Goal: Task Accomplishment & Management: Use online tool/utility

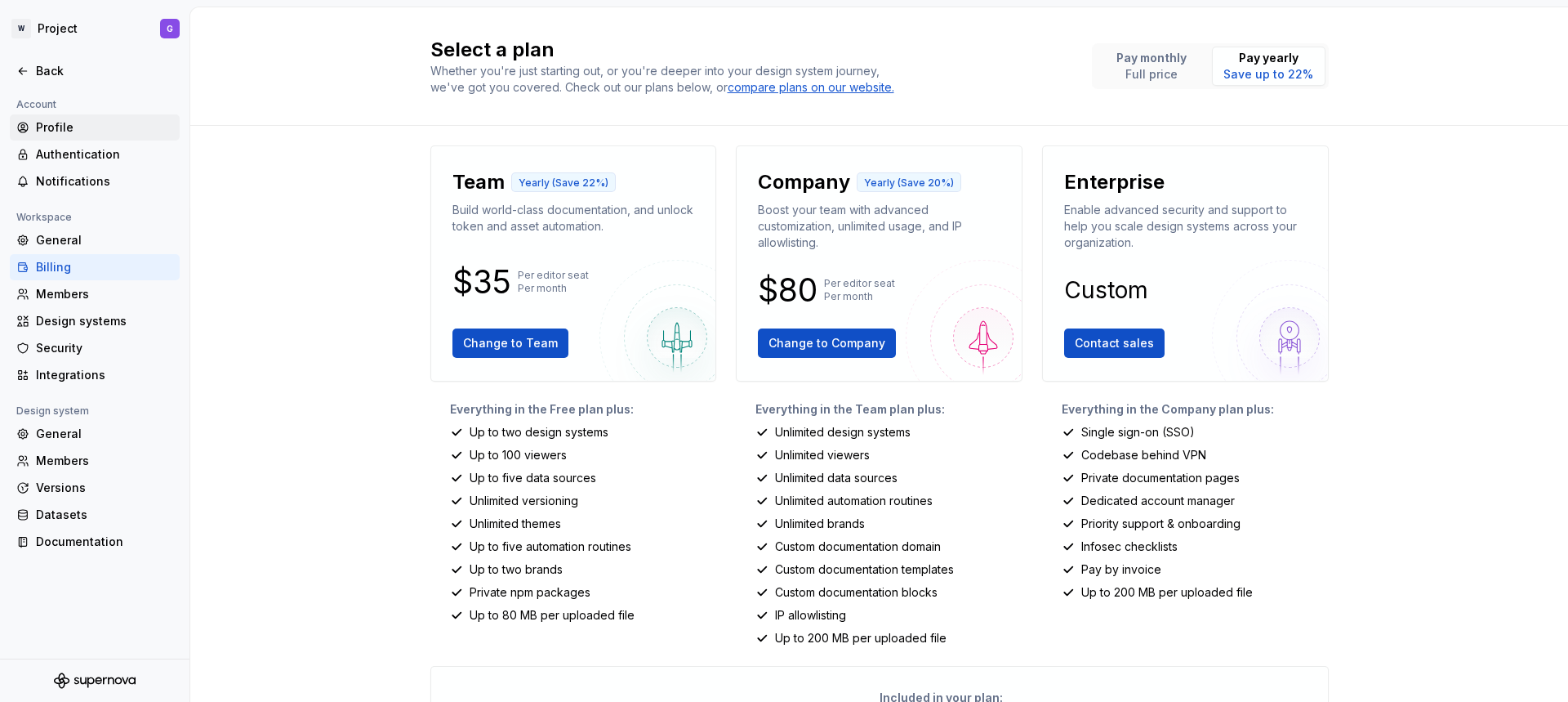
click at [75, 132] on div "Profile" at bounding box center [104, 127] width 137 height 16
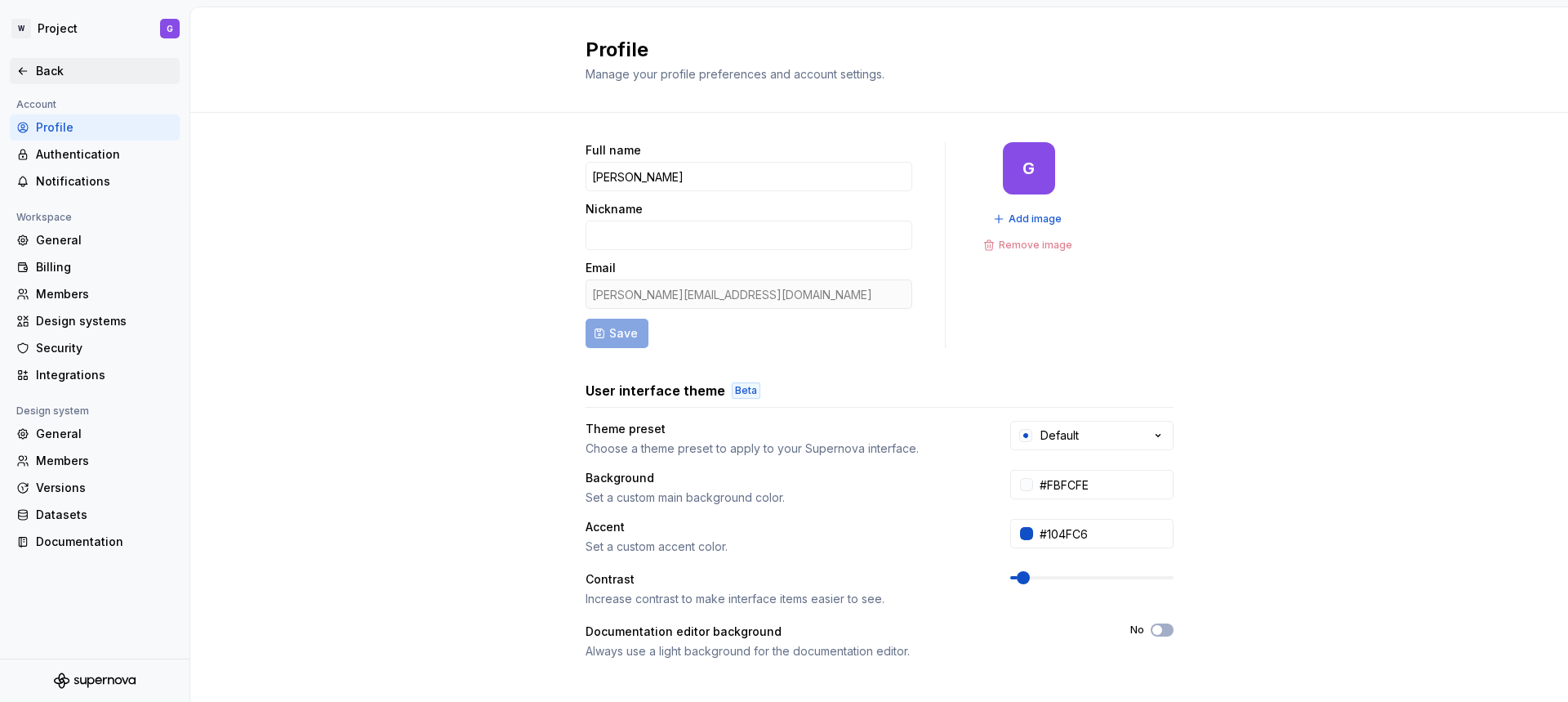
click at [55, 75] on div "Back" at bounding box center [104, 71] width 137 height 16
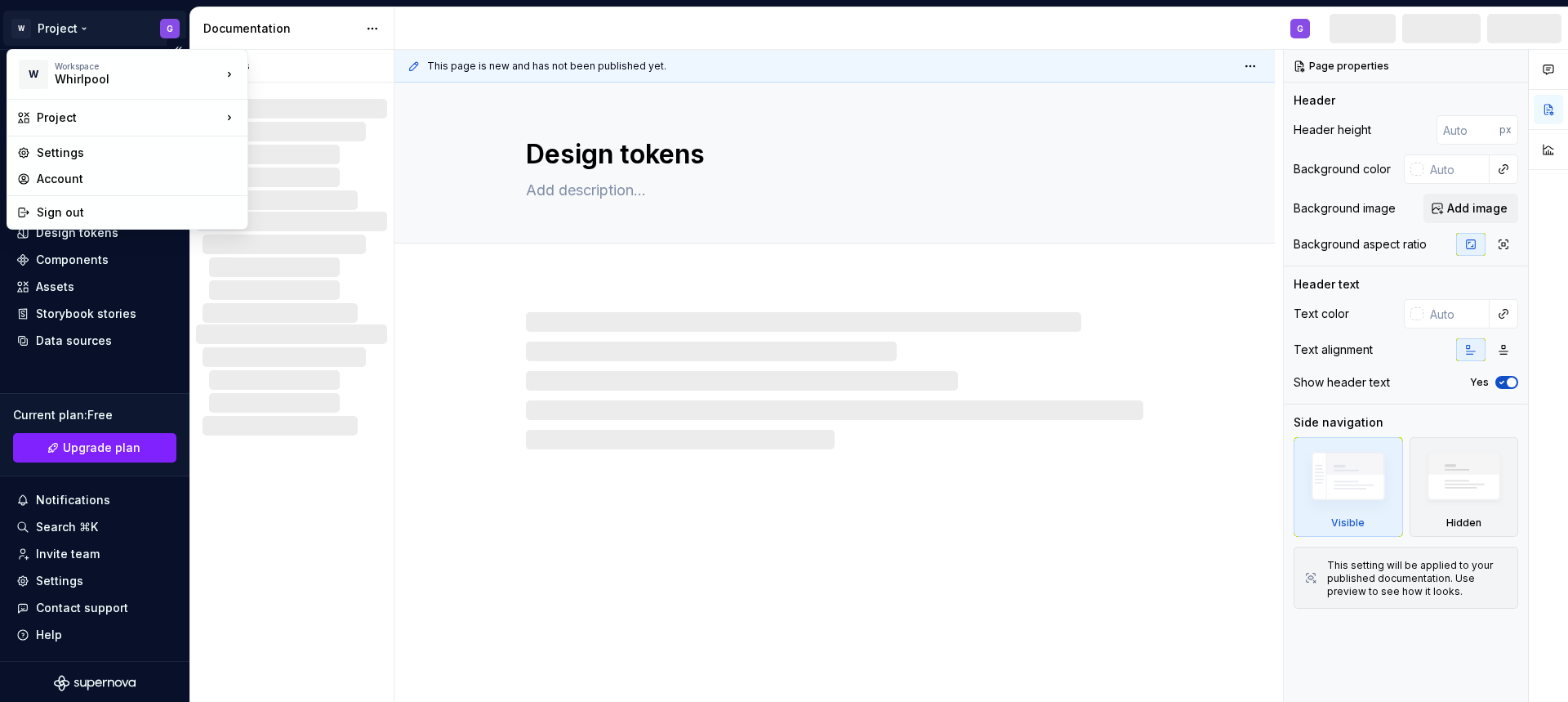
click at [57, 35] on html "W Project G Home Documentation Analytics Code automation Design system data Des…" at bounding box center [784, 351] width 1568 height 702
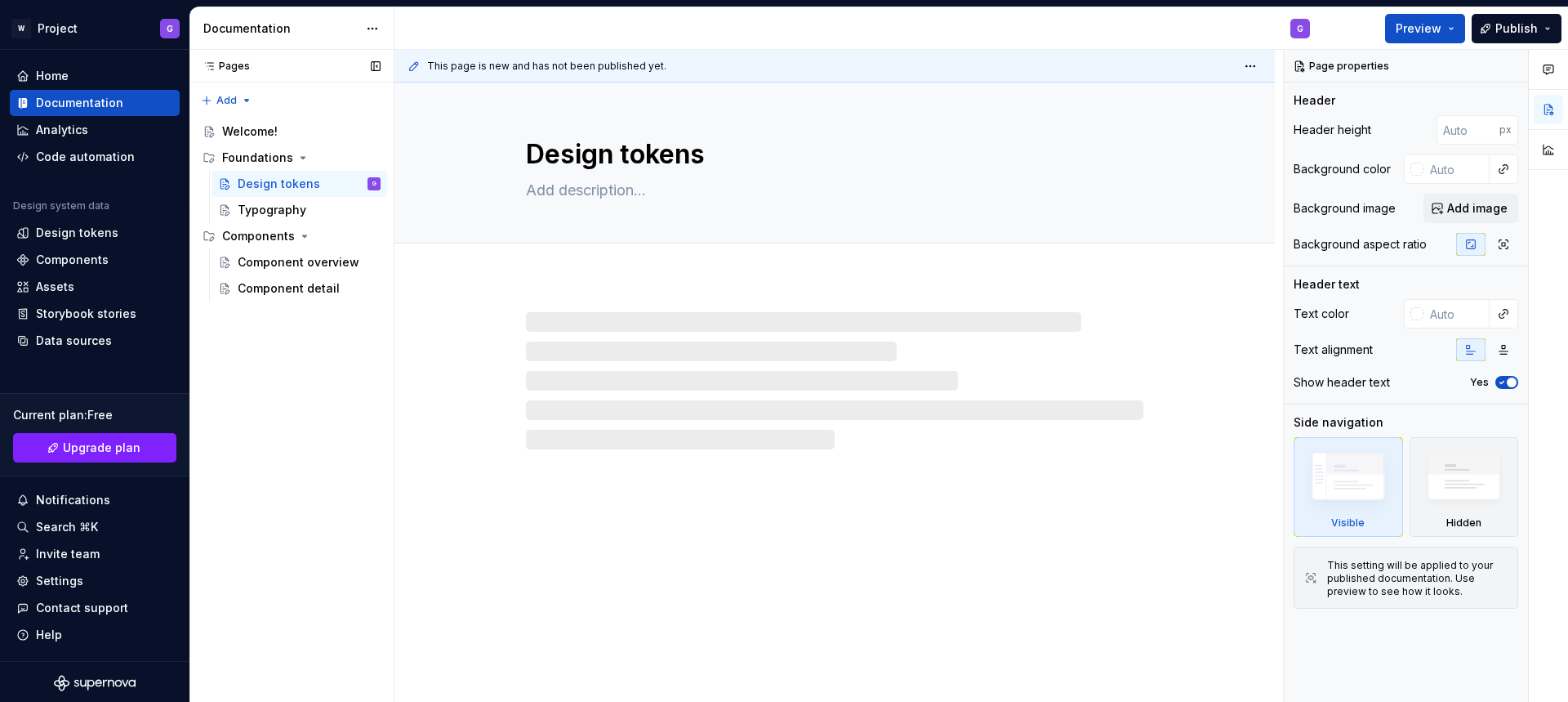
click at [258, 408] on div "Pages Pages Add Accessibility guide for tree Page tree. Navigate the tree with …" at bounding box center [291, 376] width 204 height 653
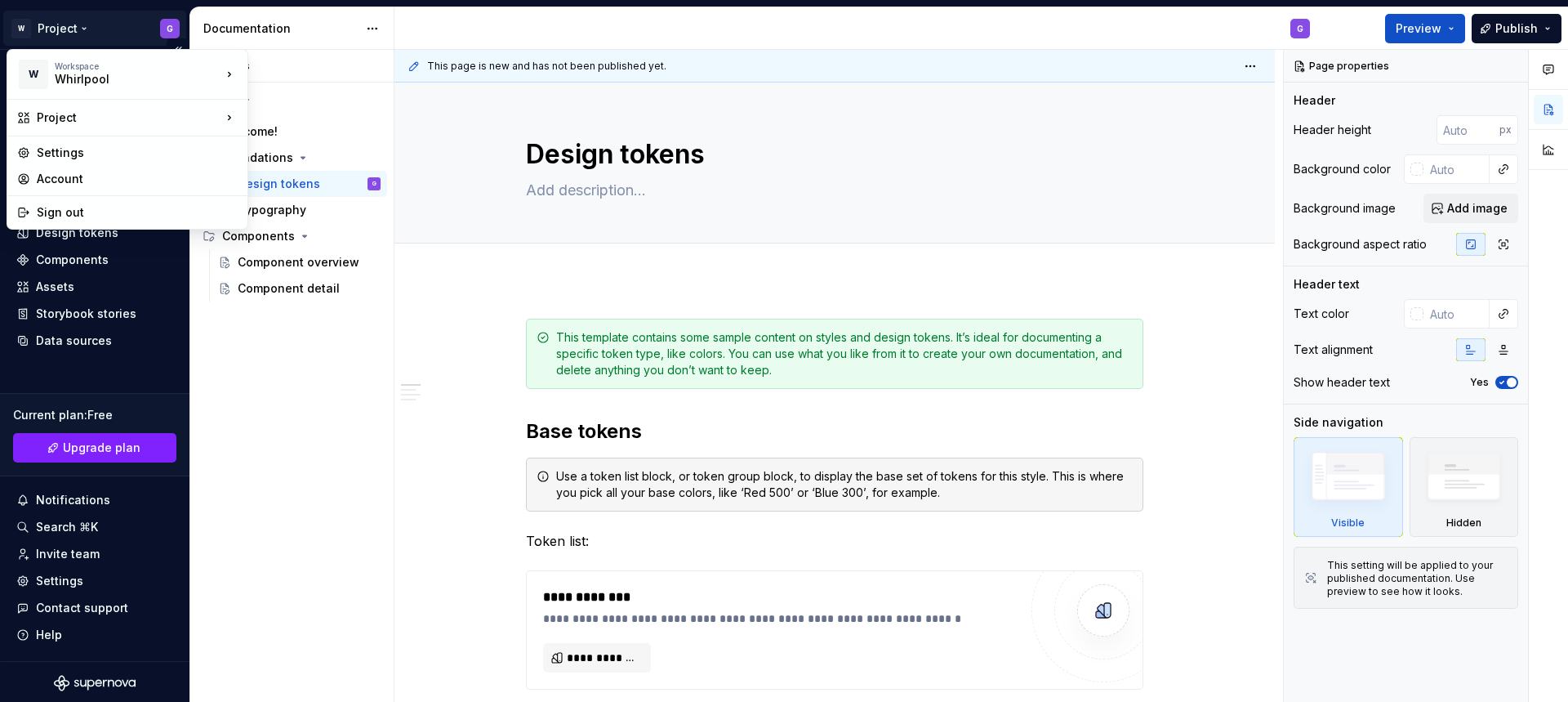
click at [76, 25] on html "W Project G Home Documentation Analytics Code automation Design system data Des…" at bounding box center [784, 351] width 1568 height 702
click at [94, 83] on div "Whirlpool" at bounding box center [124, 80] width 139 height 16
click at [315, 100] on div "Whirlpool" at bounding box center [327, 98] width 106 height 16
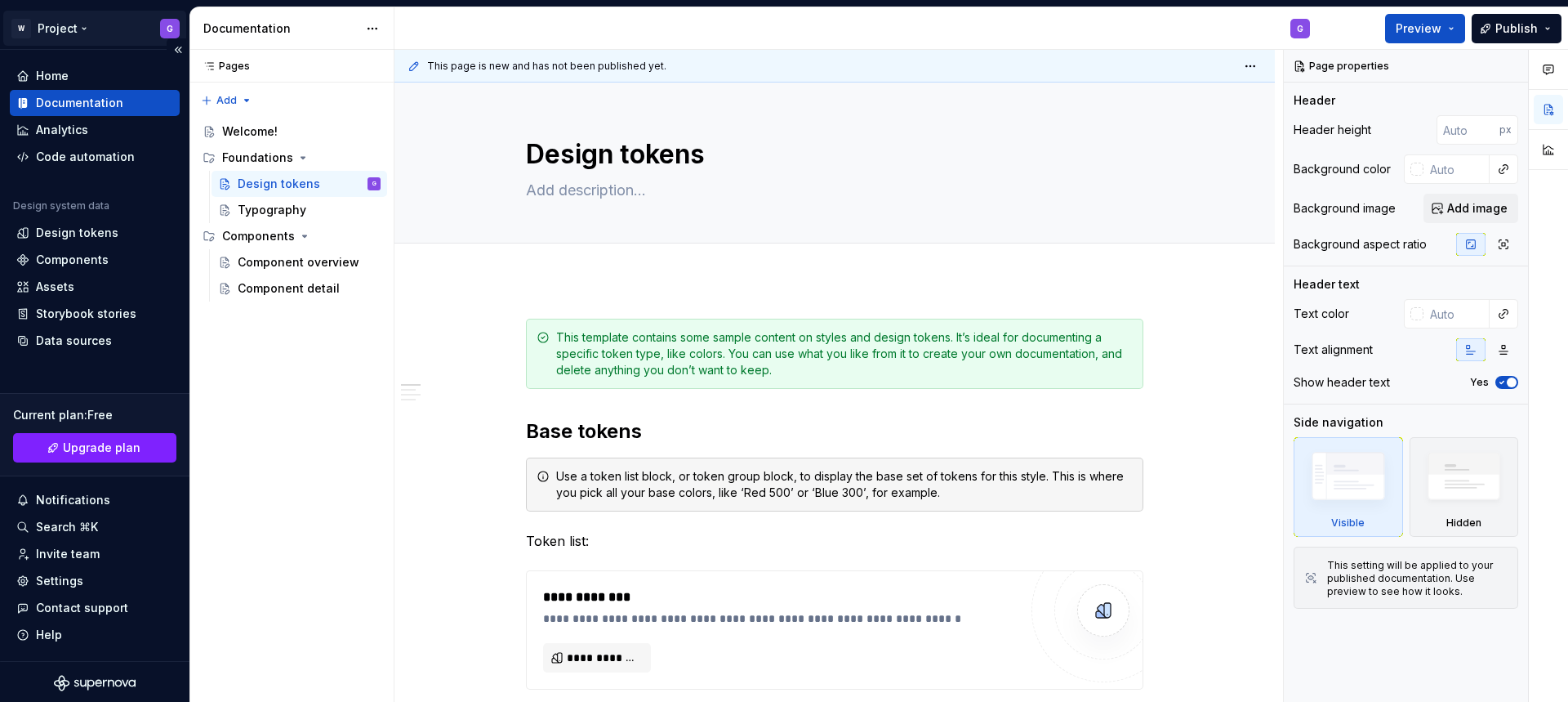
click at [76, 31] on html "W Project G Home Documentation Analytics Code automation Design system data Des…" at bounding box center [784, 351] width 1568 height 702
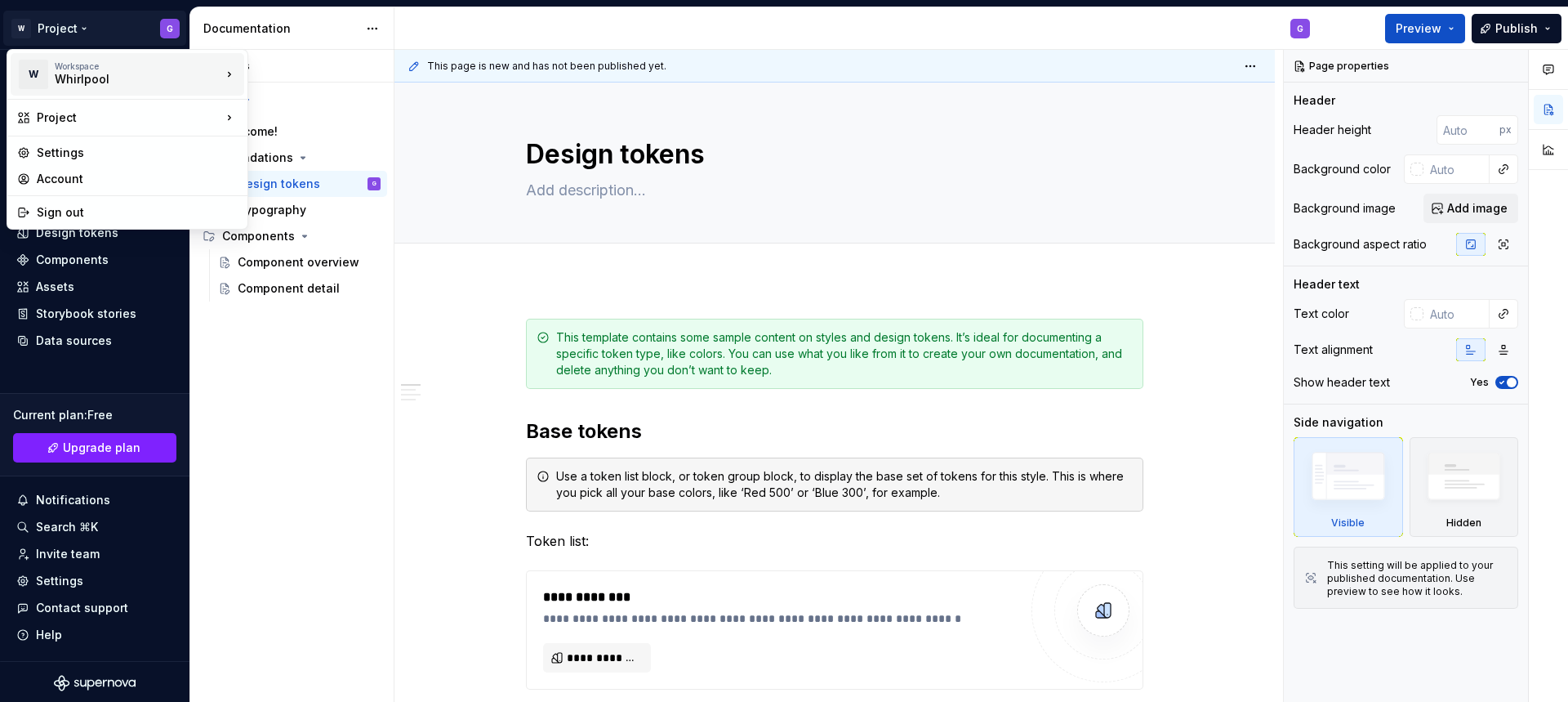
click at [110, 76] on div "Whirlpool" at bounding box center [124, 80] width 139 height 16
type textarea "*"
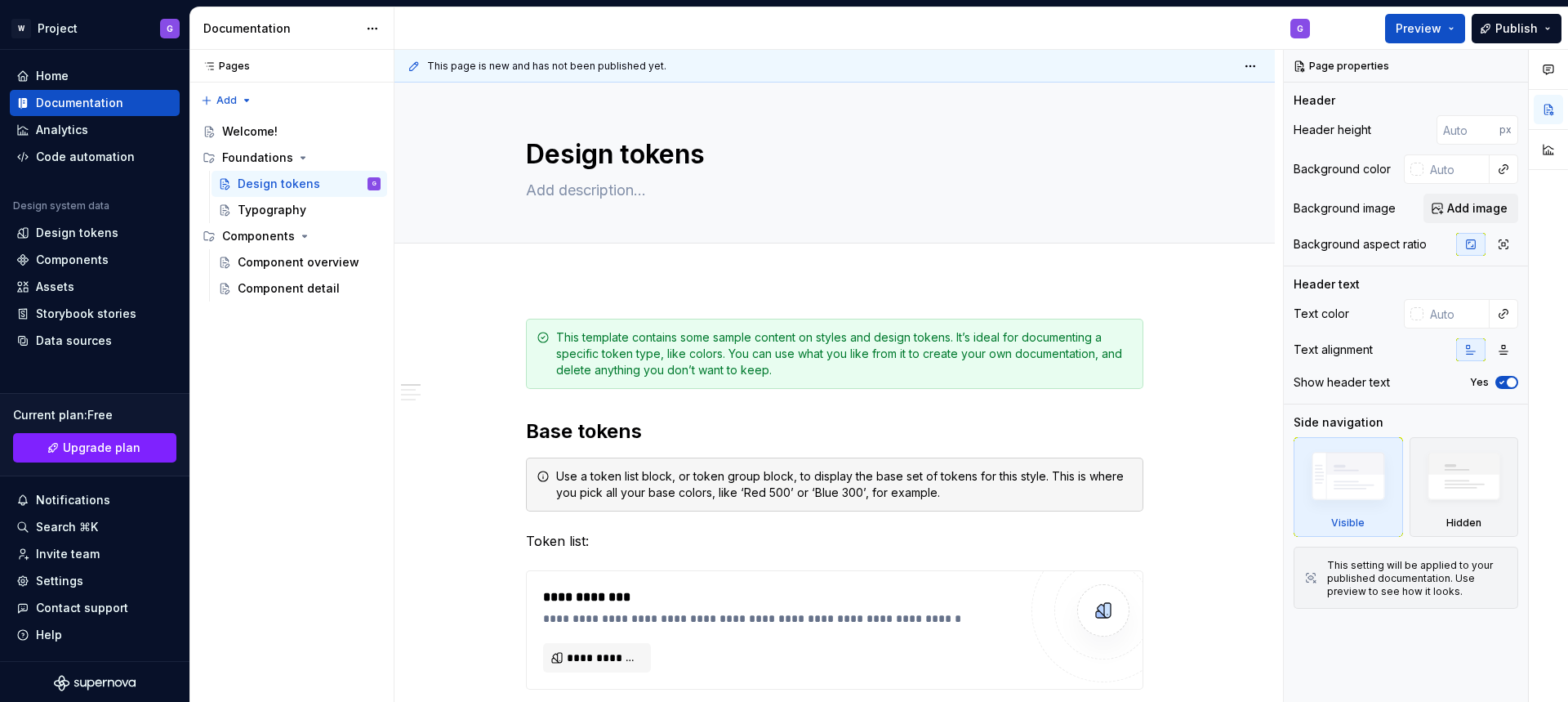
click at [1296, 28] on html "W Project G Home Documentation Analytics Code automation Design system data Des…" at bounding box center [784, 351] width 1568 height 702
click at [1311, 34] on div "G" at bounding box center [858, 29] width 928 height 43
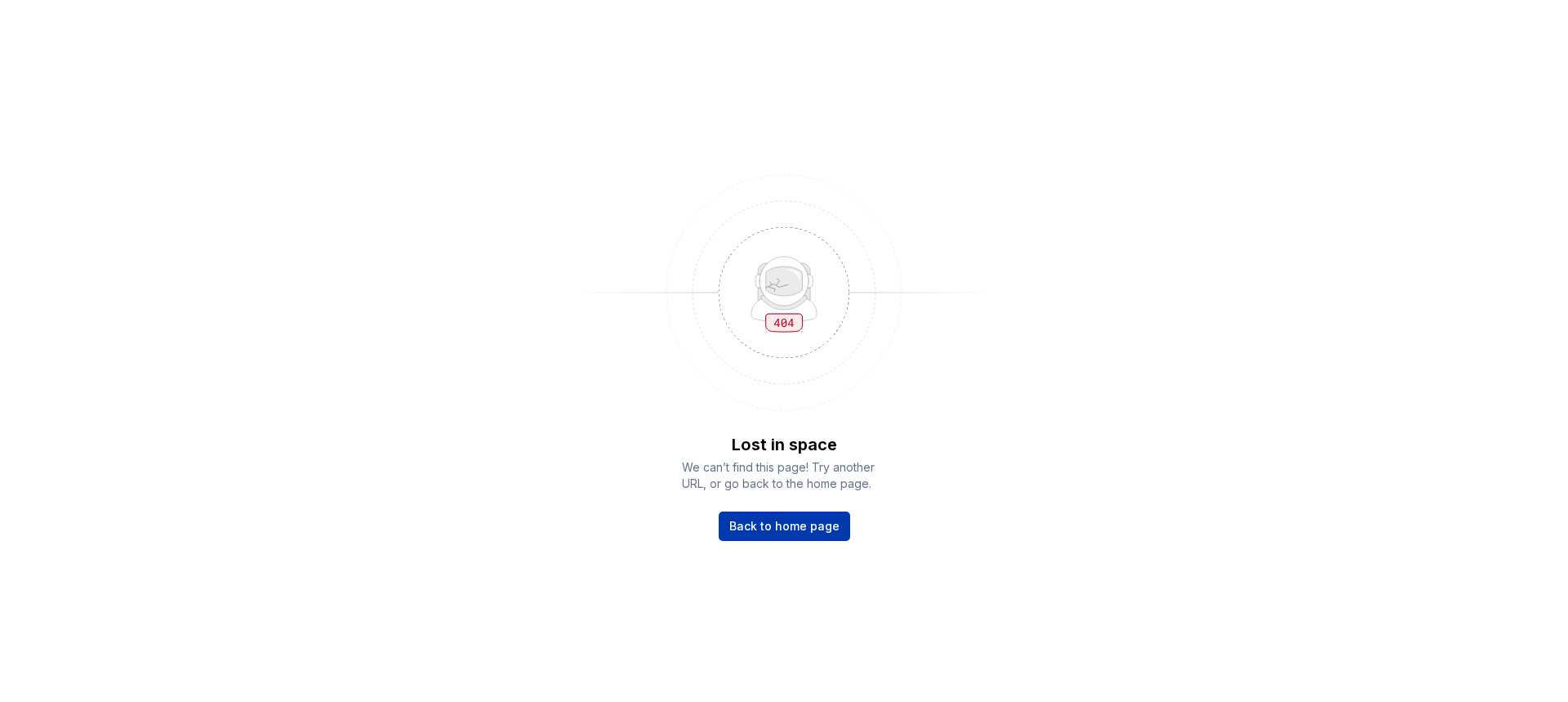
click at [779, 521] on span "Back to home page" at bounding box center [784, 526] width 110 height 16
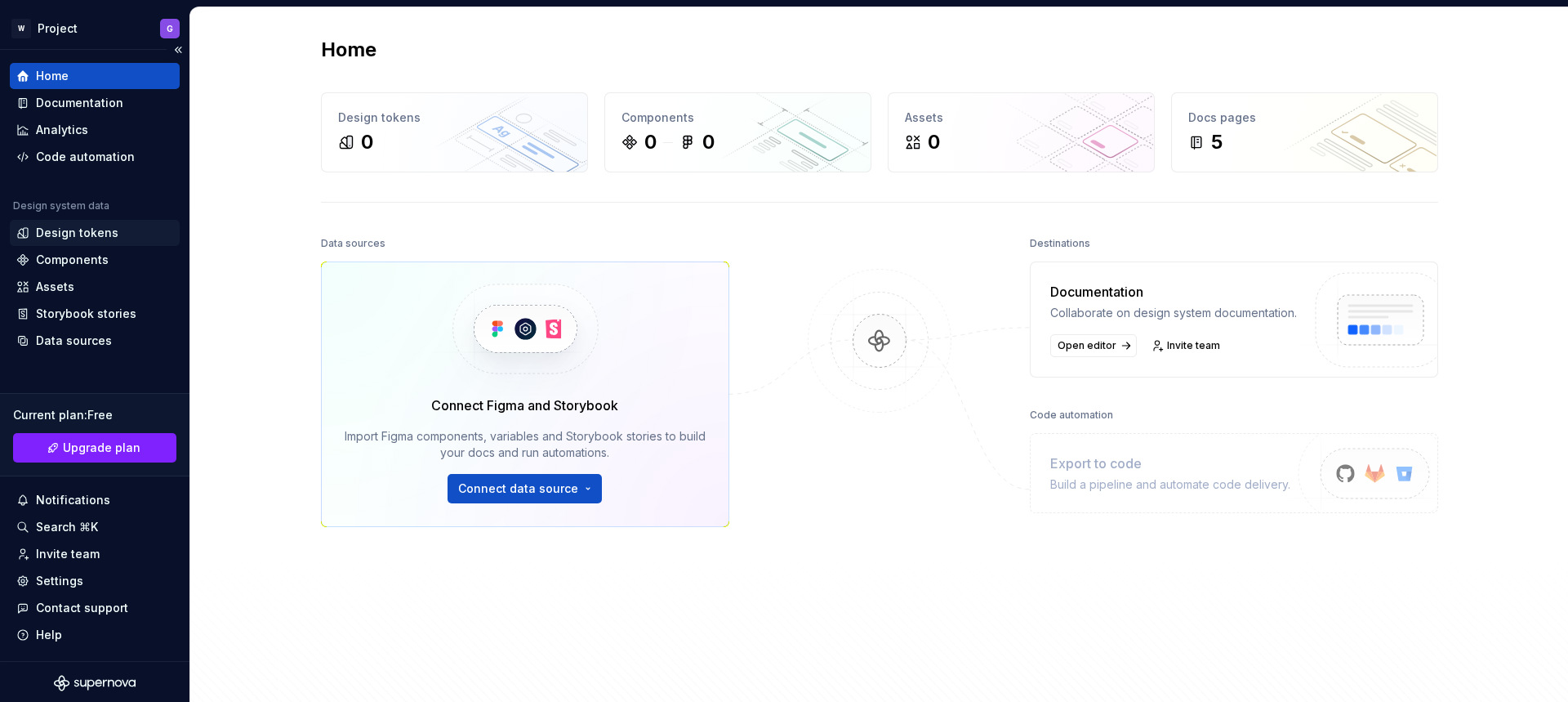
click at [68, 230] on div "Design tokens" at bounding box center [77, 233] width 83 height 16
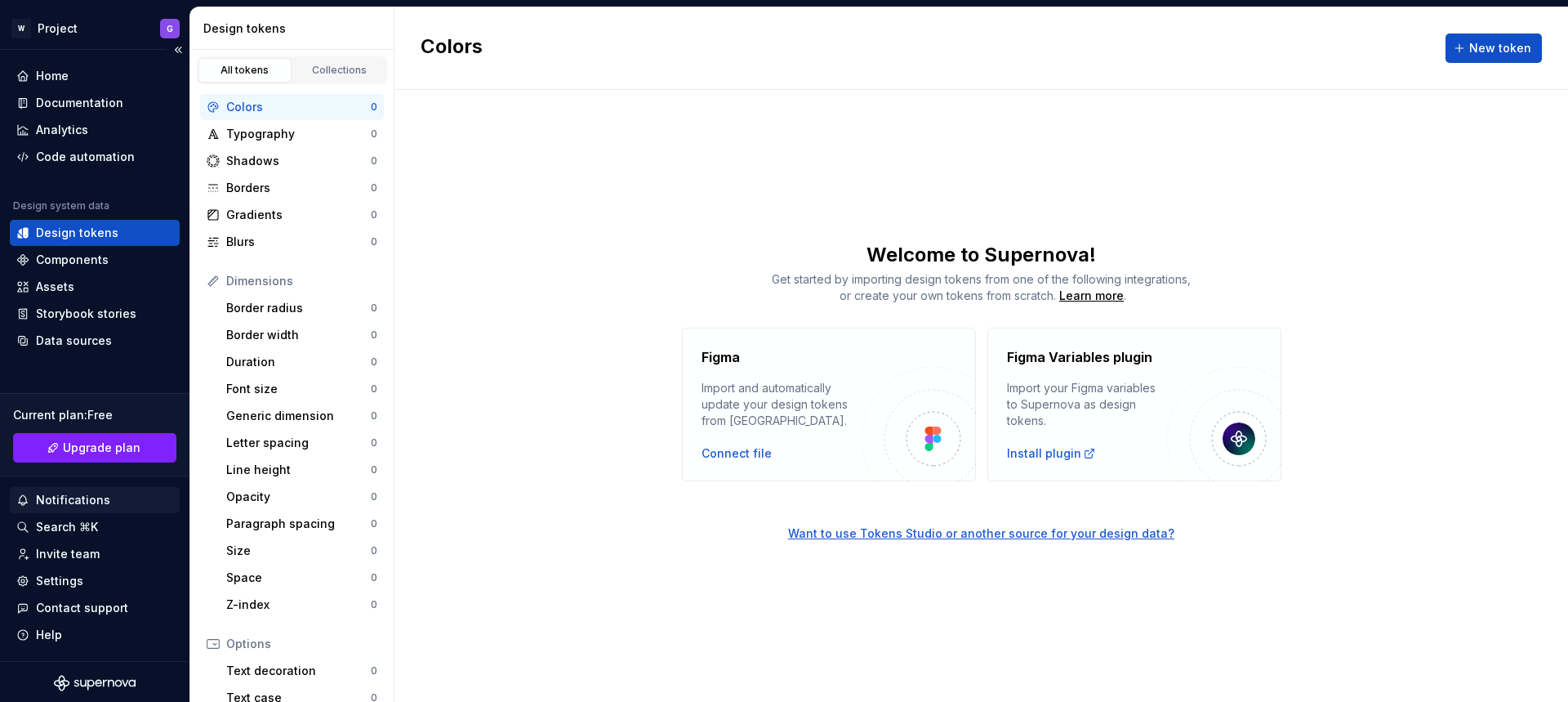
click at [71, 502] on div "Notifications" at bounding box center [73, 500] width 75 height 16
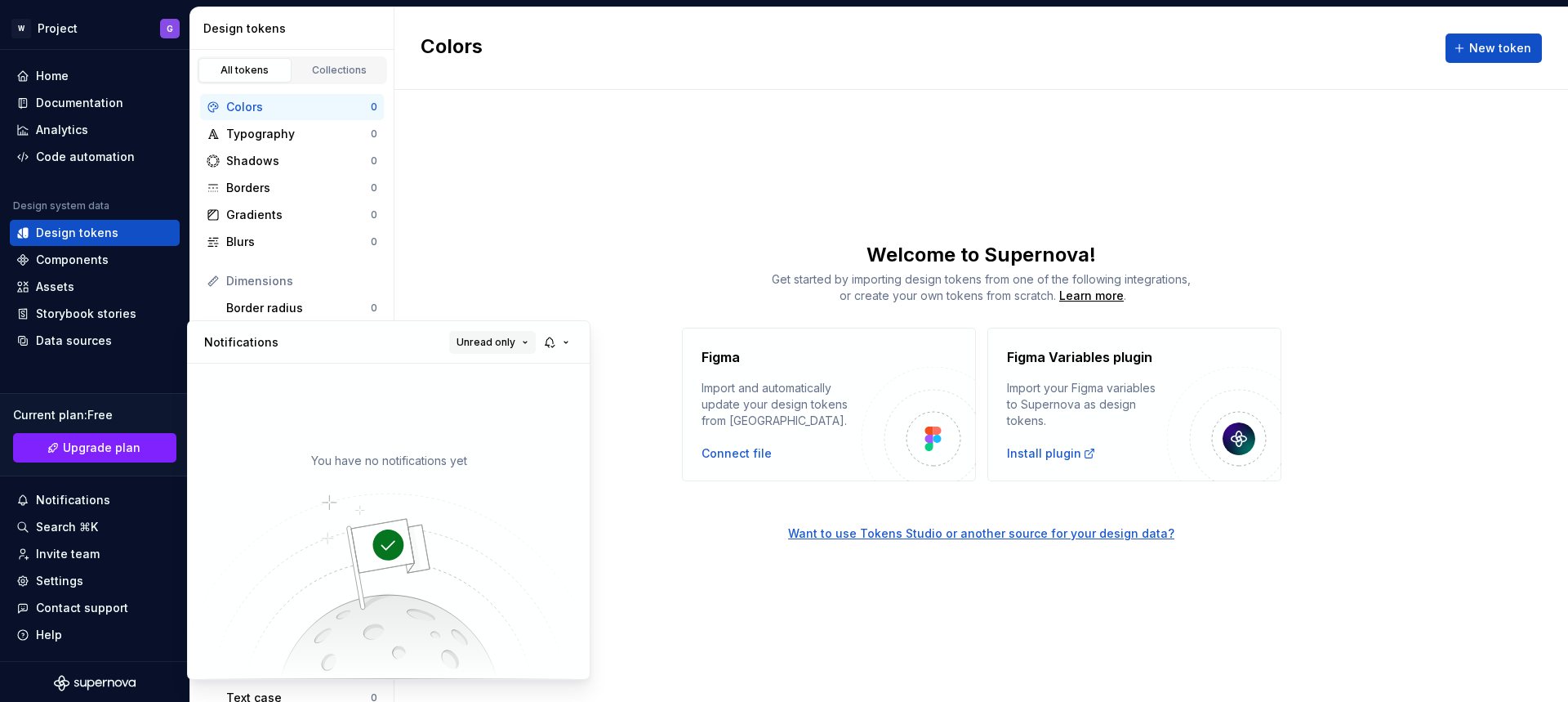
click at [488, 343] on span "Unread only" at bounding box center [486, 342] width 59 height 13
click at [505, 374] on div "All notifications" at bounding box center [533, 374] width 106 height 16
click at [76, 155] on html "W Project G Home Documentation Analytics Code automation Design system data Des…" at bounding box center [784, 351] width 1568 height 702
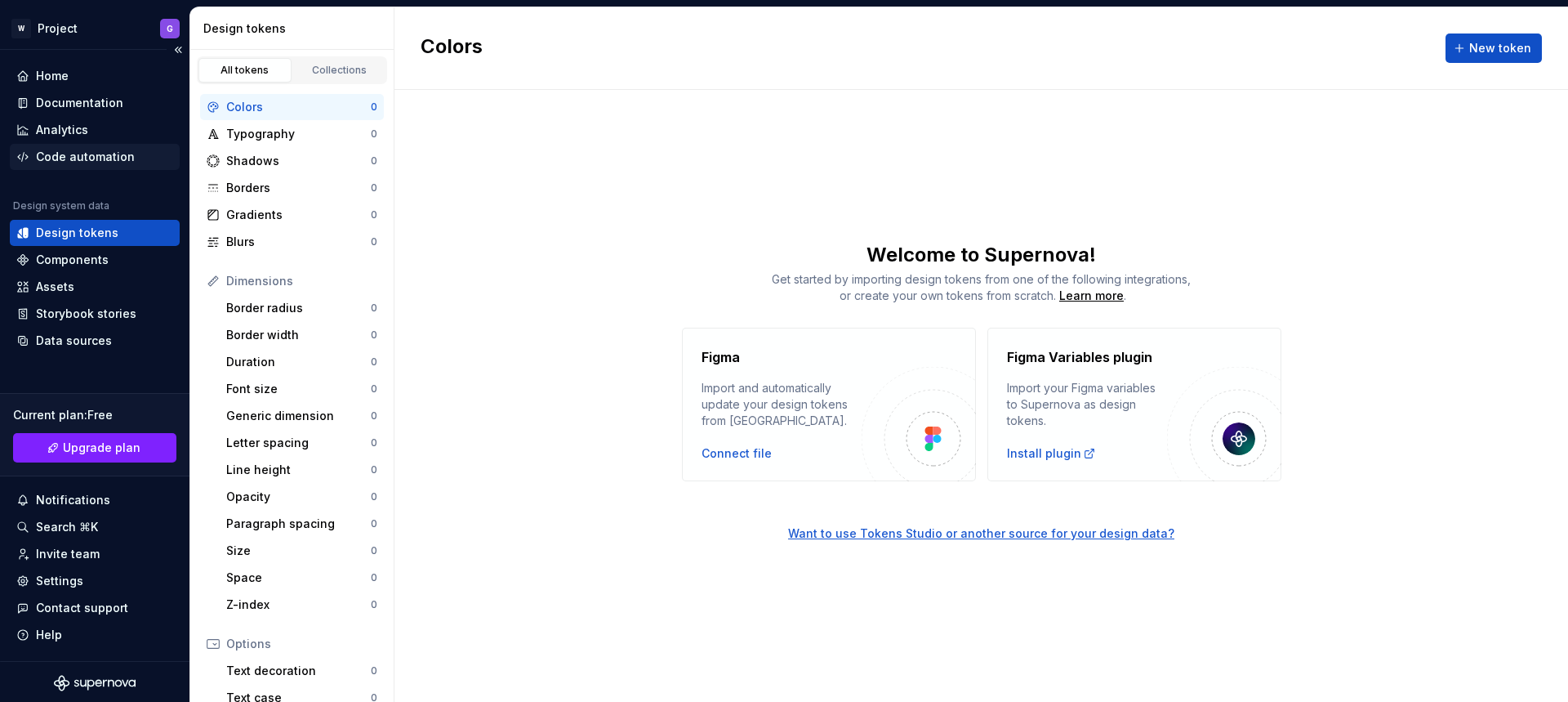
click at [74, 161] on div "Code automation" at bounding box center [85, 157] width 98 height 16
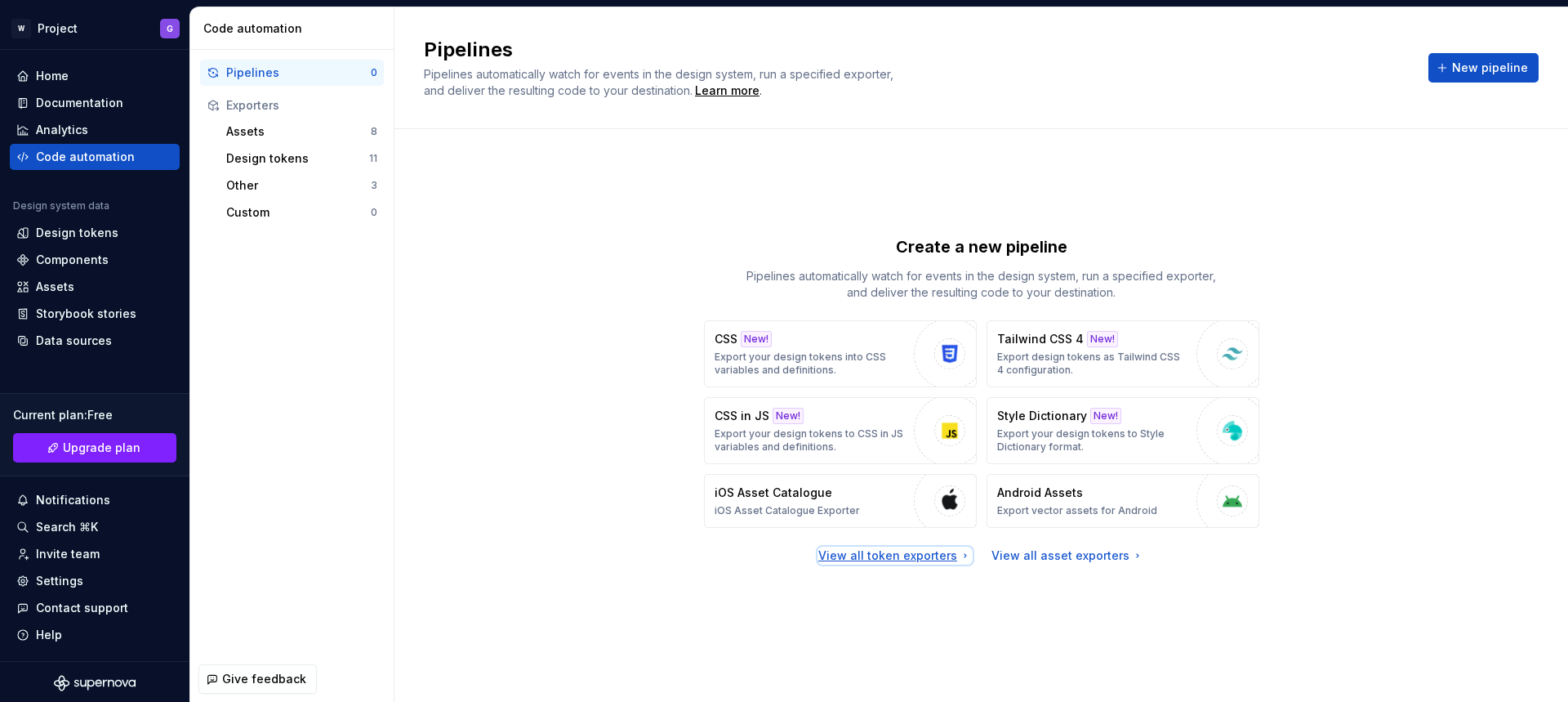
click at [923, 556] on div "View all token exporters" at bounding box center [894, 556] width 153 height 16
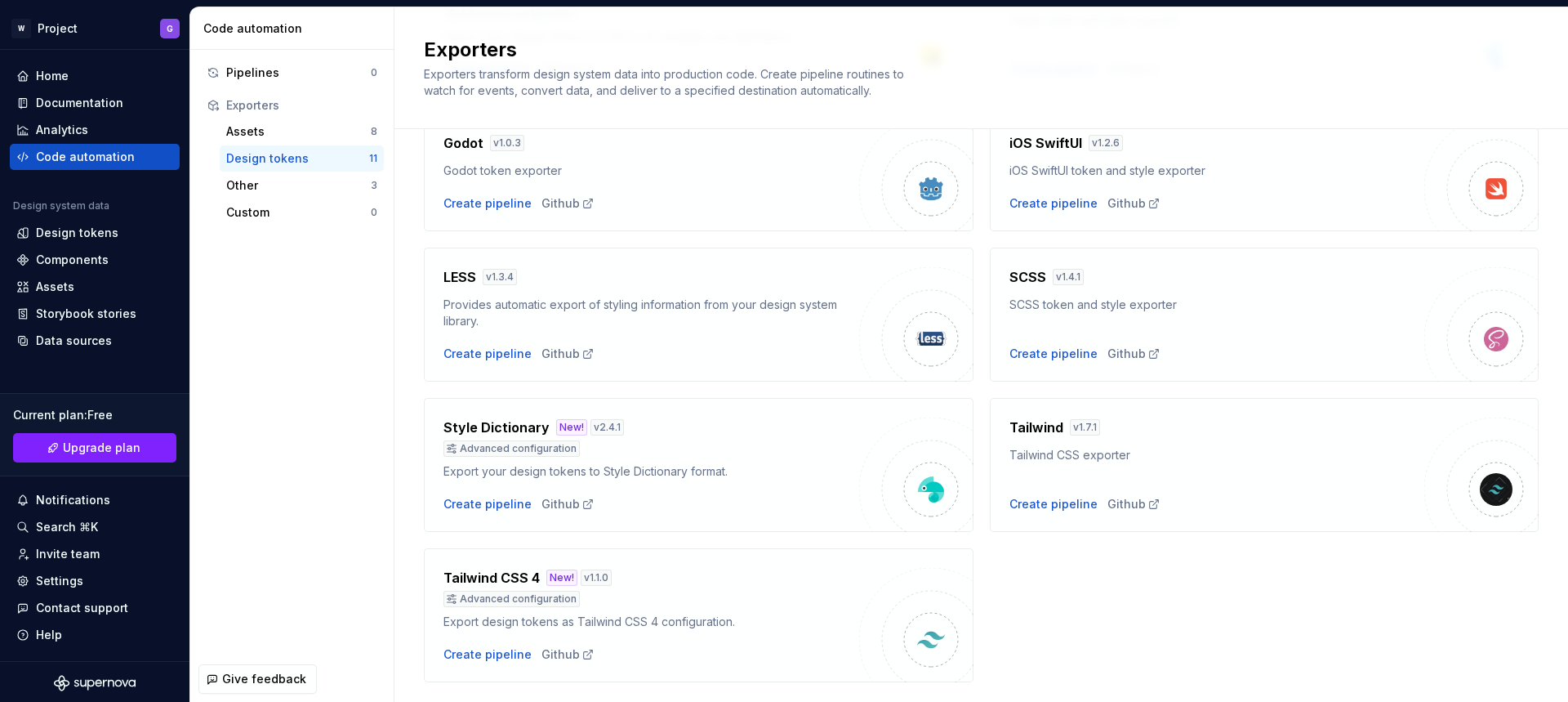
scroll to position [388, 0]
click at [1061, 350] on div "Create pipeline" at bounding box center [1053, 351] width 88 height 16
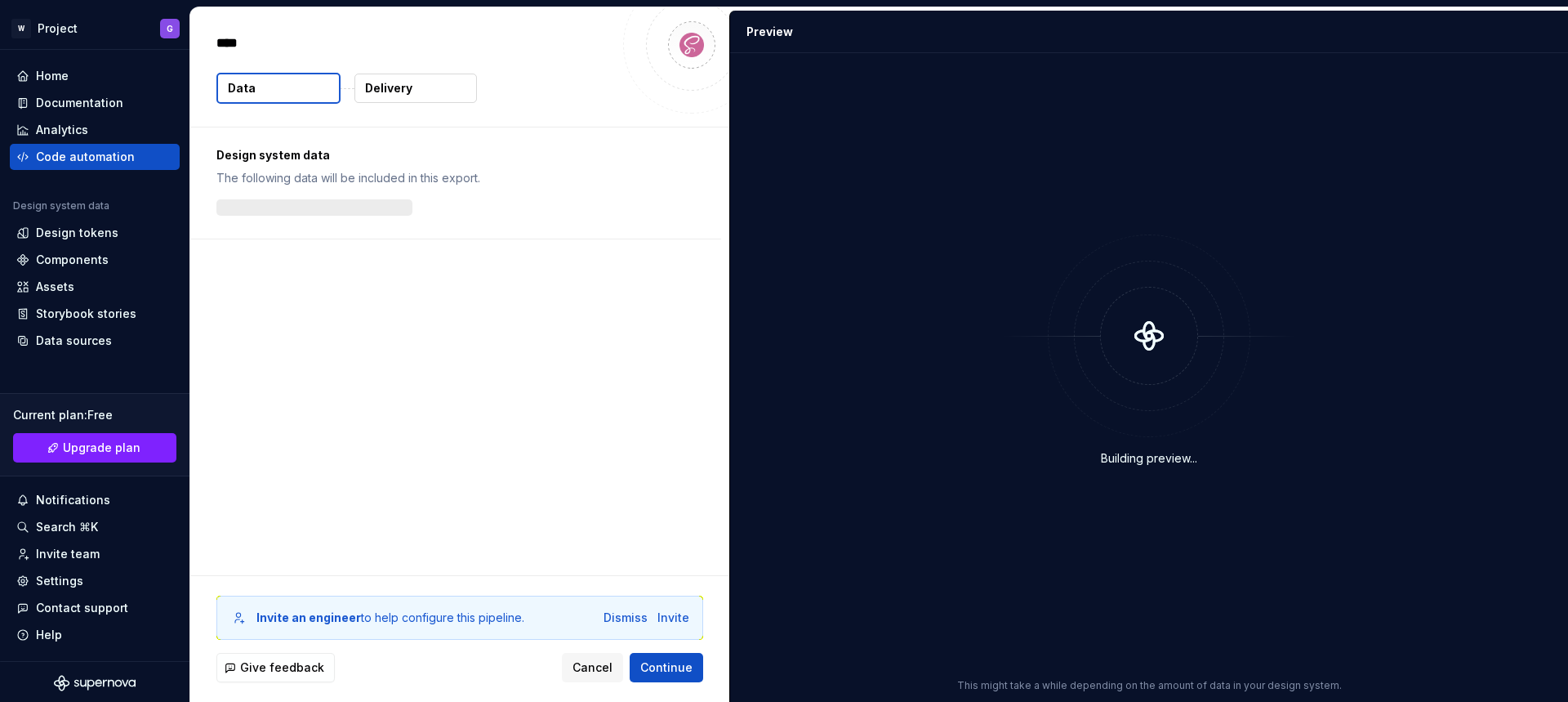
type textarea "*"
click at [423, 94] on button "Delivery" at bounding box center [415, 89] width 122 height 30
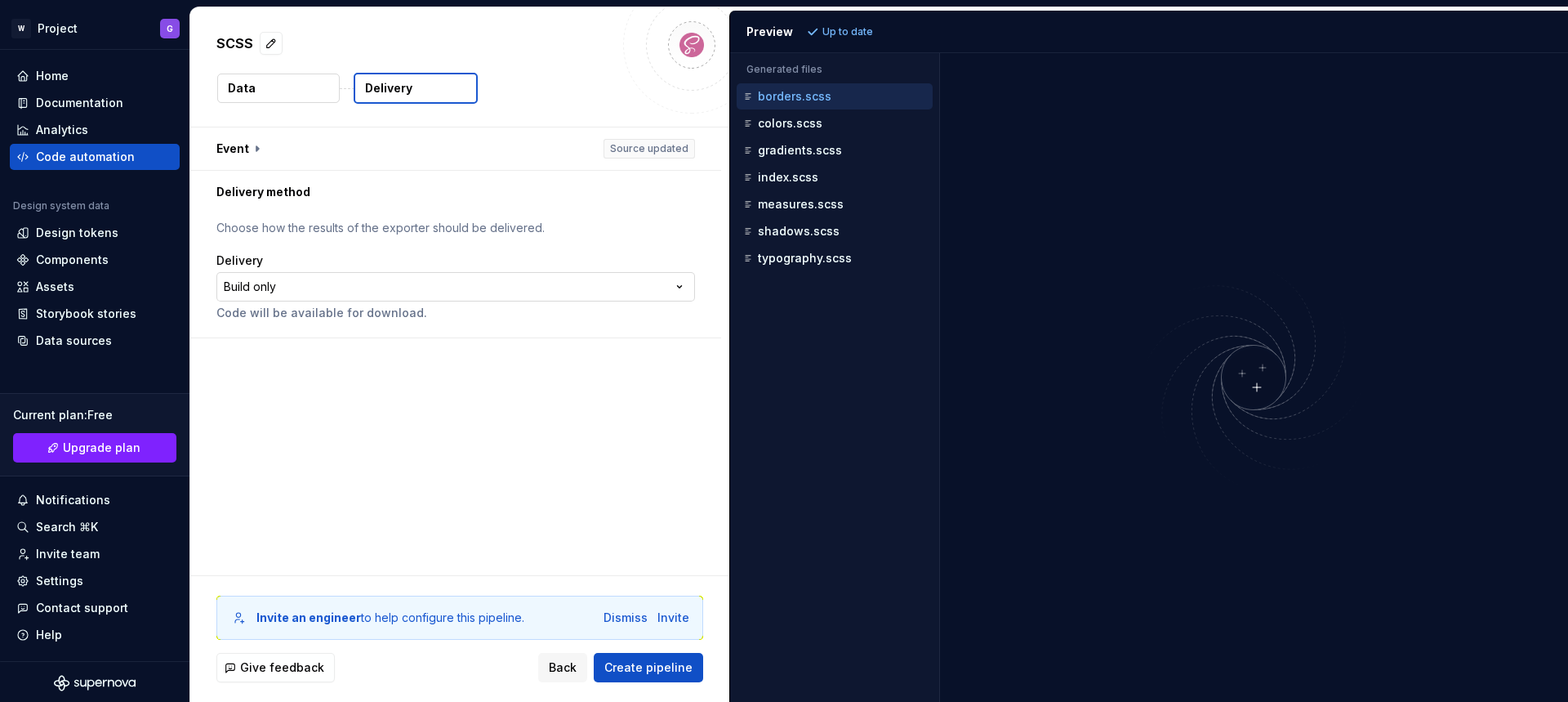
click at [609, 282] on html "**********" at bounding box center [784, 351] width 1568 height 702
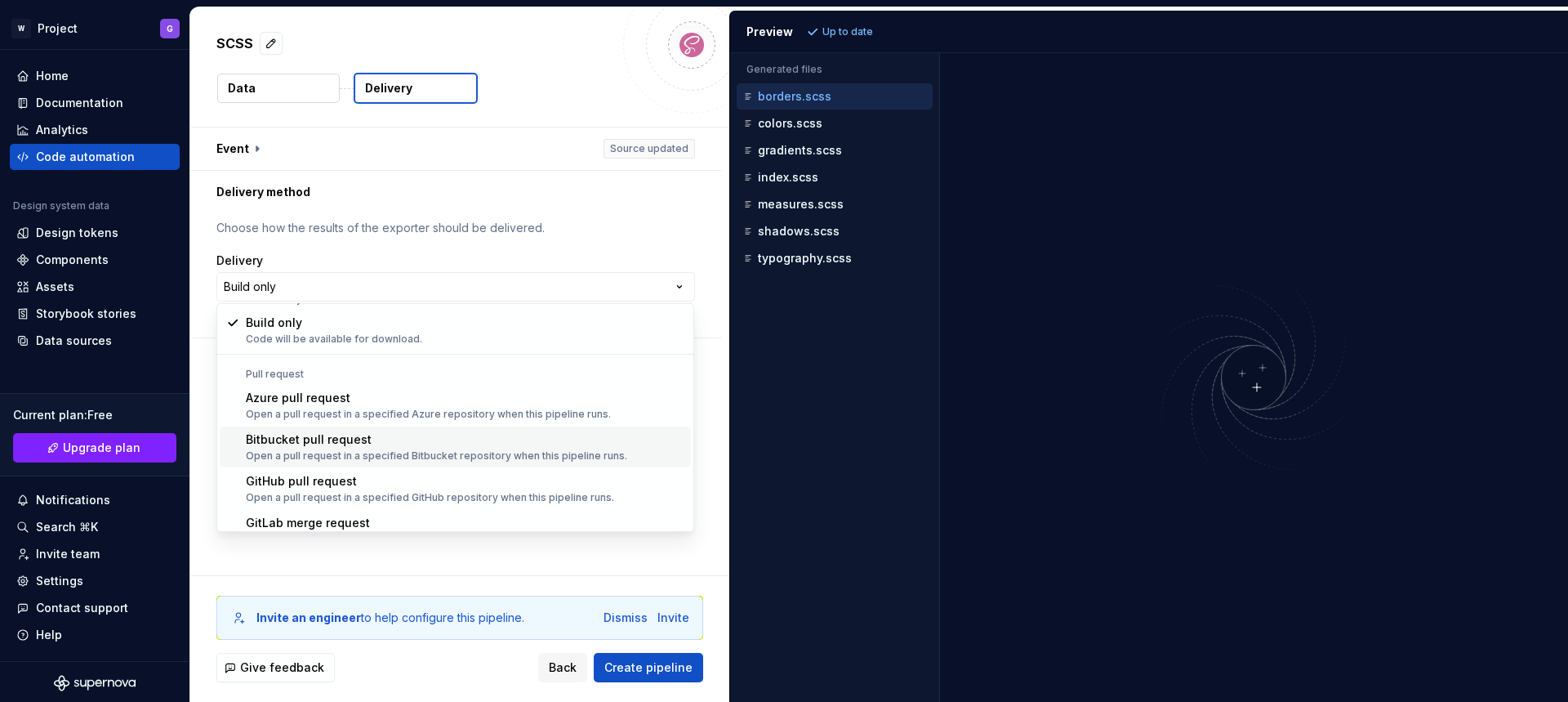
scroll to position [46, 0]
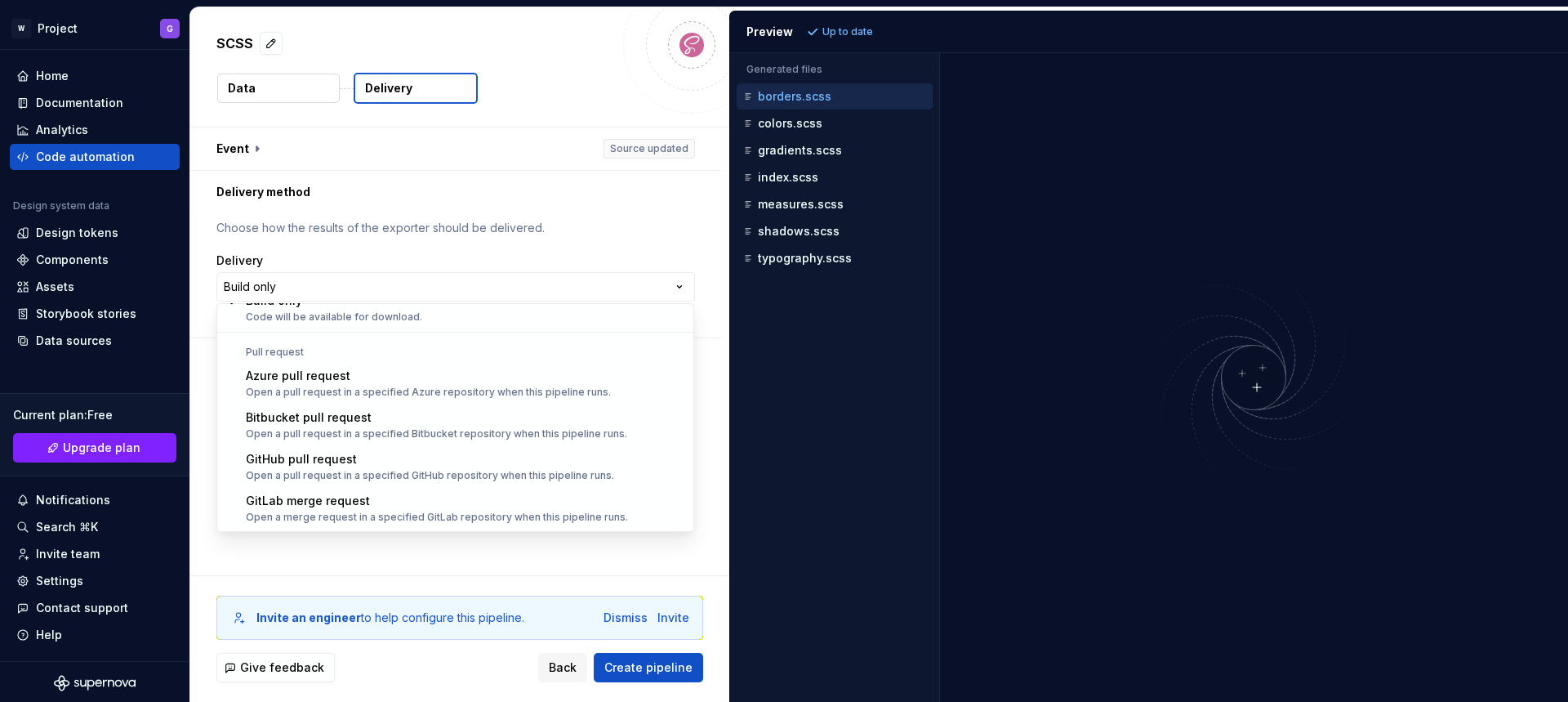
select select "******"
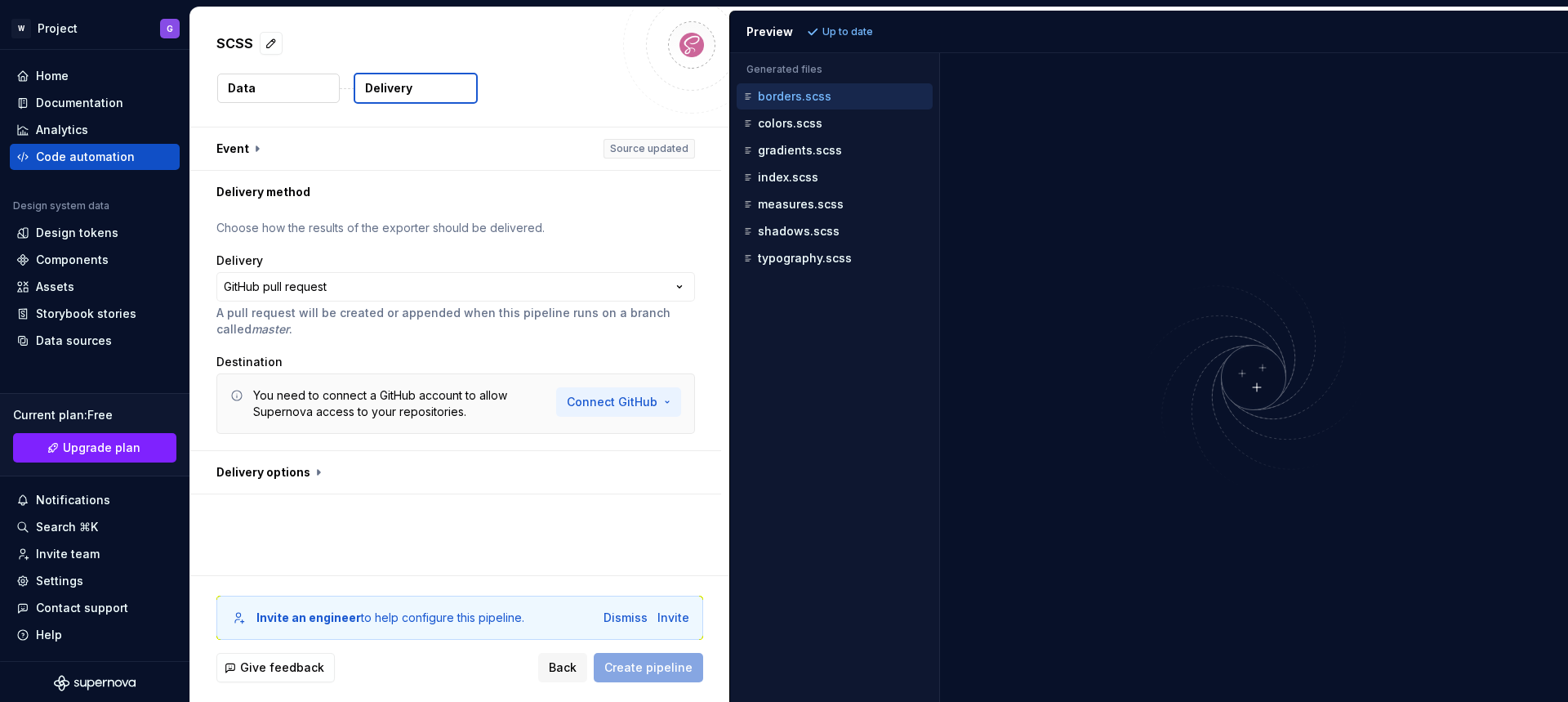
click at [610, 403] on html "**********" at bounding box center [784, 351] width 1568 height 702
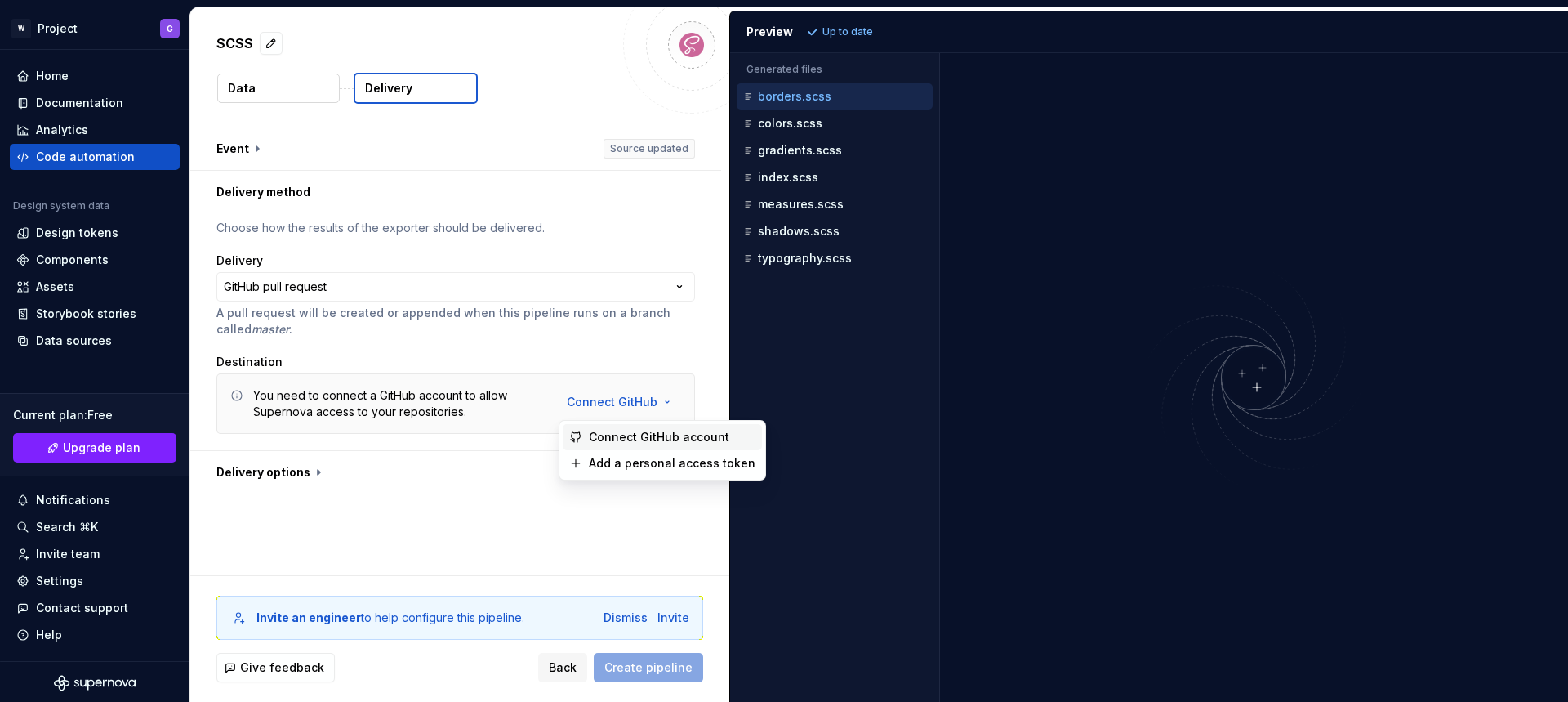
click at [629, 436] on span "Connect GitHub account" at bounding box center [671, 437] width 167 height 16
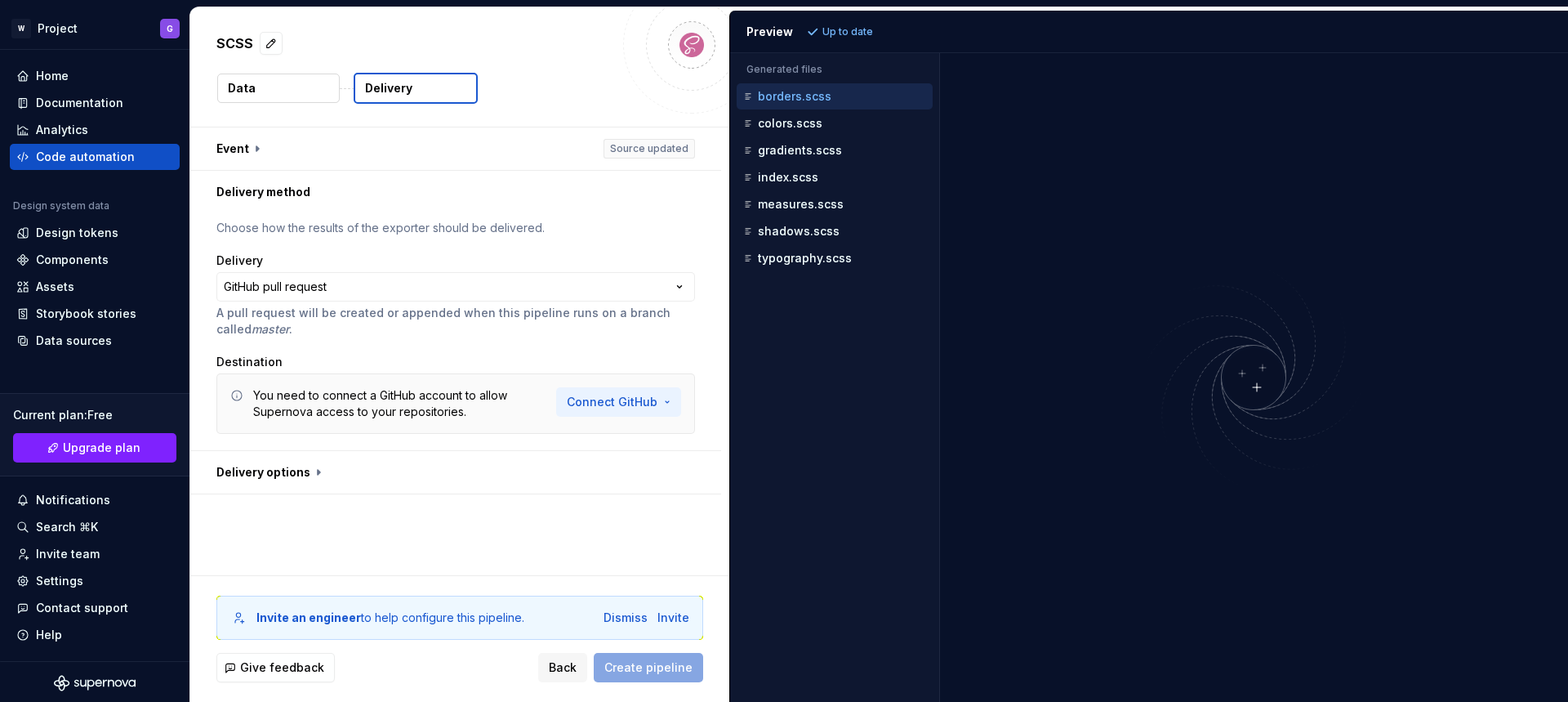
click at [0, 0] on html "**********" at bounding box center [784, 351] width 1568 height 702
click at [25, 25] on html "**********" at bounding box center [784, 351] width 1568 height 702
click at [24, 31] on html "**********" at bounding box center [784, 351] width 1568 height 702
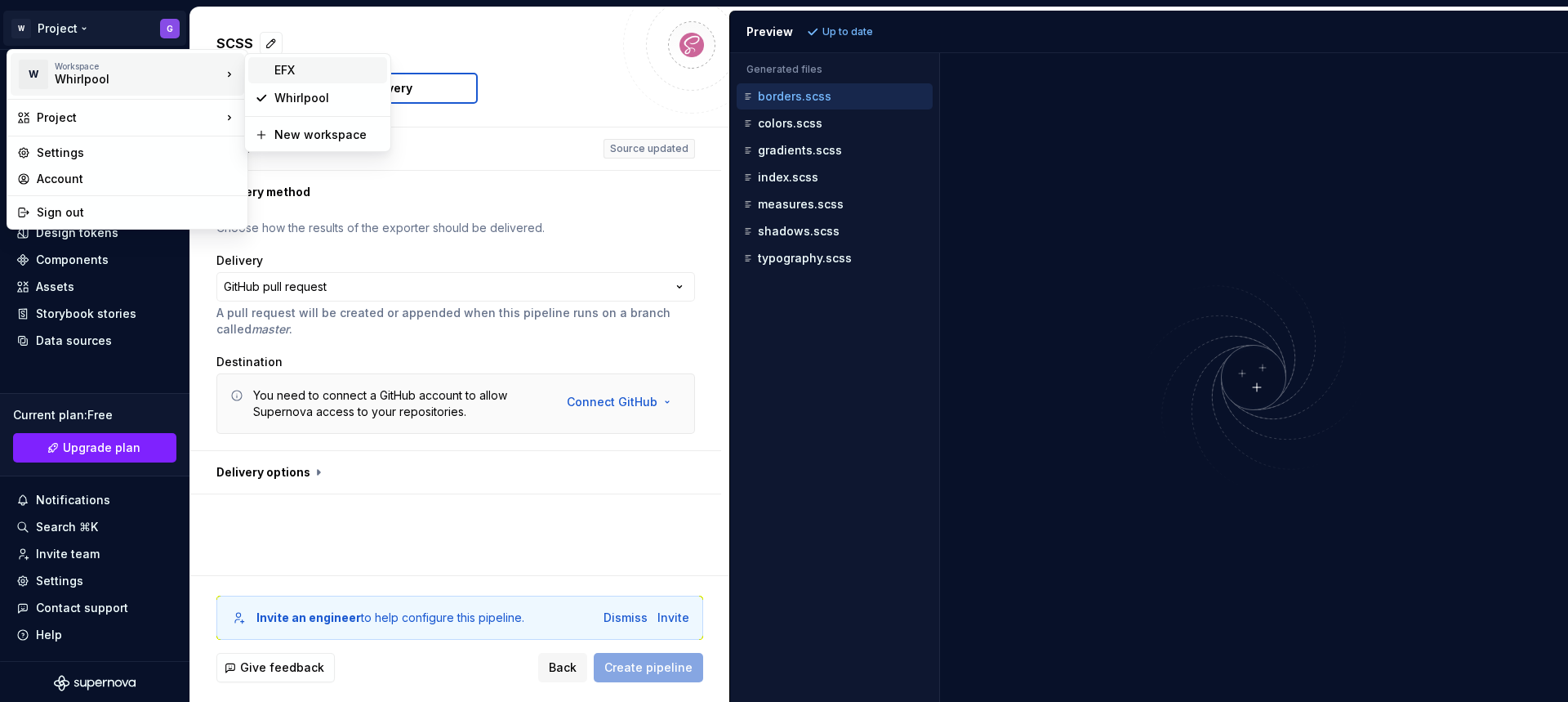
click at [293, 71] on div "EFX" at bounding box center [327, 71] width 106 height 16
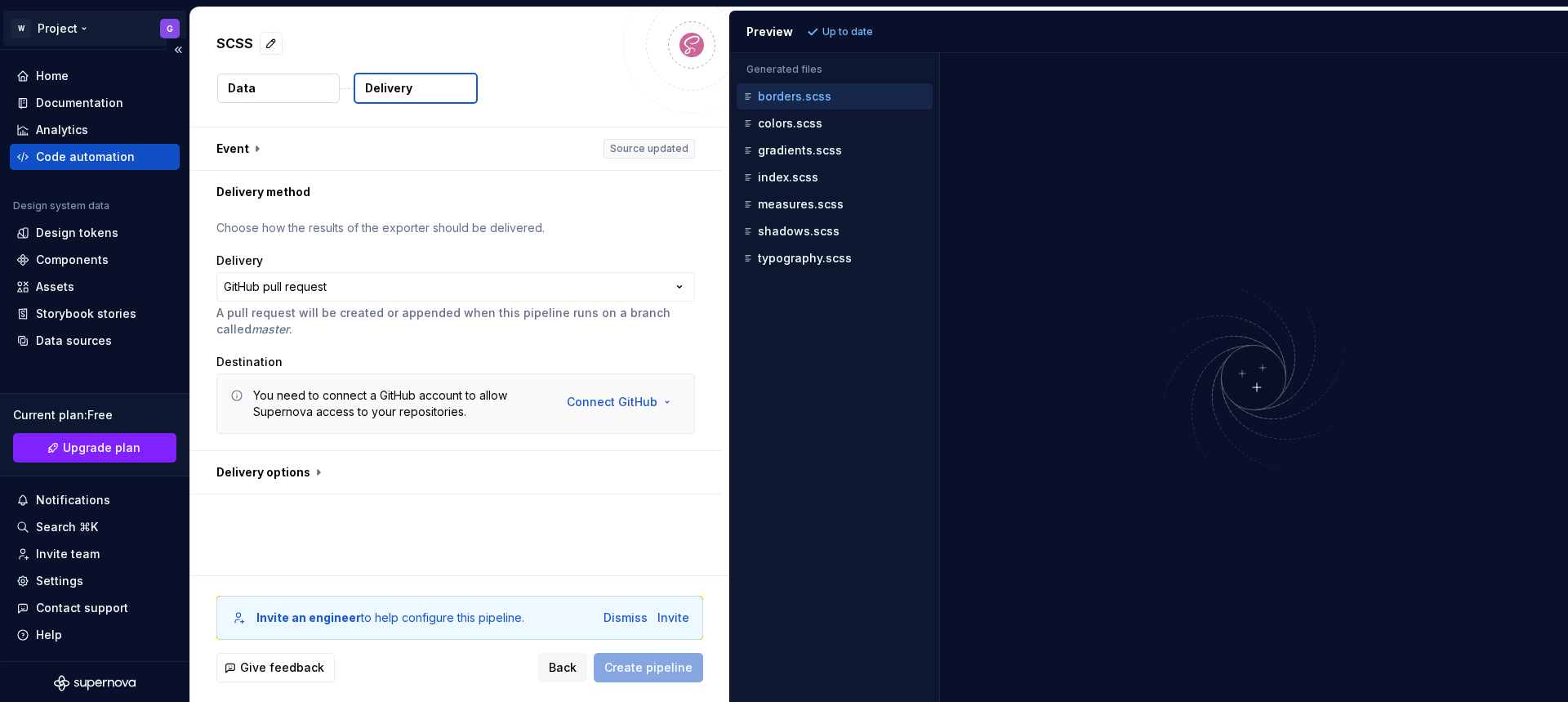
click at [62, 32] on html "**********" at bounding box center [784, 351] width 1568 height 702
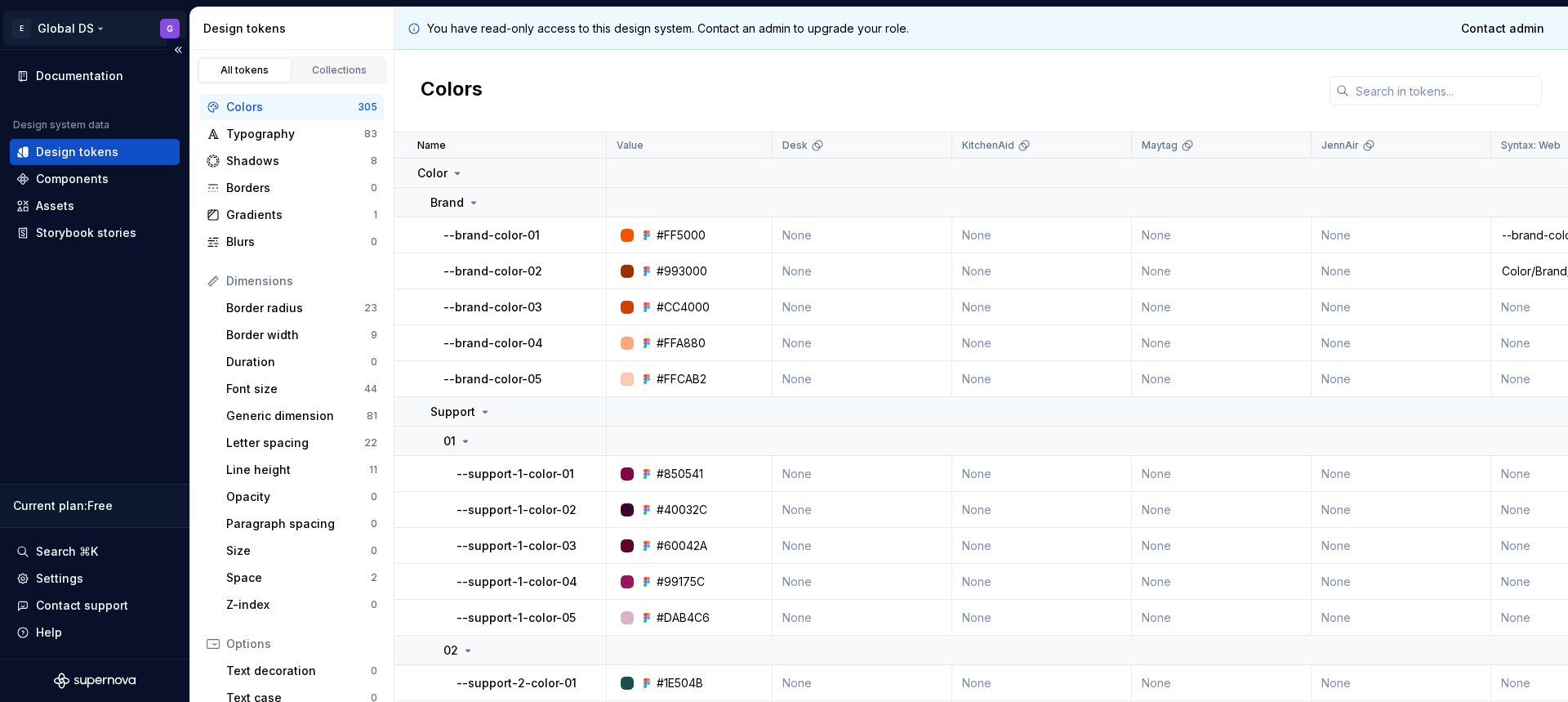
click at [71, 32] on html "E Global DS G Documentation Design system data Design tokens Components Assets …" at bounding box center [784, 351] width 1568 height 702
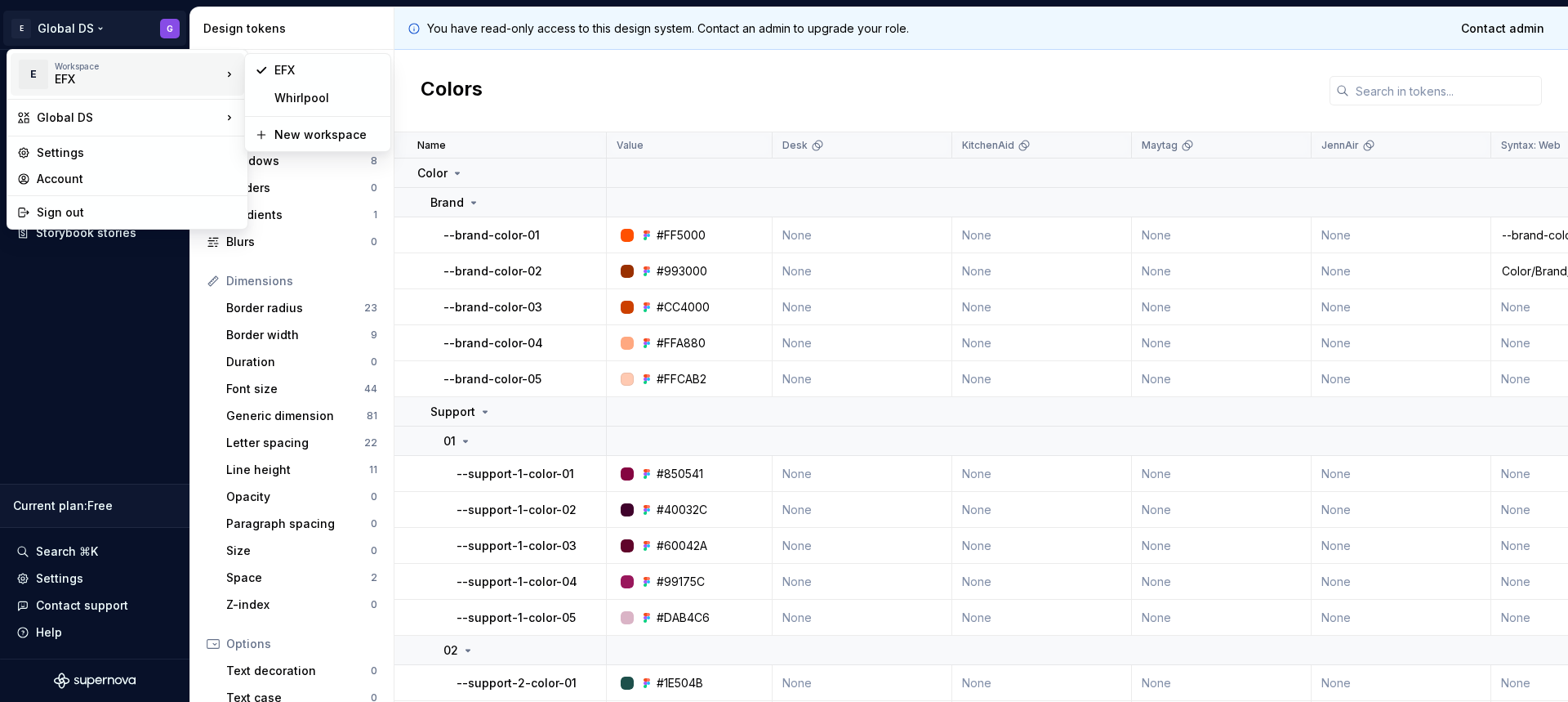
click at [336, 17] on html "E Global DS G Documentation Design system data Design tokens Components Assets …" at bounding box center [784, 351] width 1568 height 702
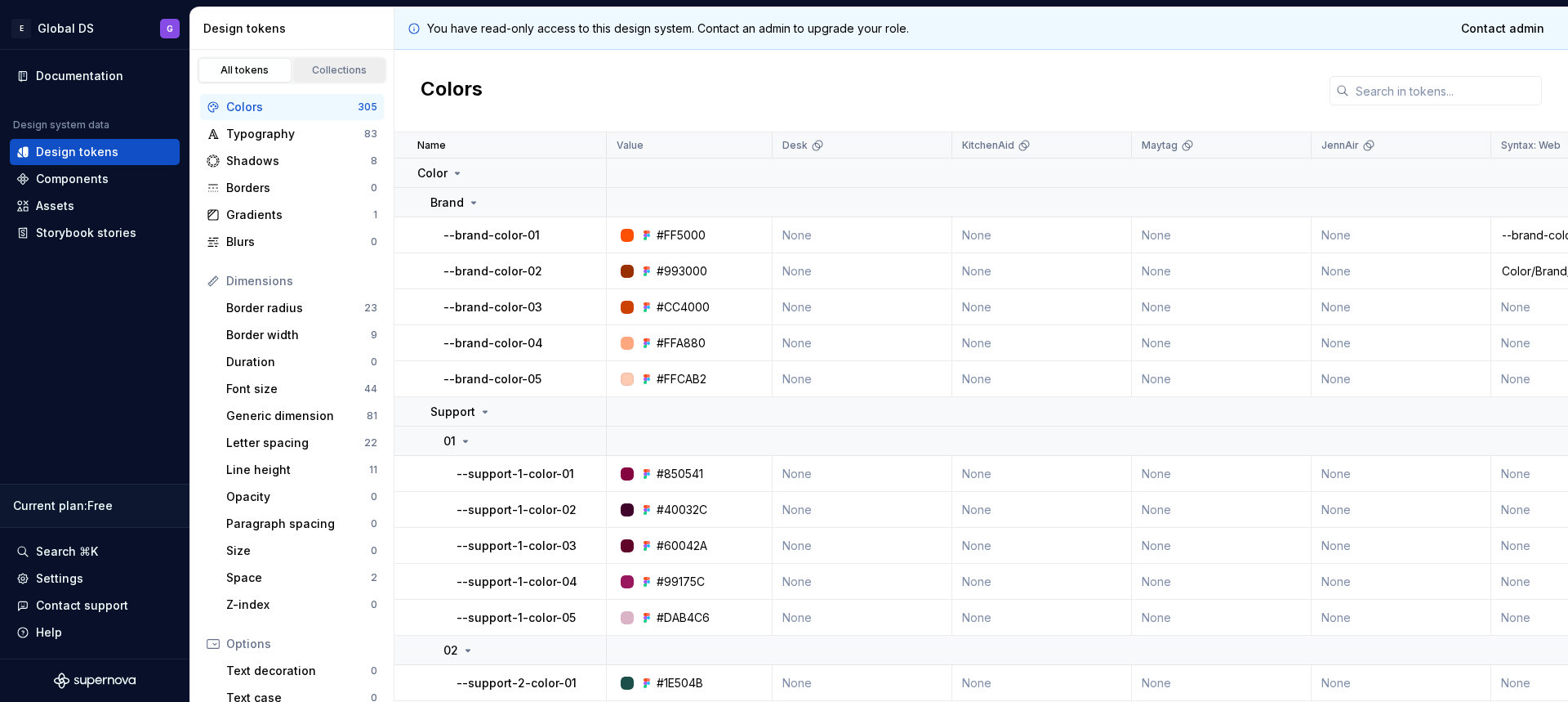
click at [315, 72] on div "Collections" at bounding box center [340, 71] width 82 height 13
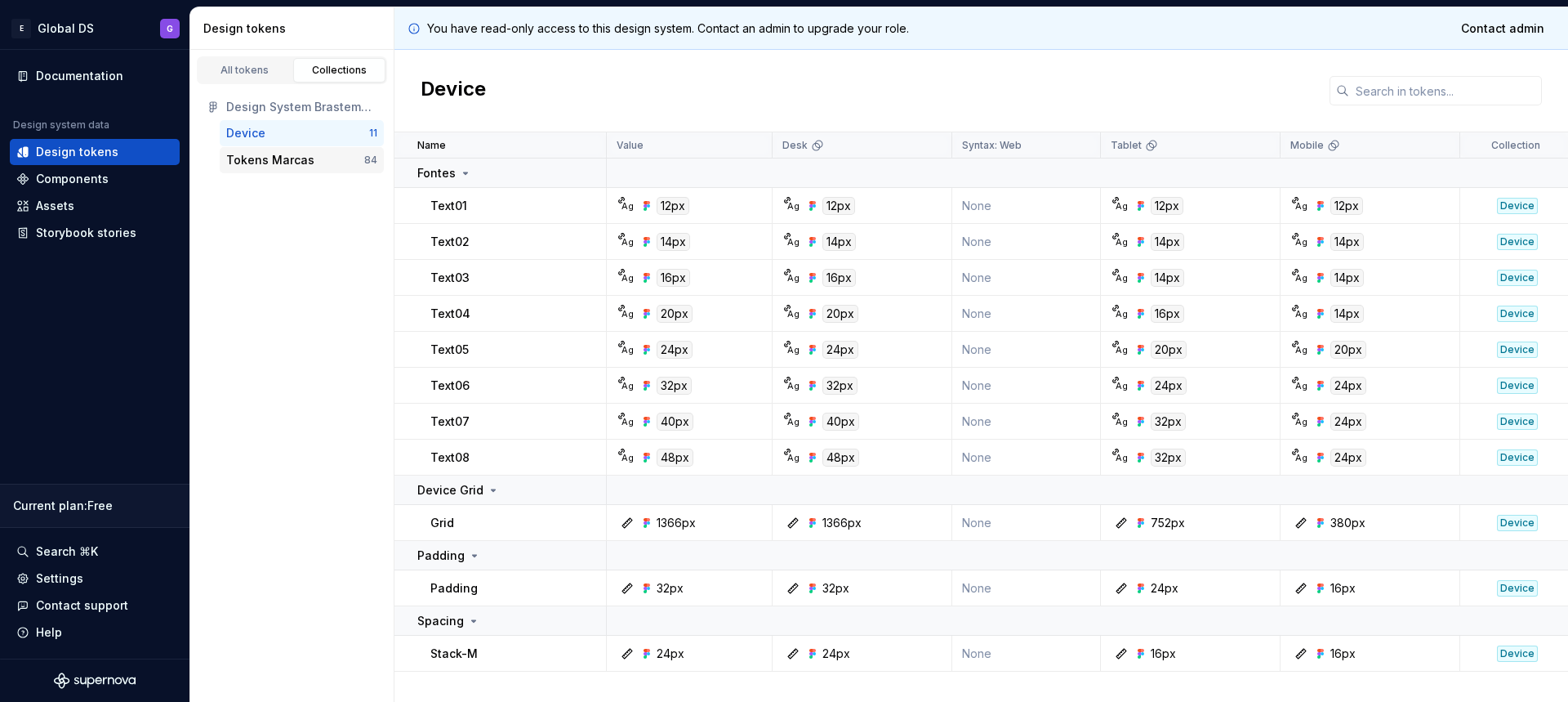
click at [279, 154] on div "Tokens Marcas" at bounding box center [270, 160] width 88 height 16
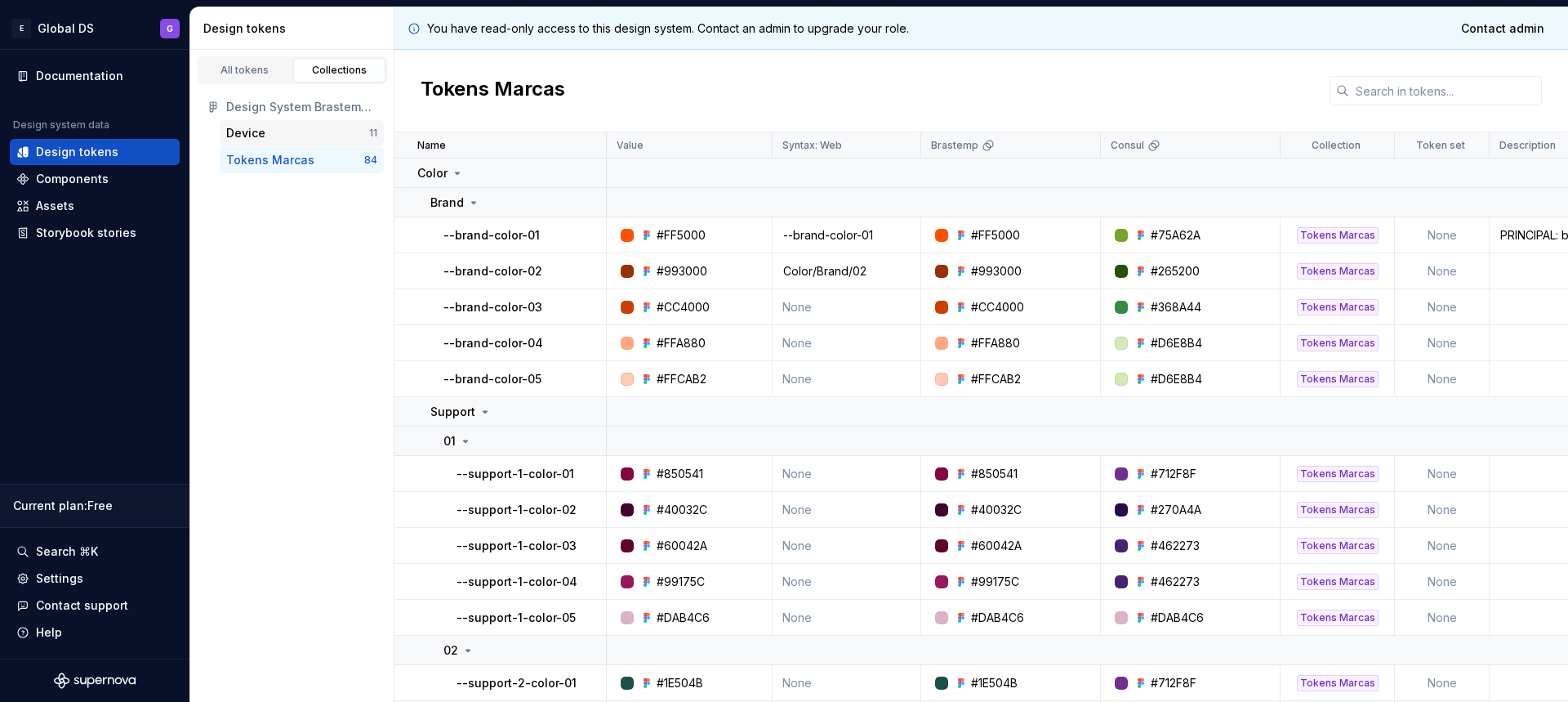
click at [302, 134] on div "Device" at bounding box center [298, 133] width 143 height 16
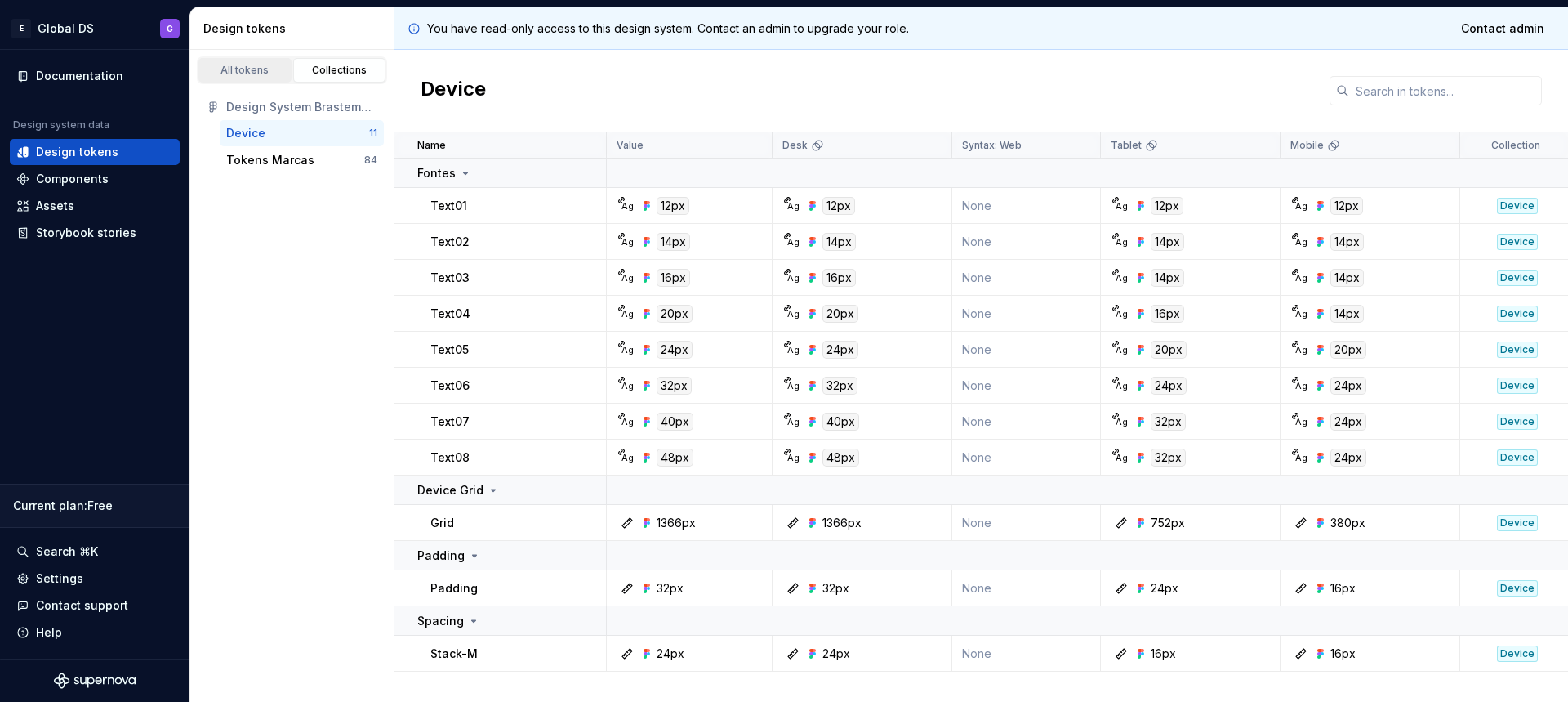
click at [248, 70] on div "All tokens" at bounding box center [245, 71] width 82 height 13
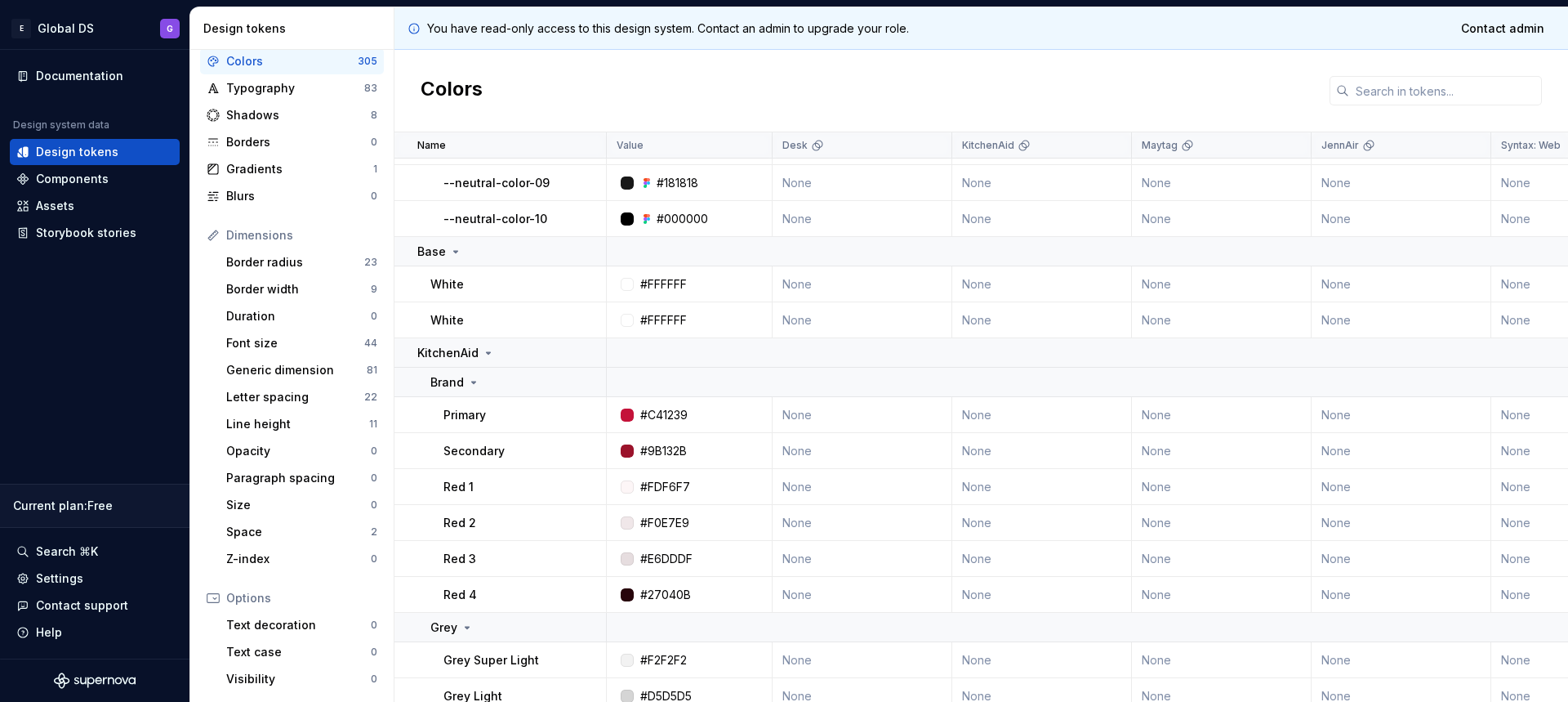
scroll to position [5120, 0]
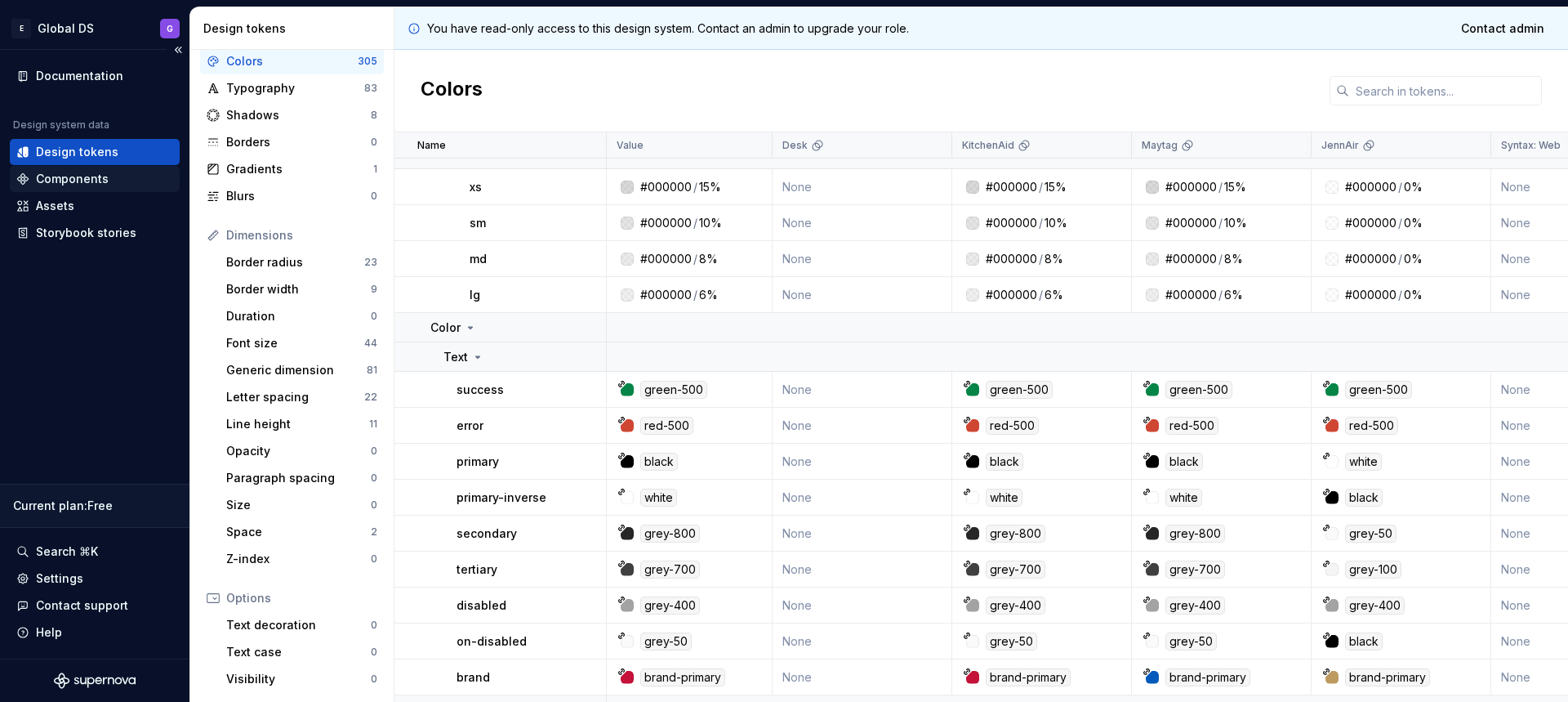
click at [63, 184] on div "Components" at bounding box center [72, 179] width 73 height 16
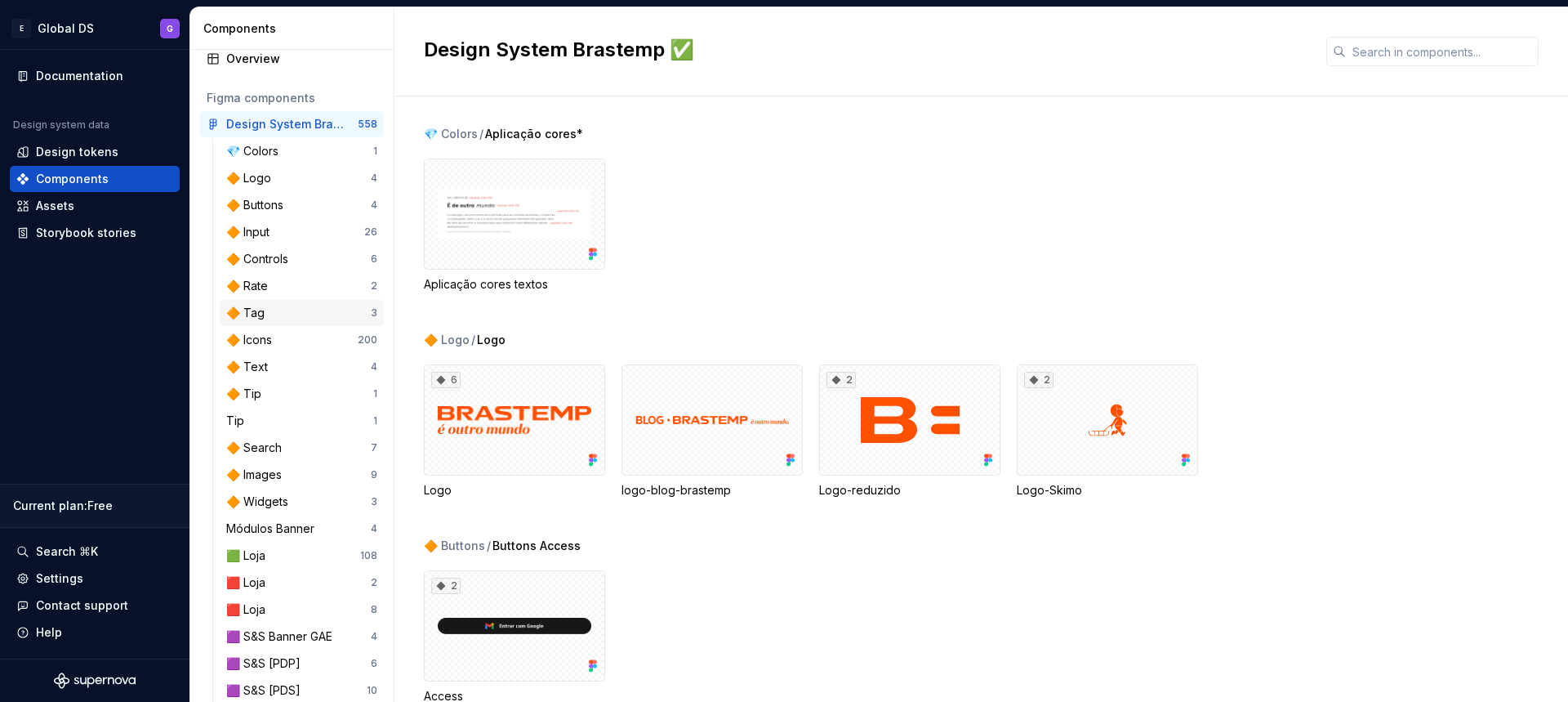
scroll to position [54, 0]
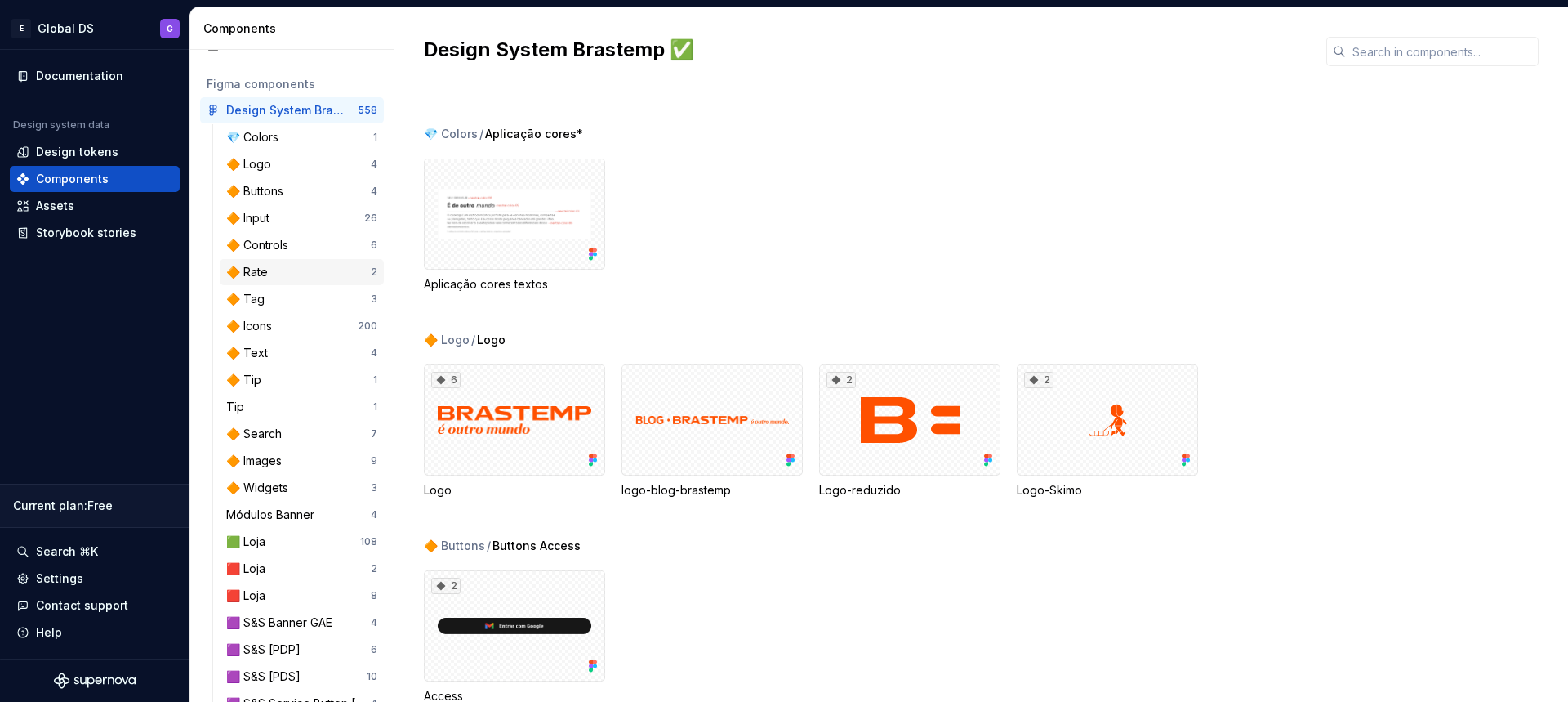
click at [263, 276] on div "🔶 Rate" at bounding box center [250, 272] width 48 height 16
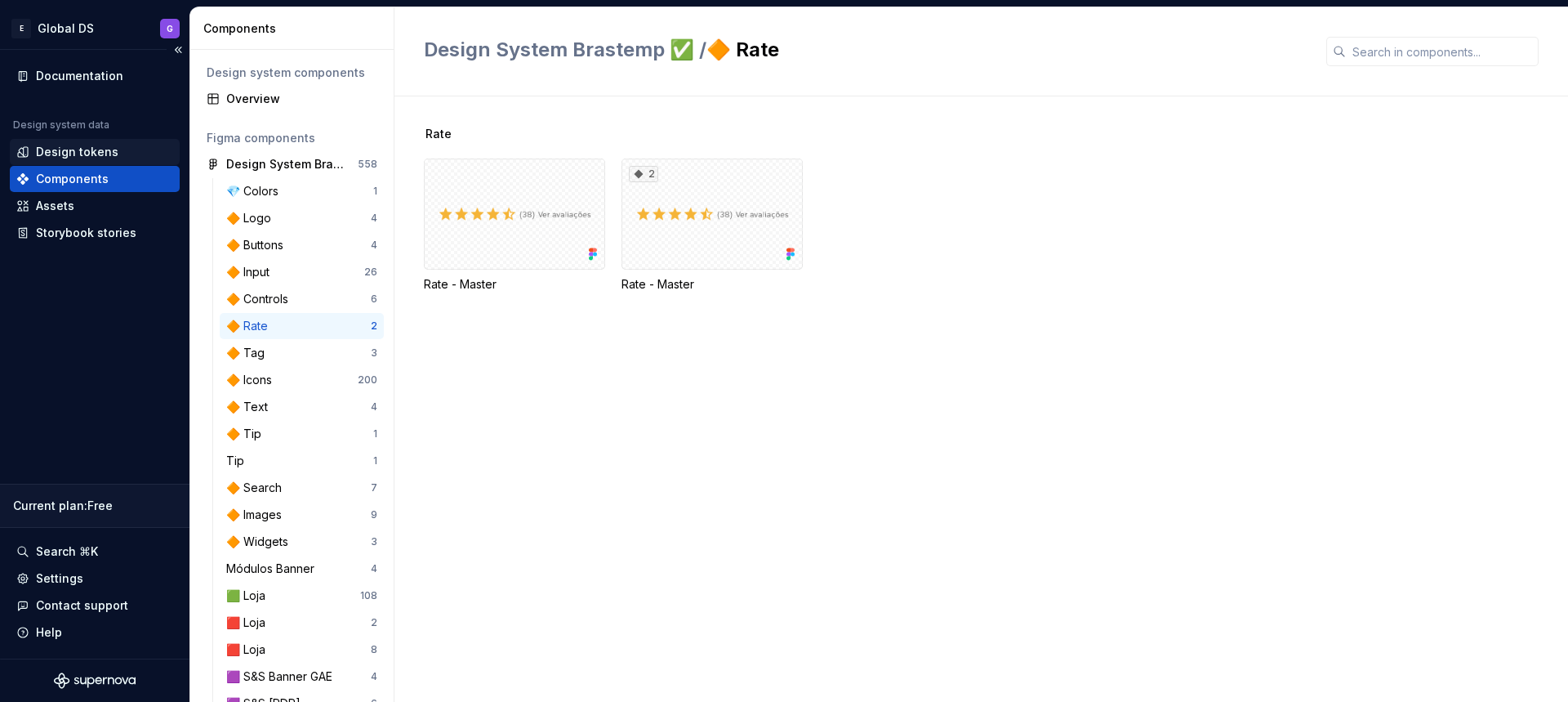
click at [73, 152] on div "Design tokens" at bounding box center [77, 152] width 83 height 16
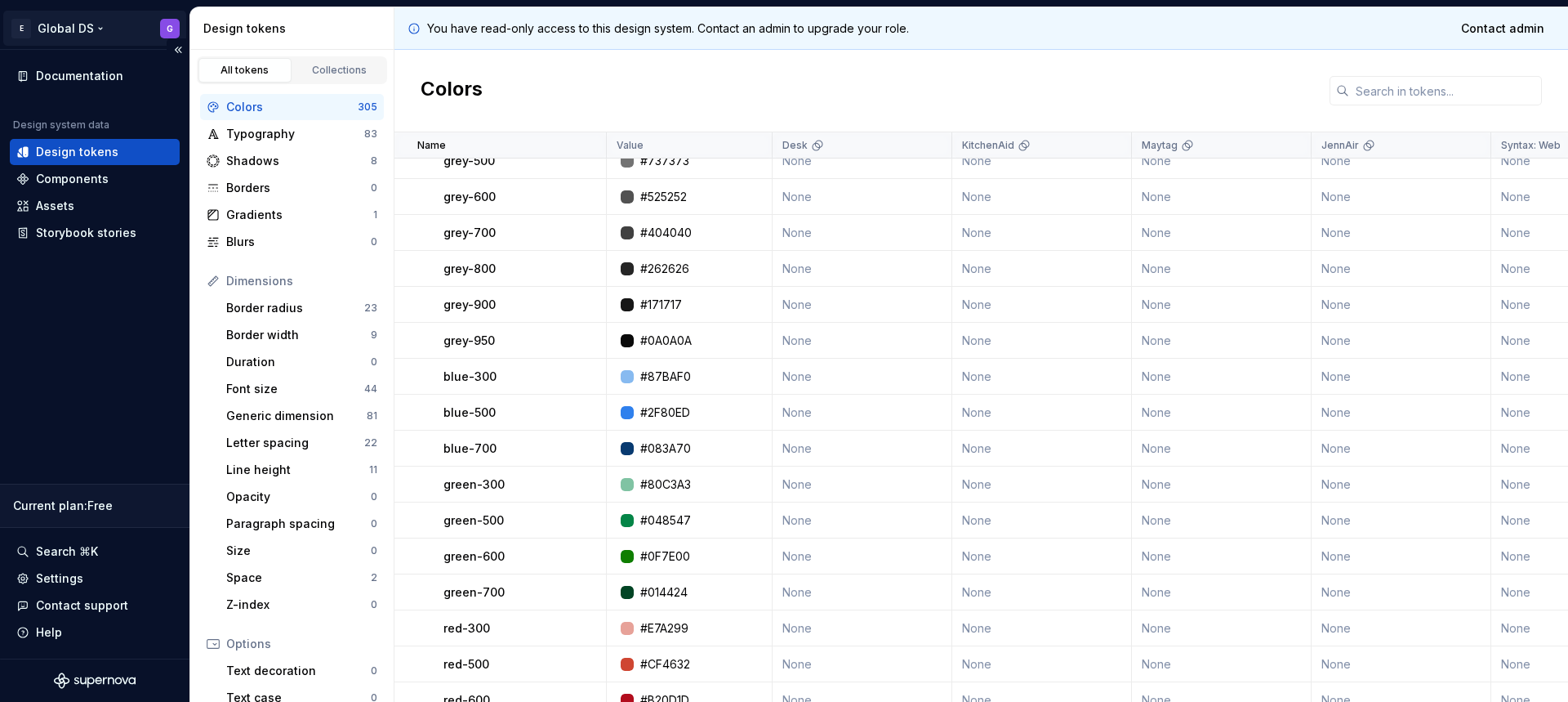
click at [53, 30] on html "E Global DS G Documentation Design system data Design tokens Components Assets …" at bounding box center [784, 351] width 1568 height 702
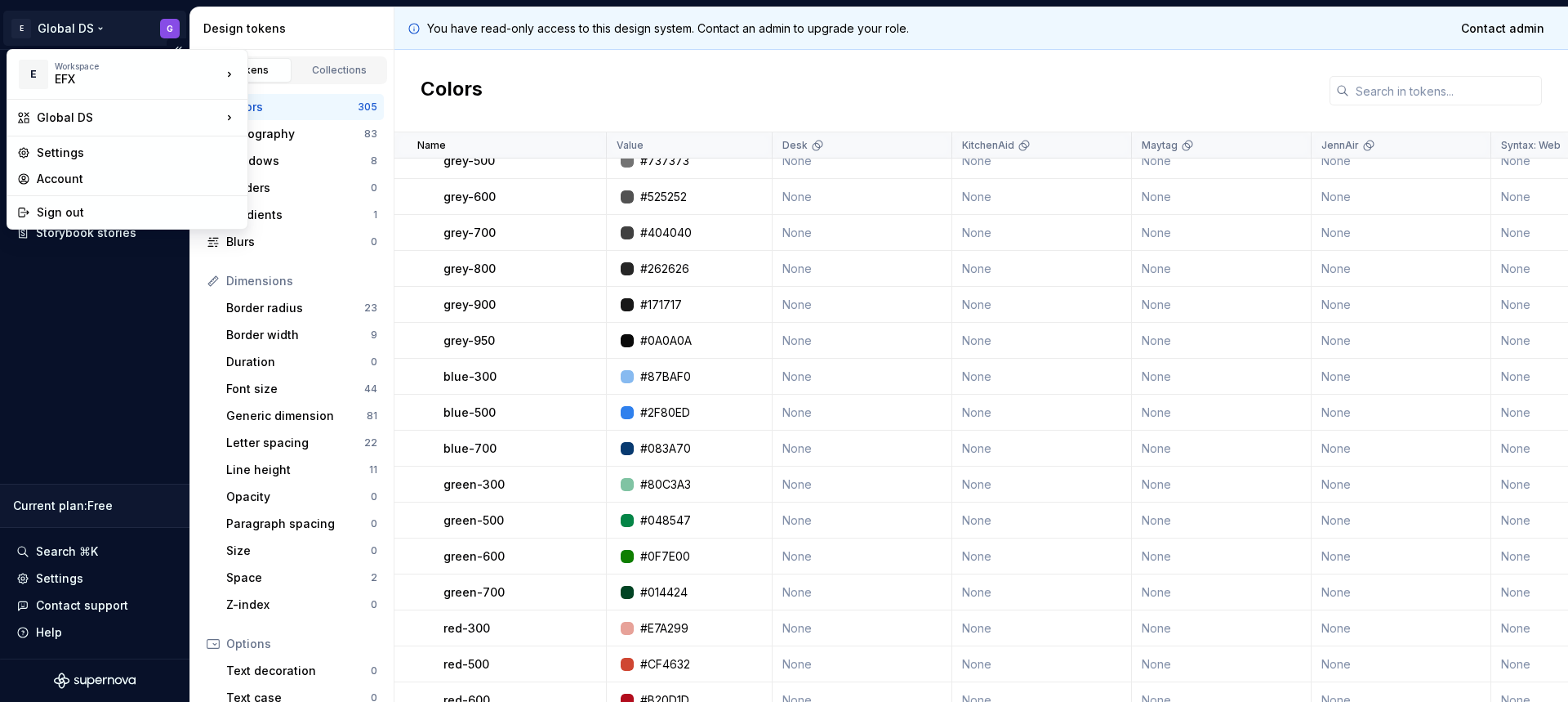
click at [53, 30] on html "E Global DS G Documentation Design system data Design tokens Components Assets …" at bounding box center [784, 351] width 1568 height 702
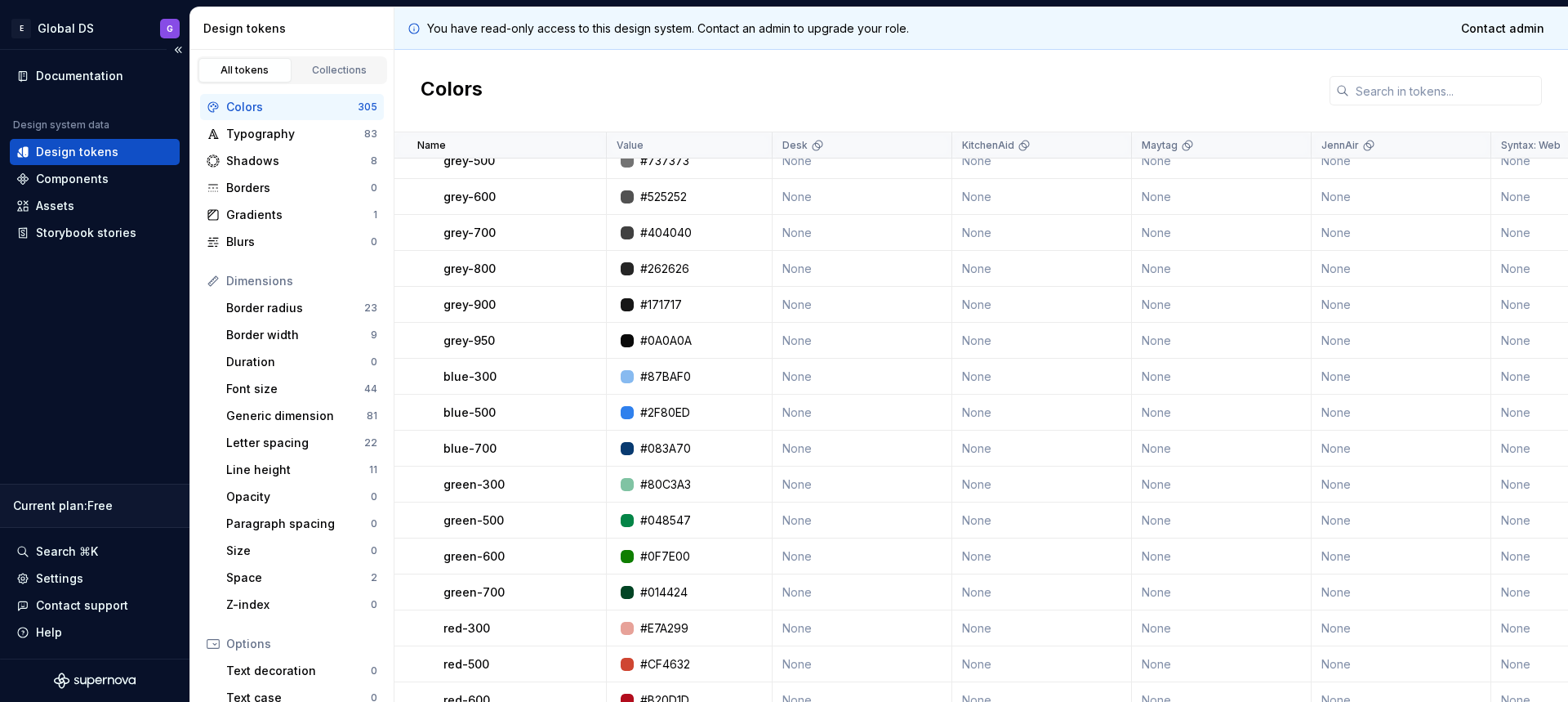
click at [88, 324] on div "Documentation Design system data Design tokens Components Assets Storybook stor…" at bounding box center [94, 354] width 190 height 608
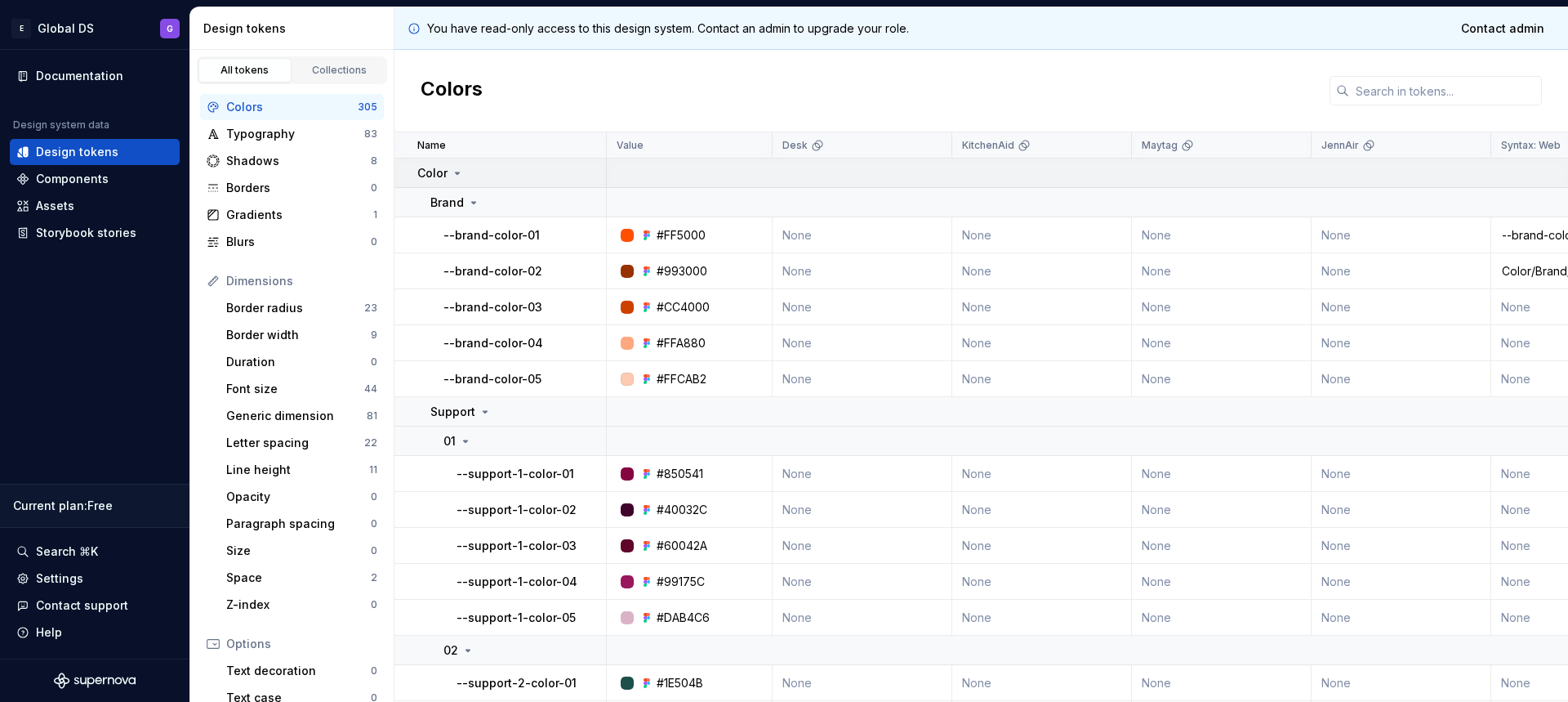
click at [435, 170] on p "Color" at bounding box center [432, 173] width 30 height 16
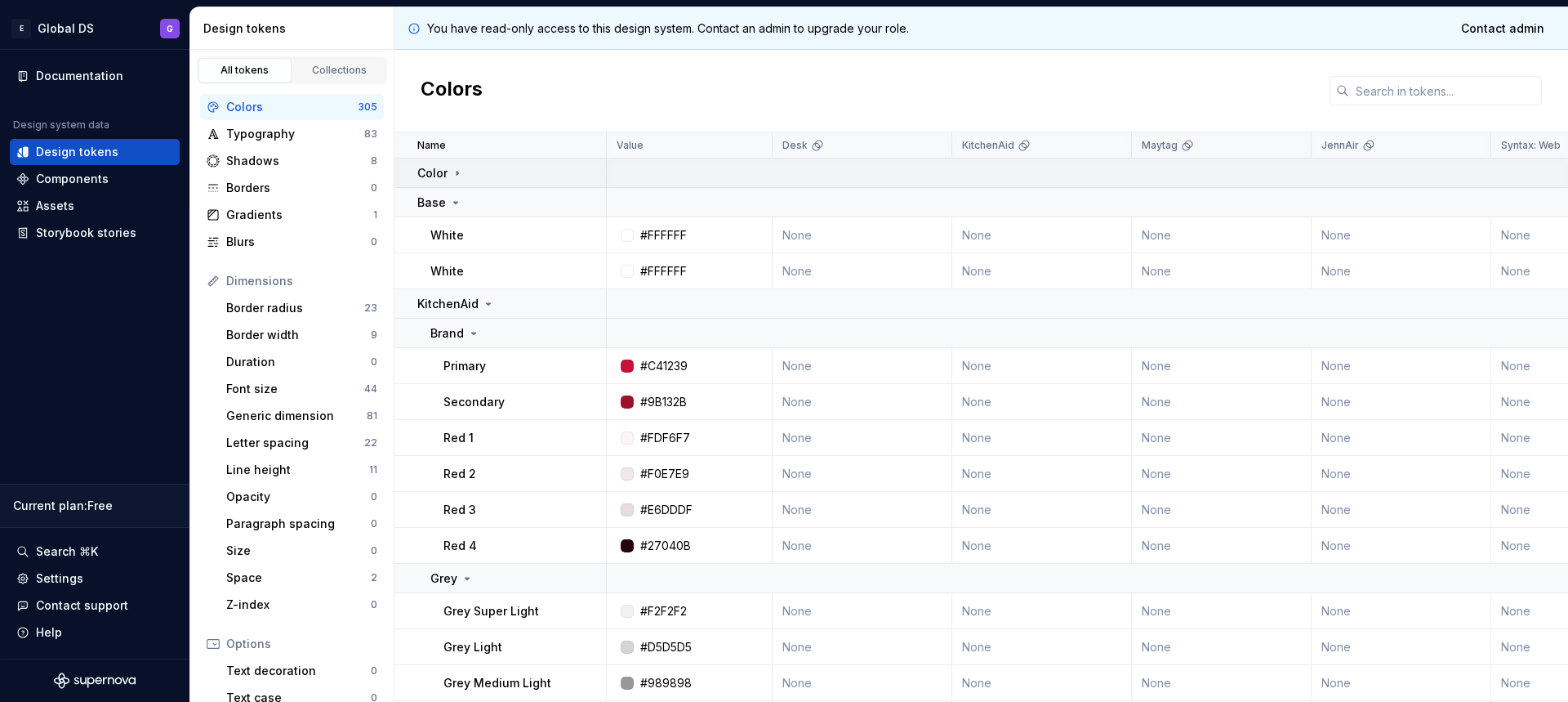
click at [435, 170] on p "Color" at bounding box center [432, 173] width 30 height 16
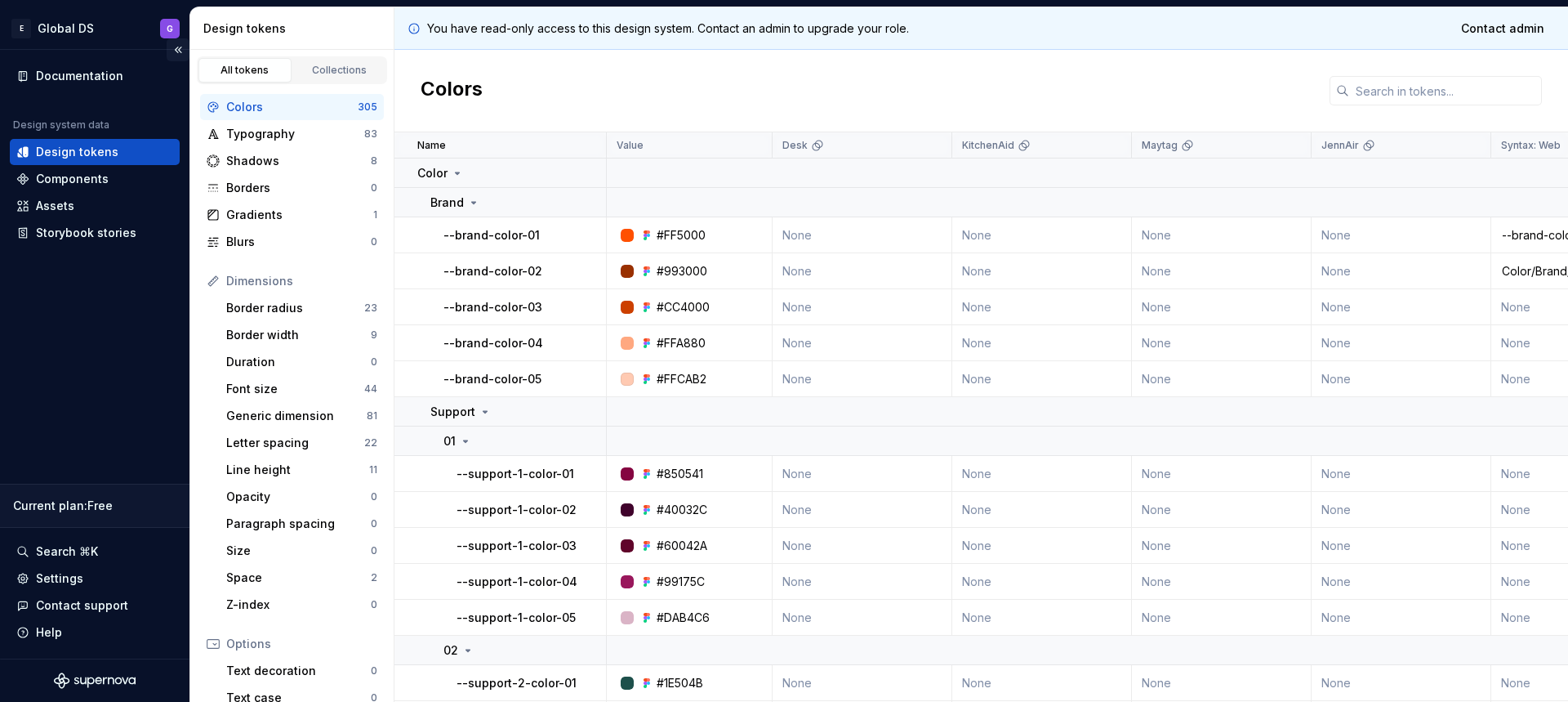
click at [177, 51] on button "Collapse sidebar" at bounding box center [178, 50] width 23 height 23
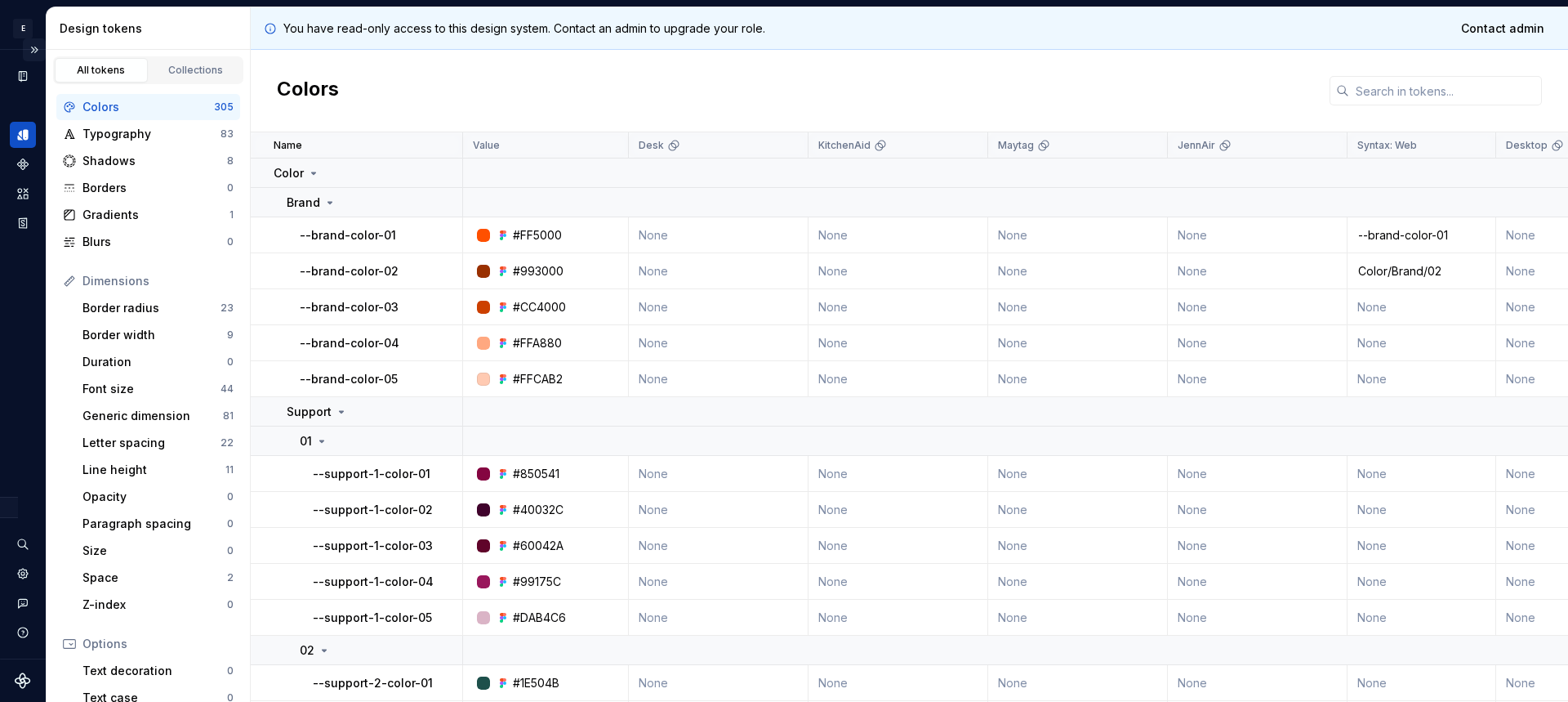
click at [38, 47] on button "Expand sidebar" at bounding box center [34, 50] width 23 height 23
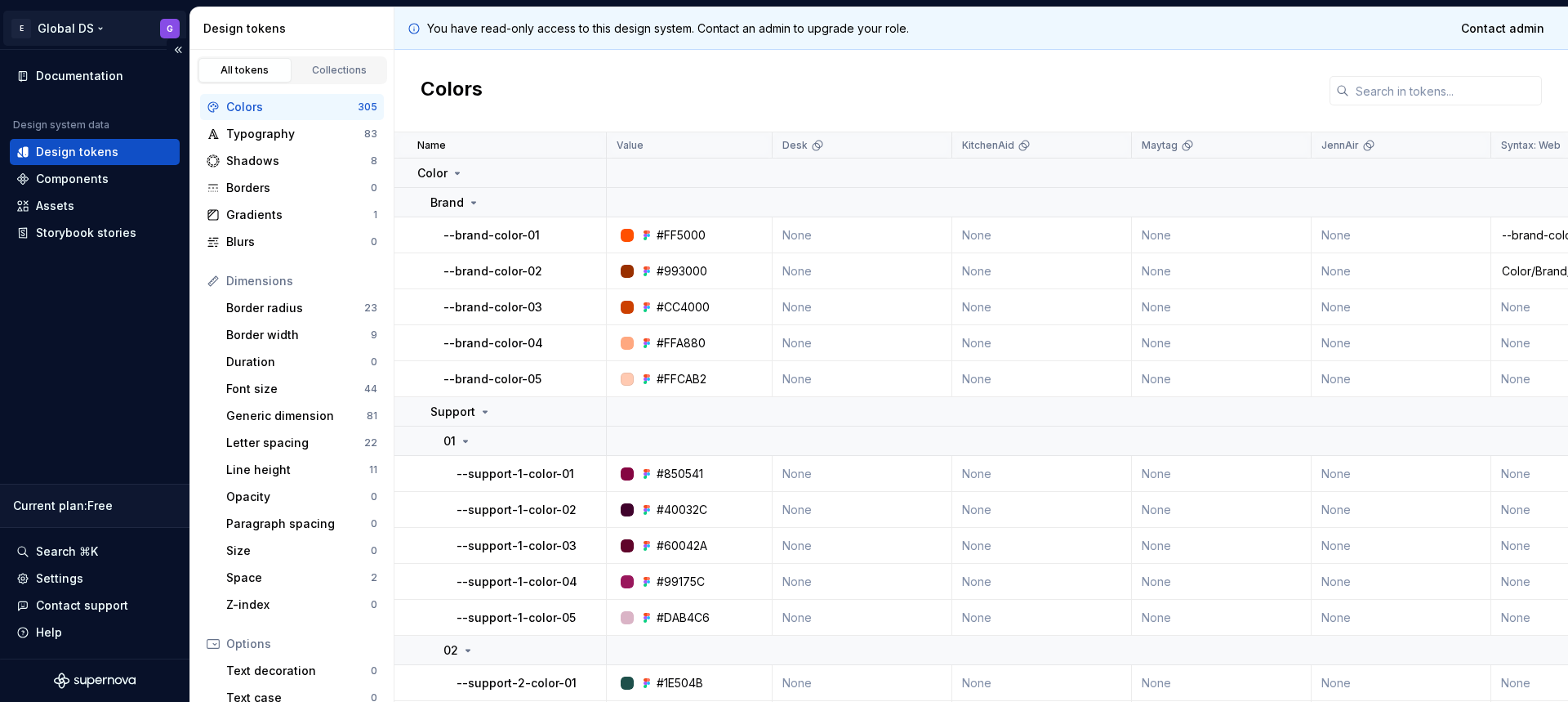
click at [89, 27] on html "E Global DS G Documentation Design system data Design tokens Components Assets …" at bounding box center [784, 351] width 1568 height 702
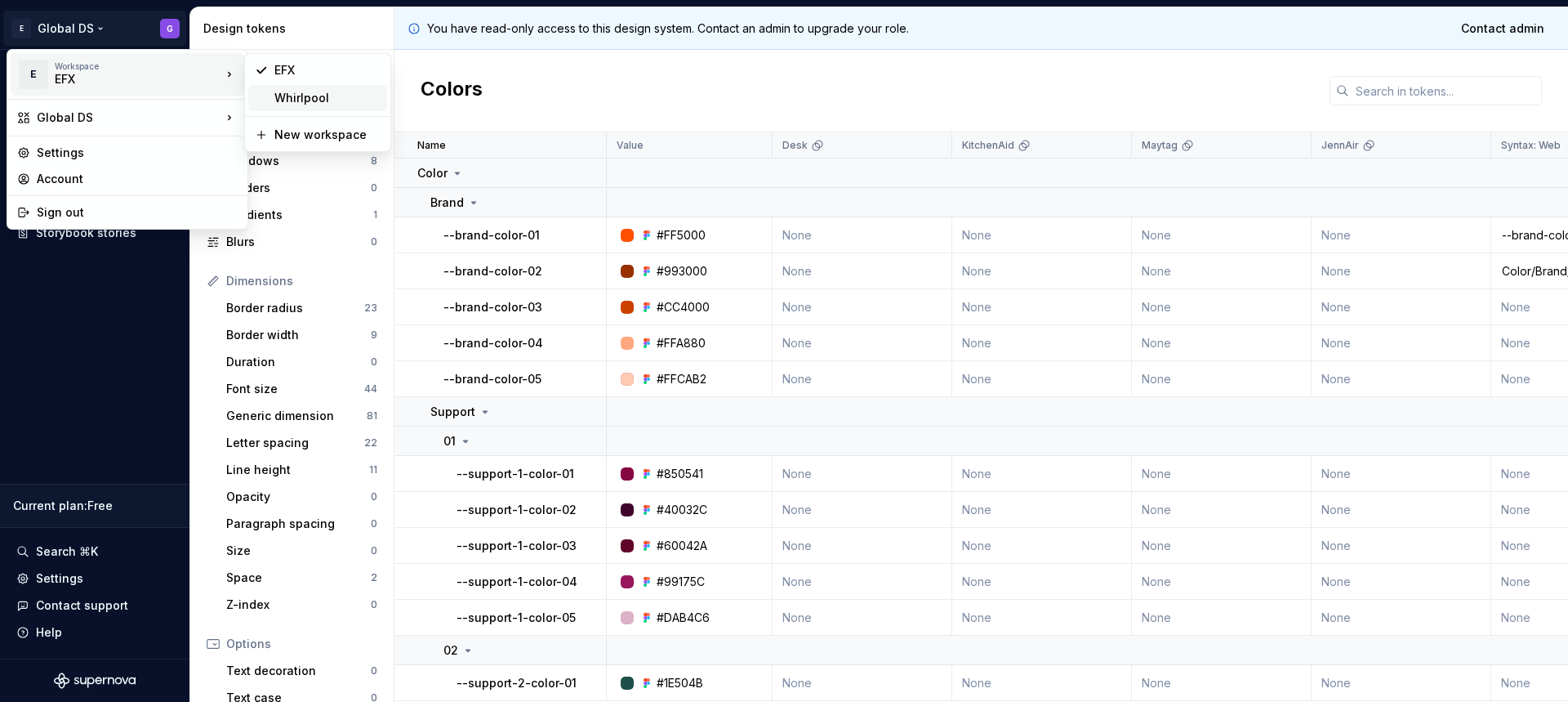
click at [295, 94] on div "Whirlpool" at bounding box center [327, 98] width 106 height 16
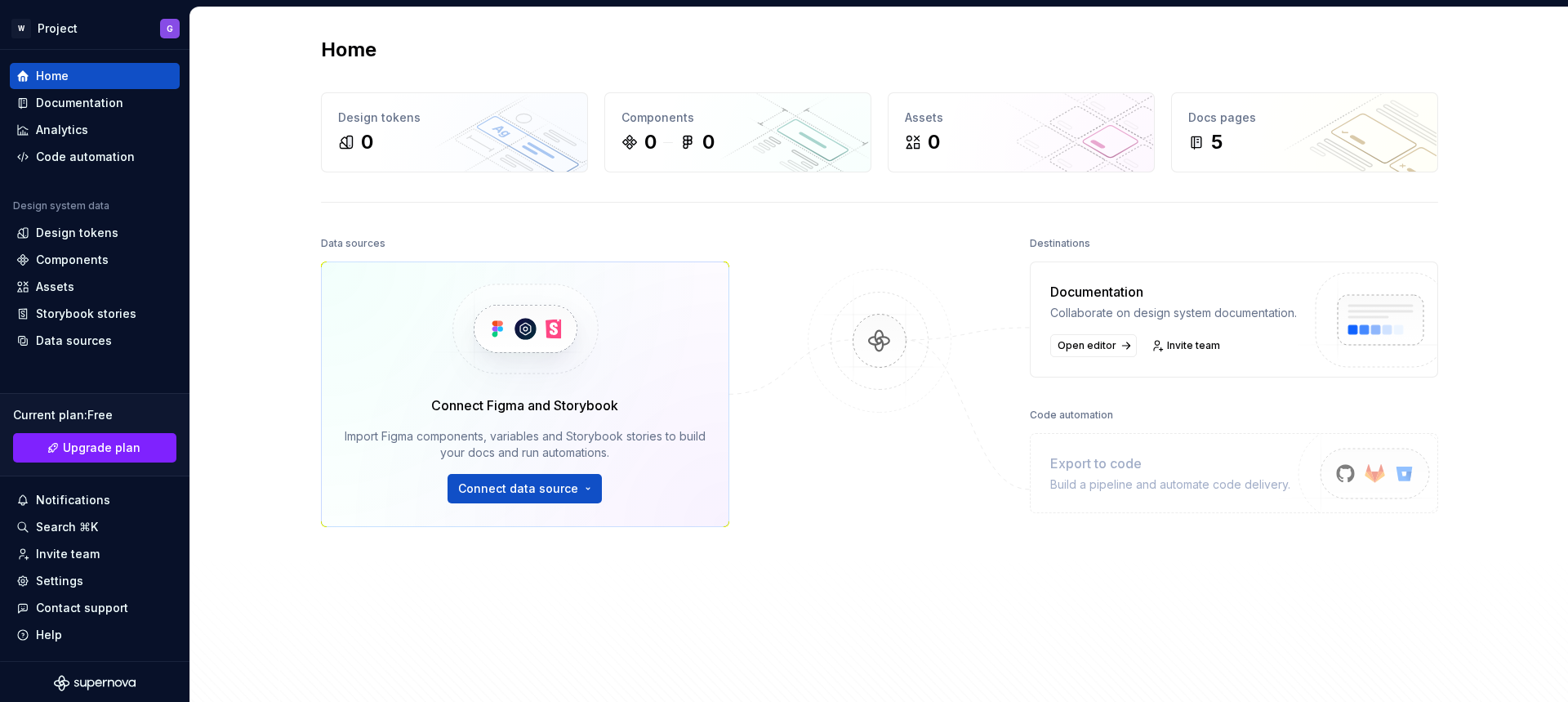
click at [208, 181] on div "Home Design tokens 0 Components 0 0 Assets 0 Docs pages 5 Data sources Connect …" at bounding box center [879, 378] width 1378 height 741
click at [103, 105] on div "Documentation" at bounding box center [80, 103] width 87 height 16
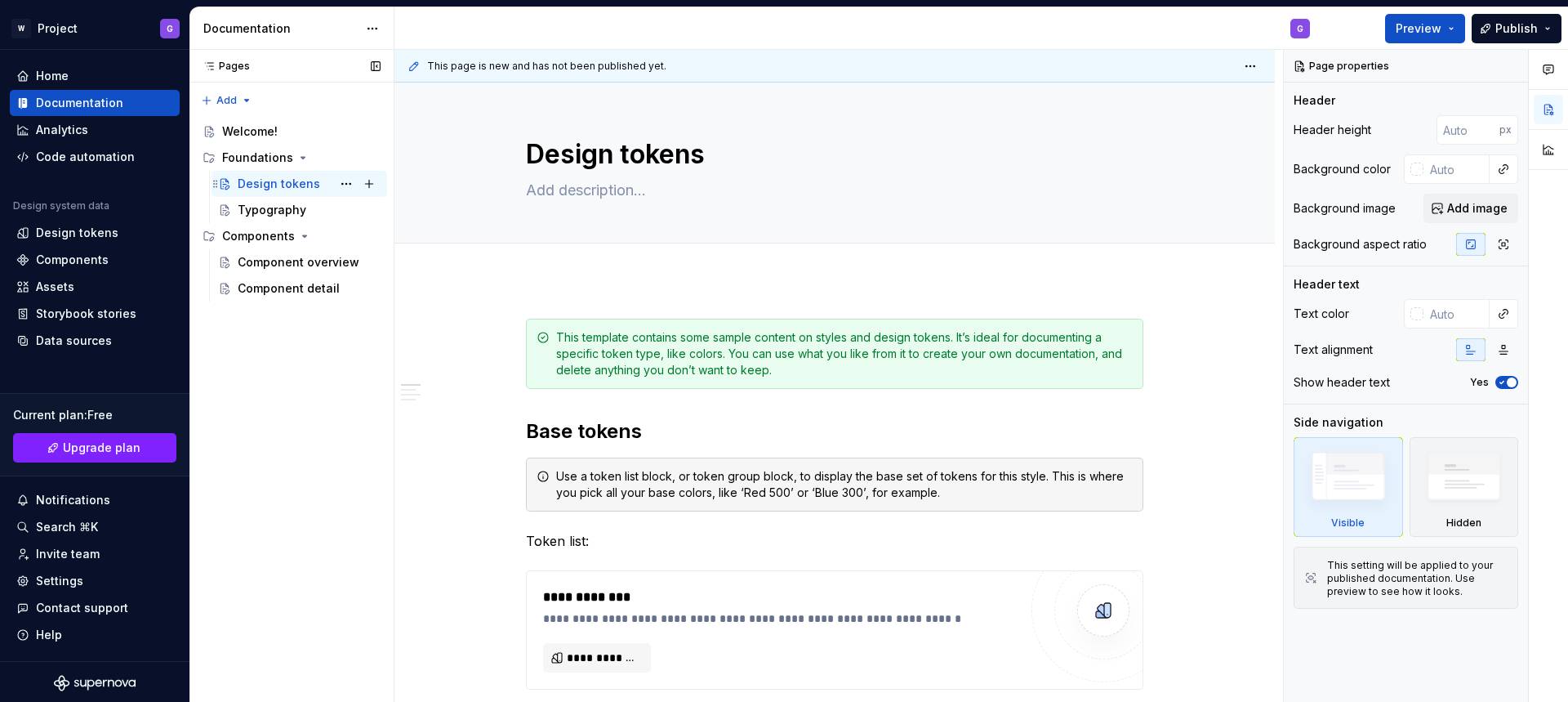
click at [272, 186] on div "Design tokens" at bounding box center [279, 184] width 83 height 16
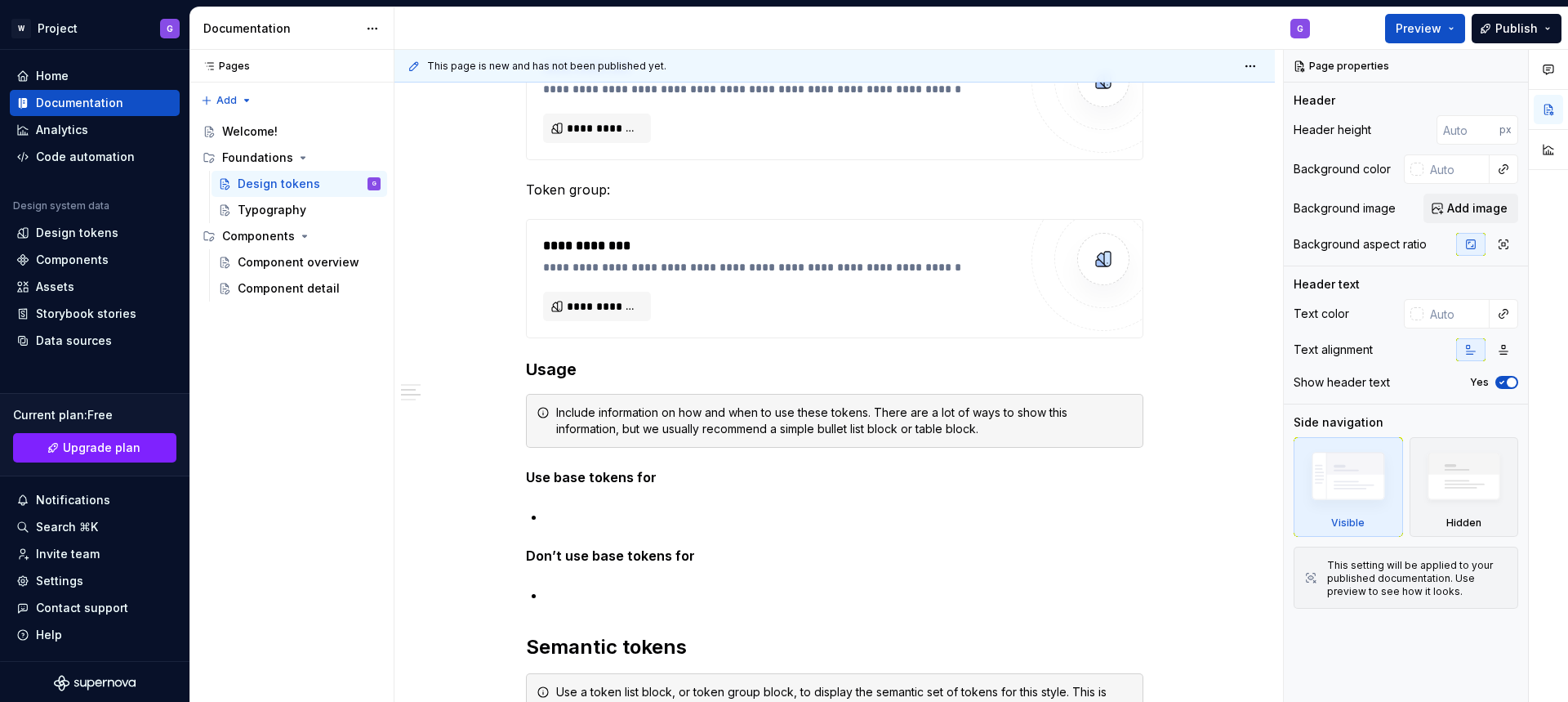
scroll to position [1077, 0]
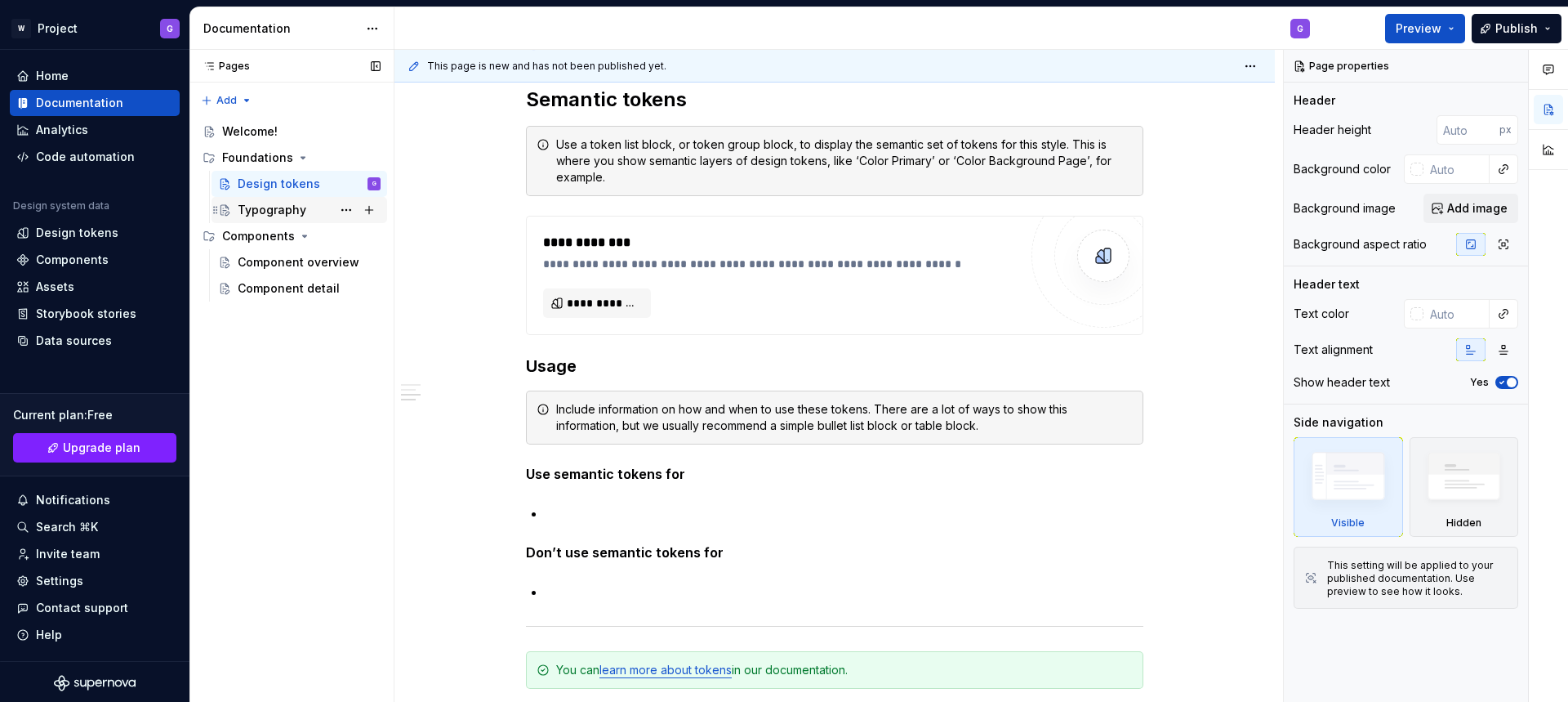
click at [268, 209] on div "Typography" at bounding box center [272, 210] width 69 height 16
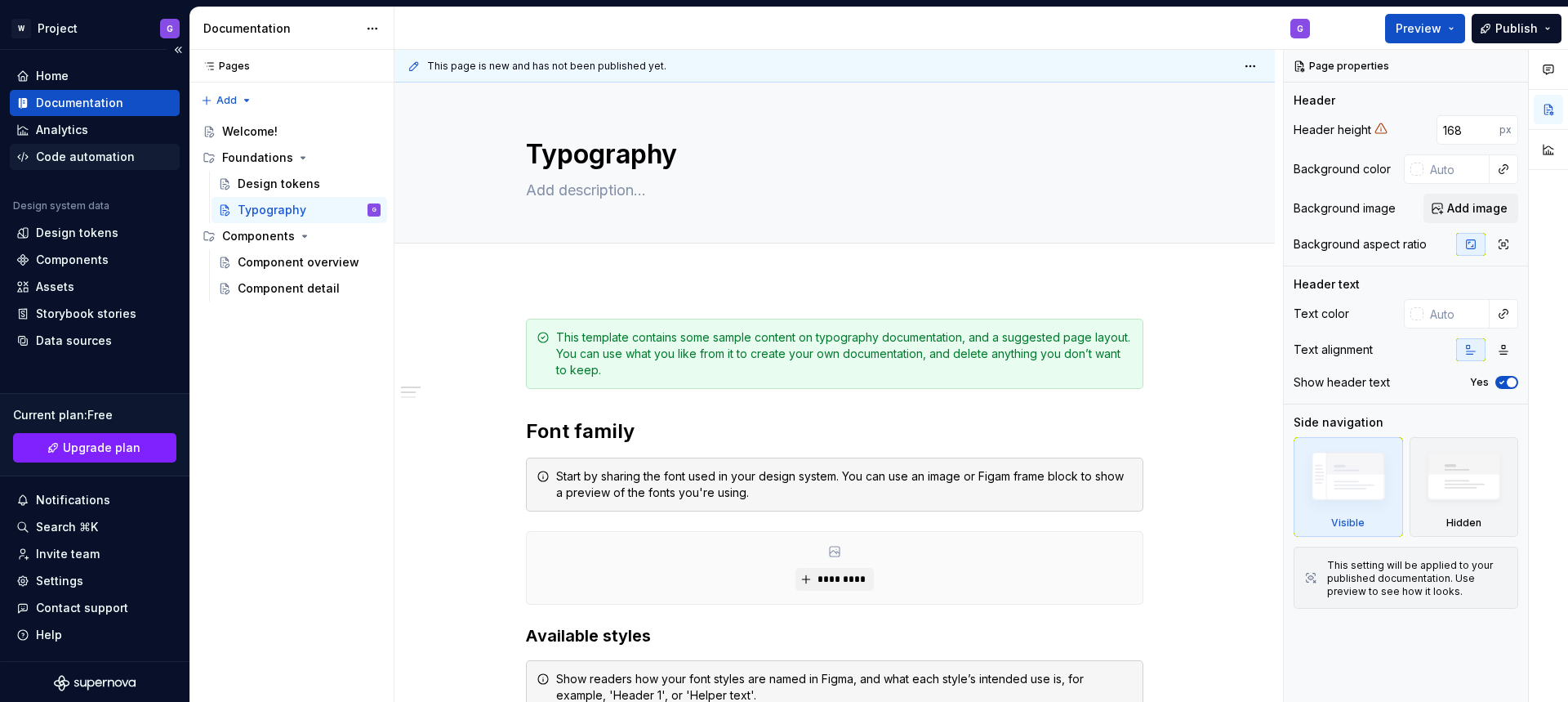
click at [90, 155] on div "Code automation" at bounding box center [85, 157] width 98 height 16
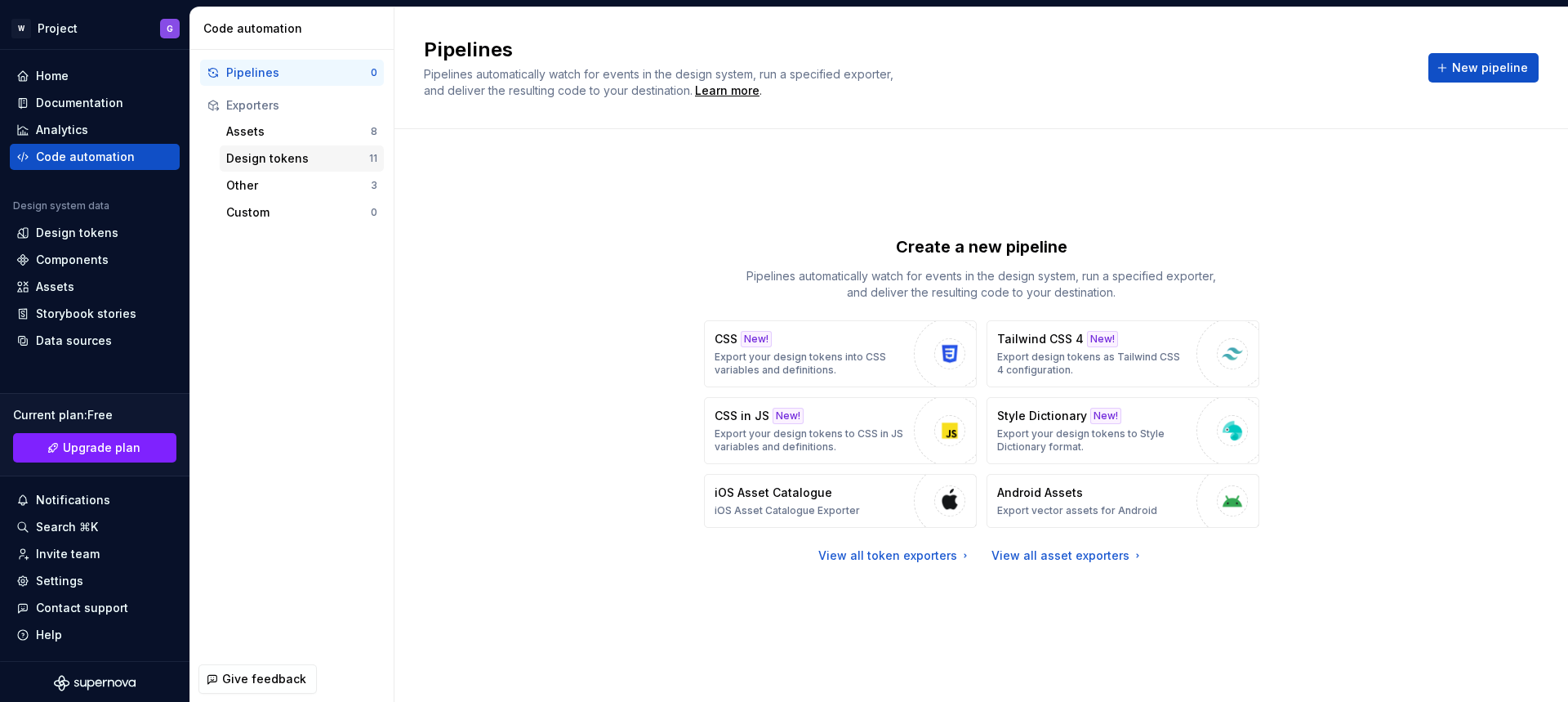
click at [288, 156] on div "Design tokens" at bounding box center [298, 158] width 143 height 16
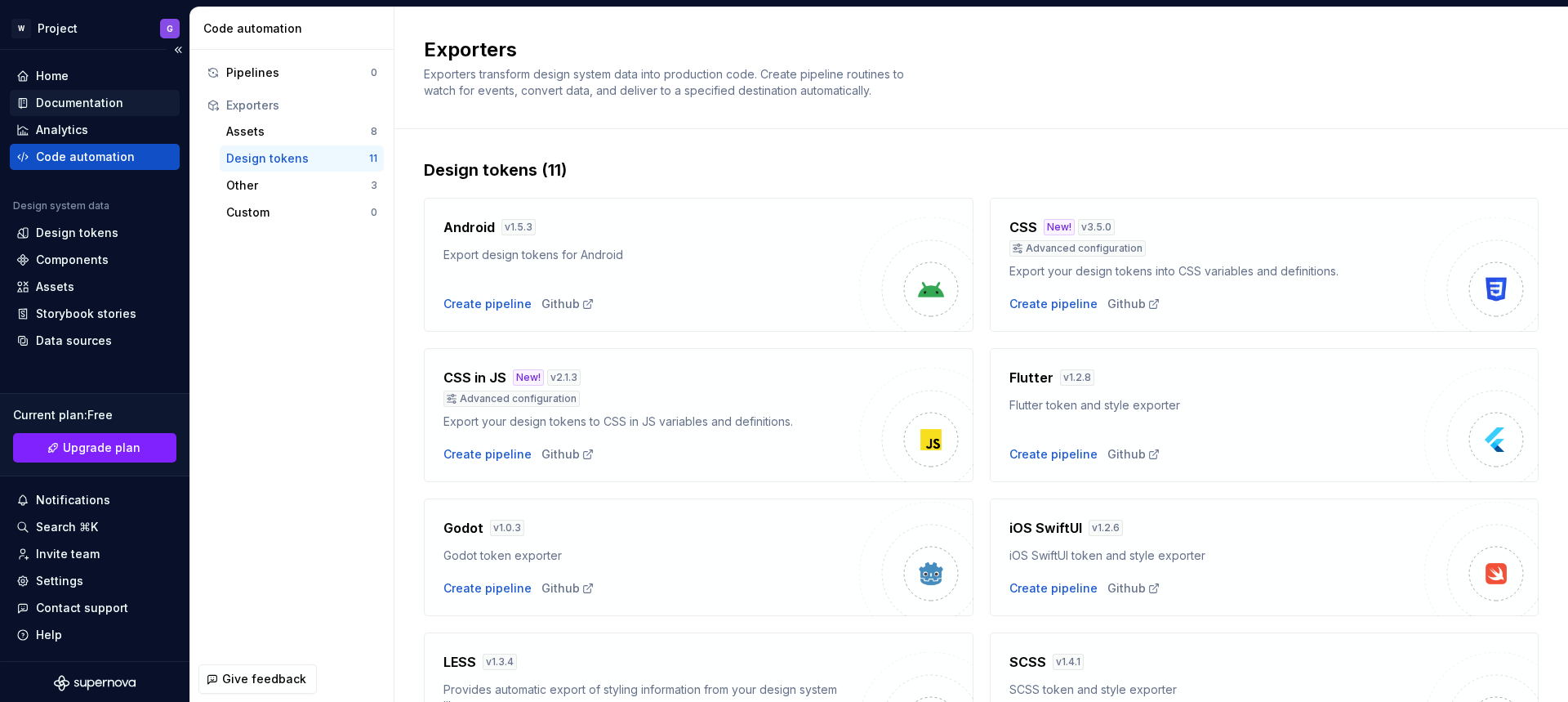
click at [76, 104] on div "Documentation" at bounding box center [80, 103] width 87 height 16
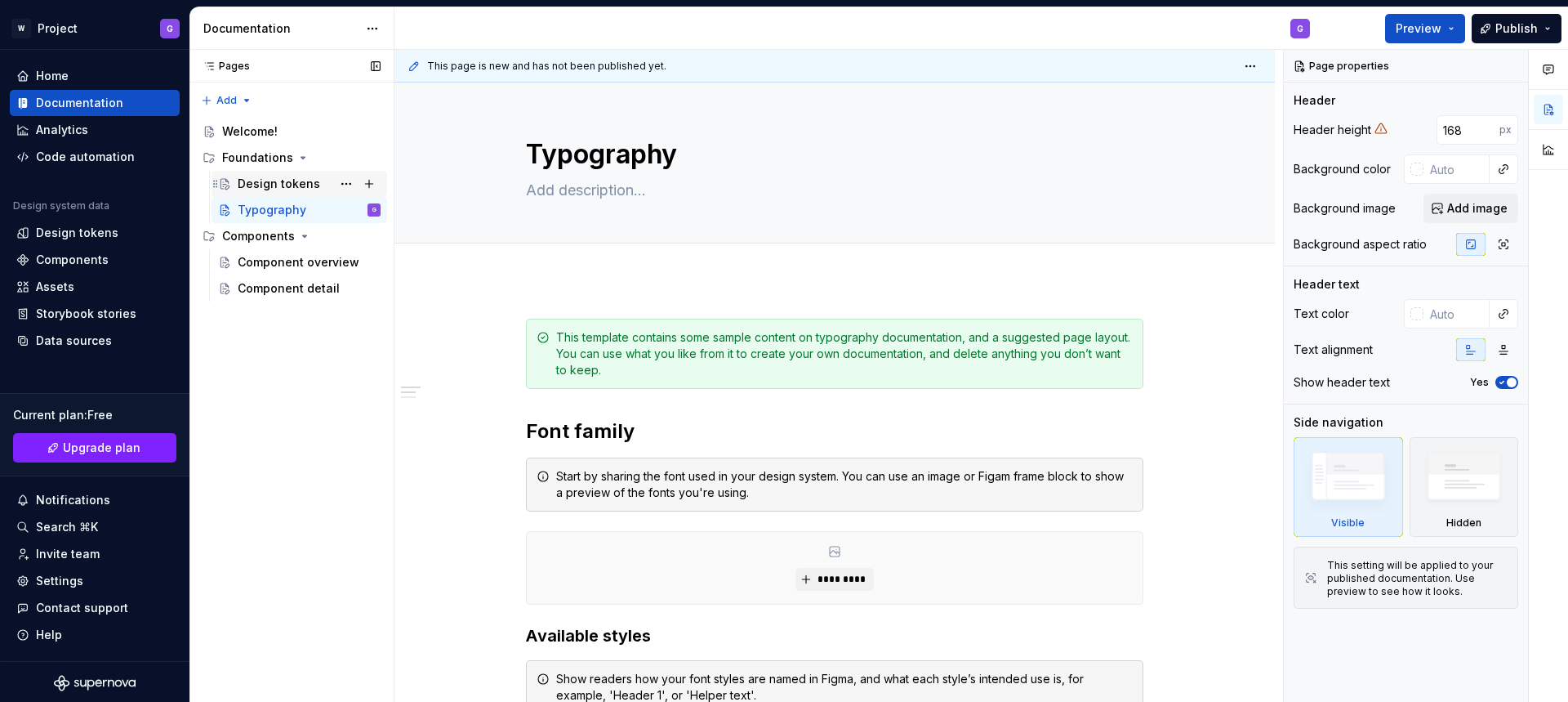
click at [276, 181] on div "Design tokens" at bounding box center [279, 184] width 83 height 16
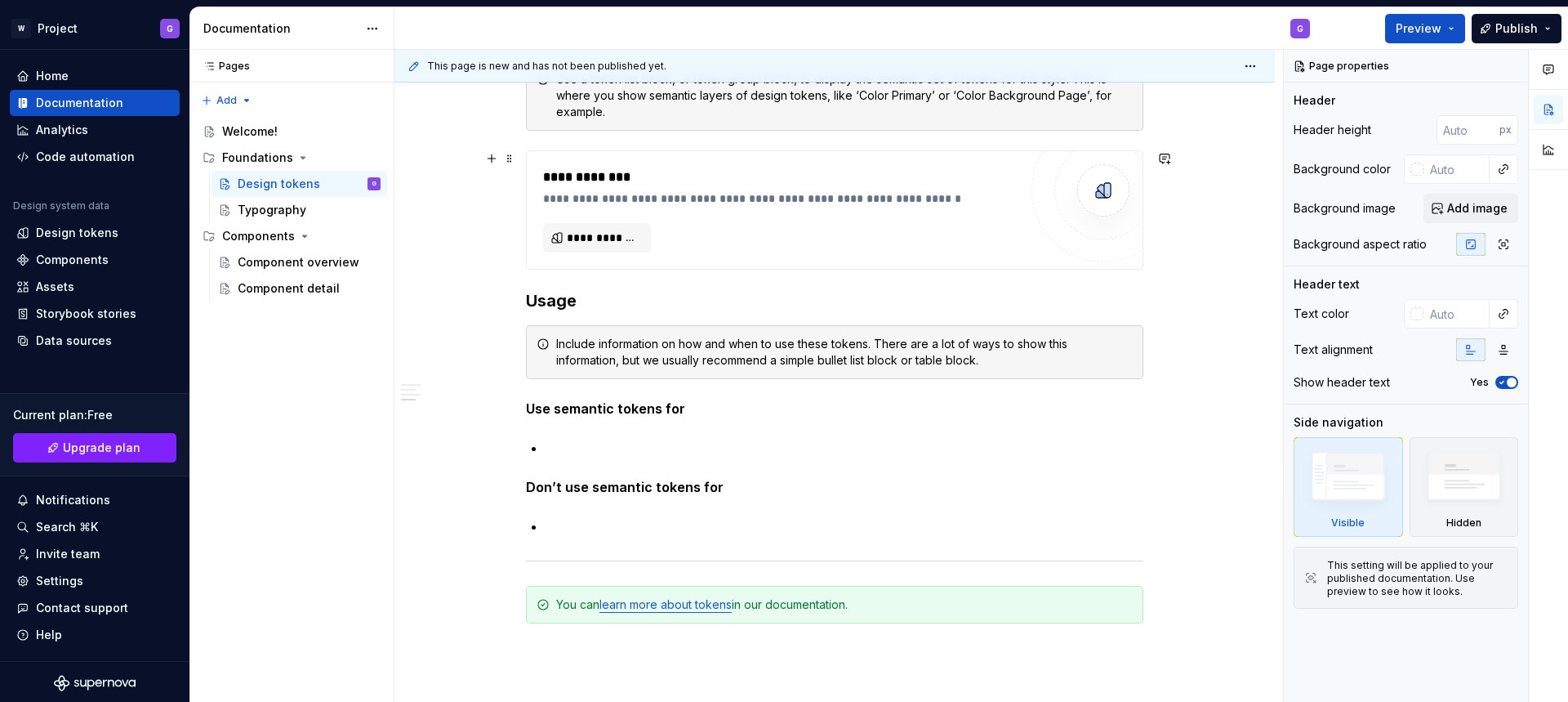
scroll to position [1333, 0]
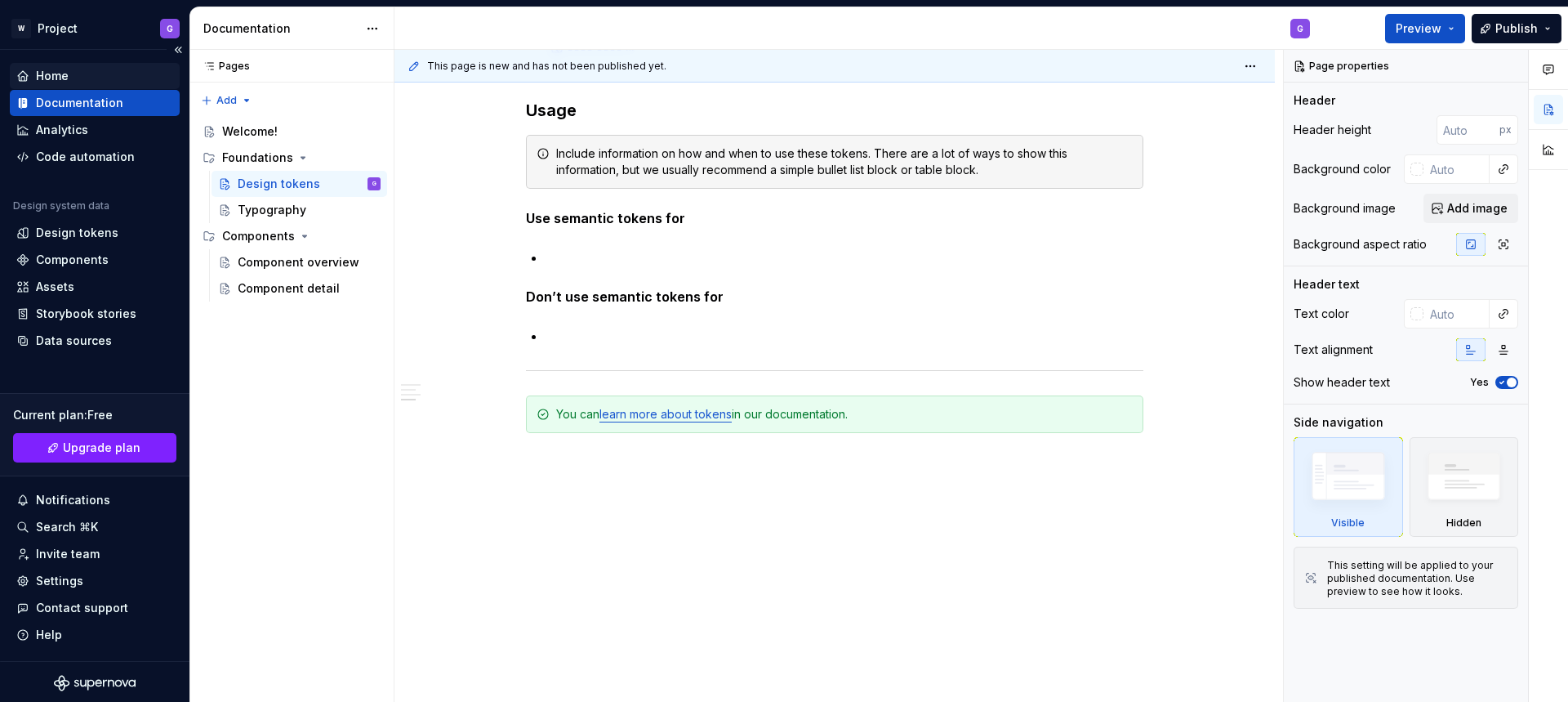
click at [80, 73] on div "Home" at bounding box center [94, 76] width 157 height 16
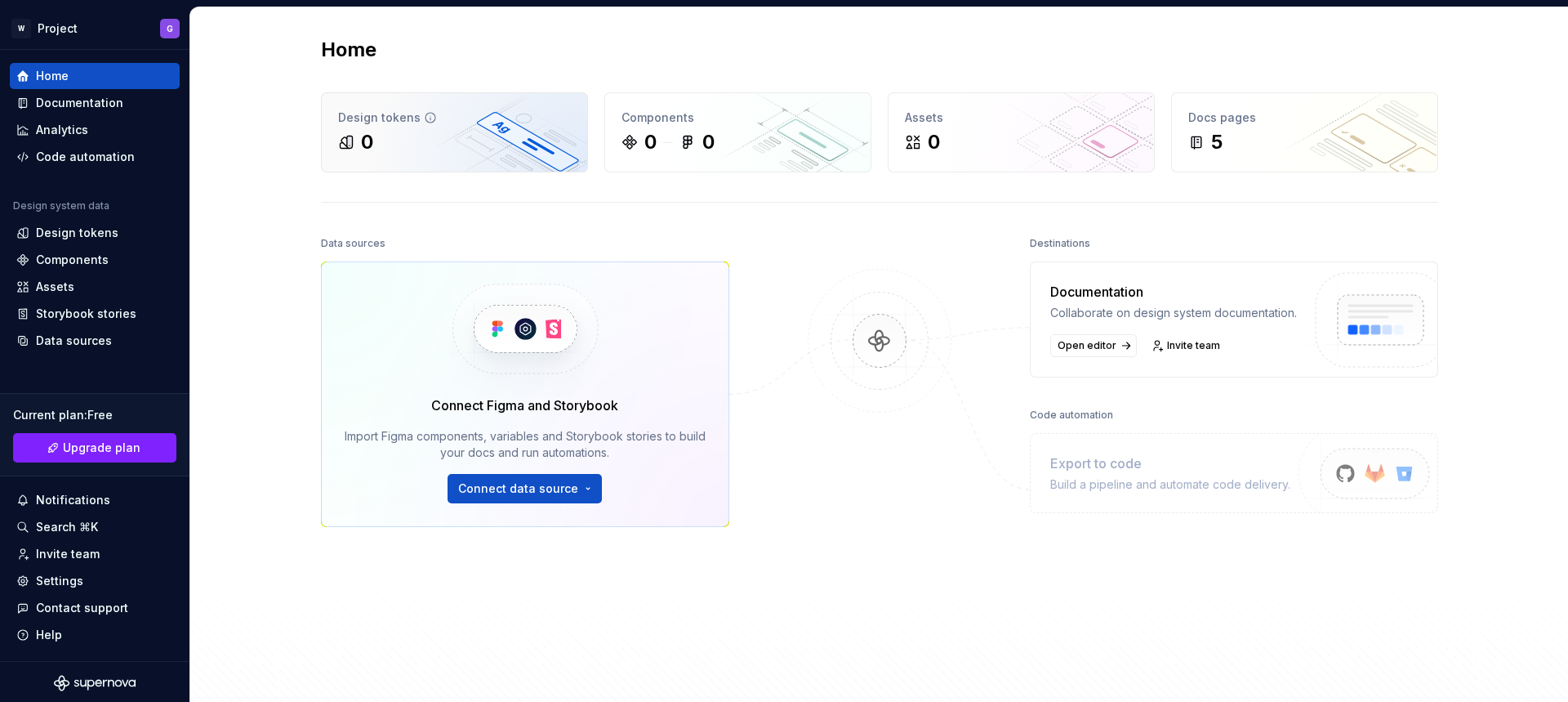
click at [394, 119] on div "Design tokens" at bounding box center [455, 117] width 233 height 16
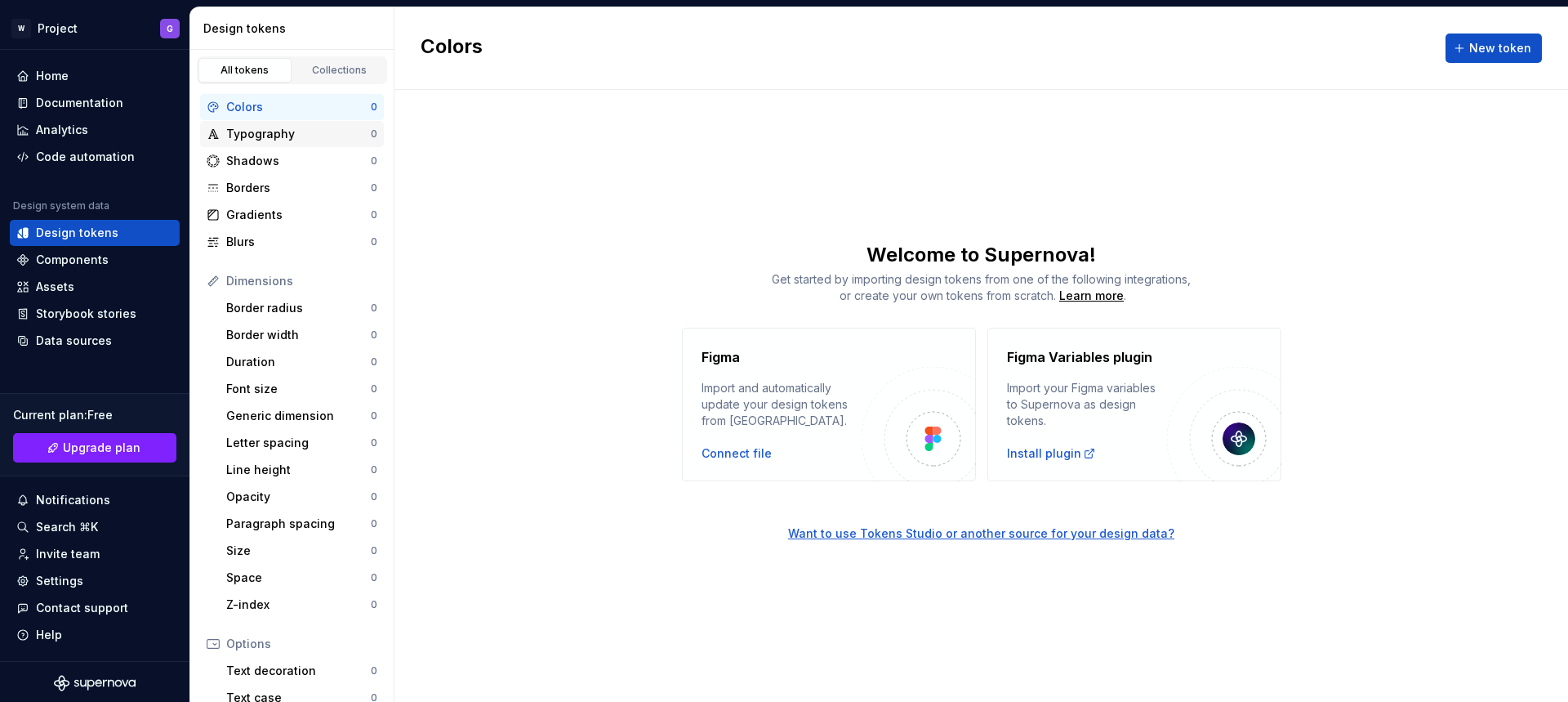
click at [283, 132] on div "Typography" at bounding box center [299, 134] width 144 height 16
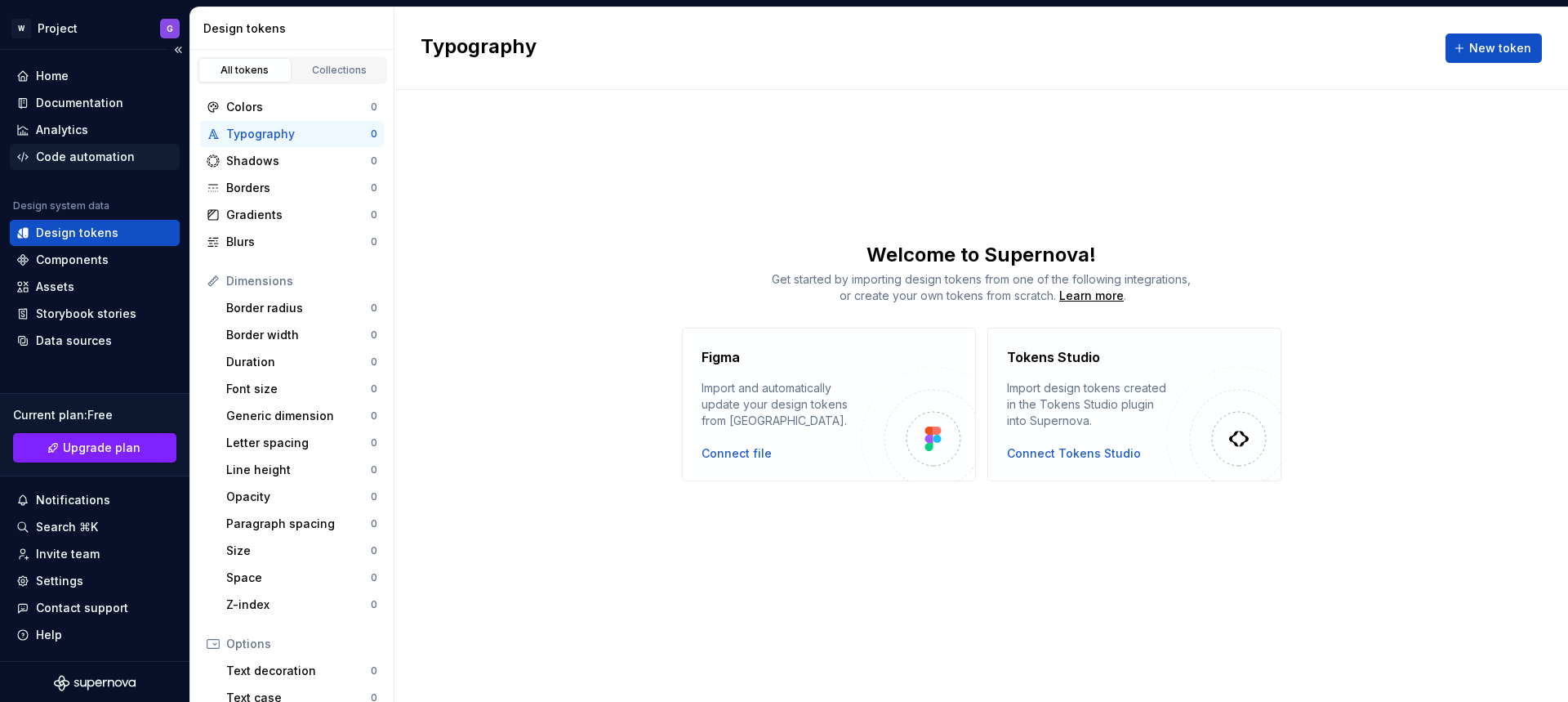
click at [100, 158] on div "Code automation" at bounding box center [85, 157] width 98 height 16
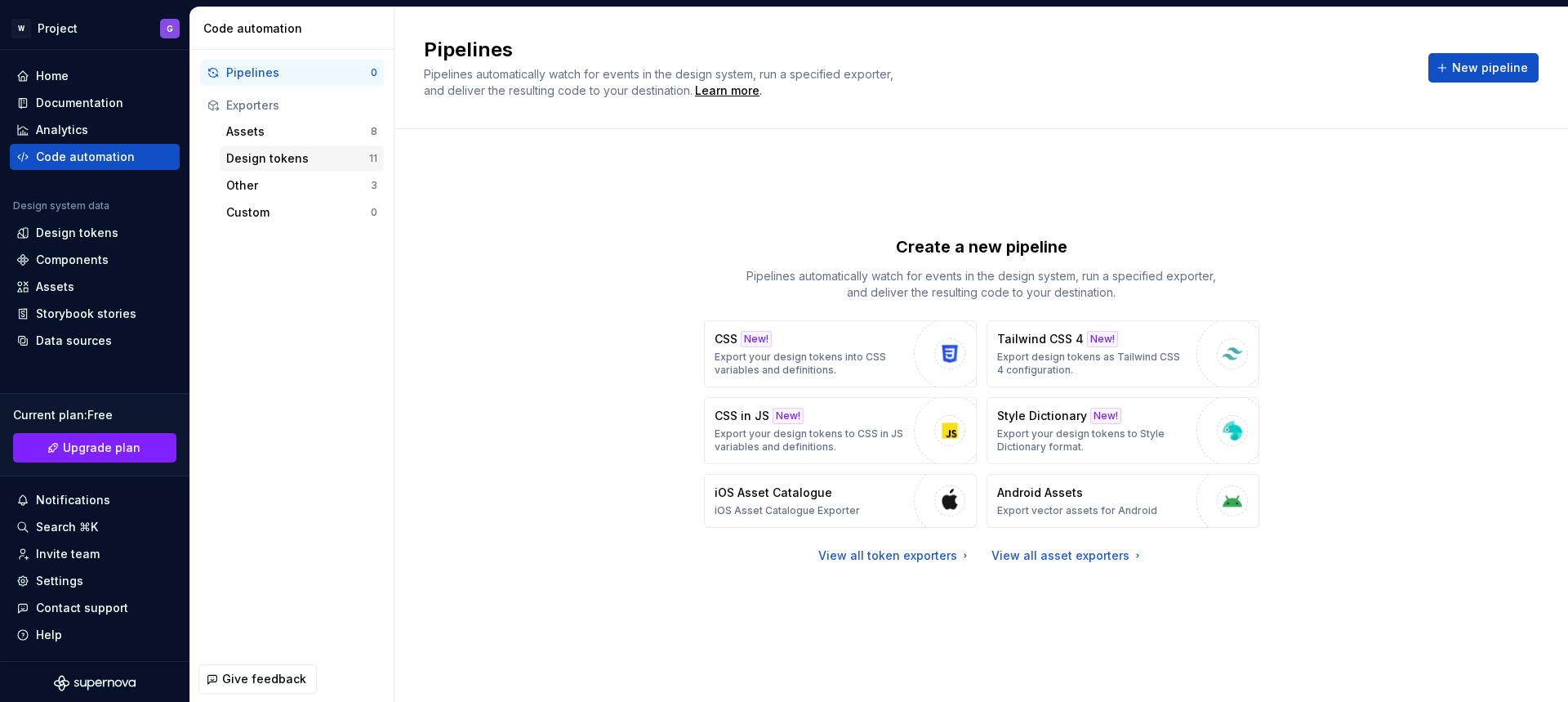
click at [279, 160] on div "Design tokens" at bounding box center [298, 158] width 143 height 16
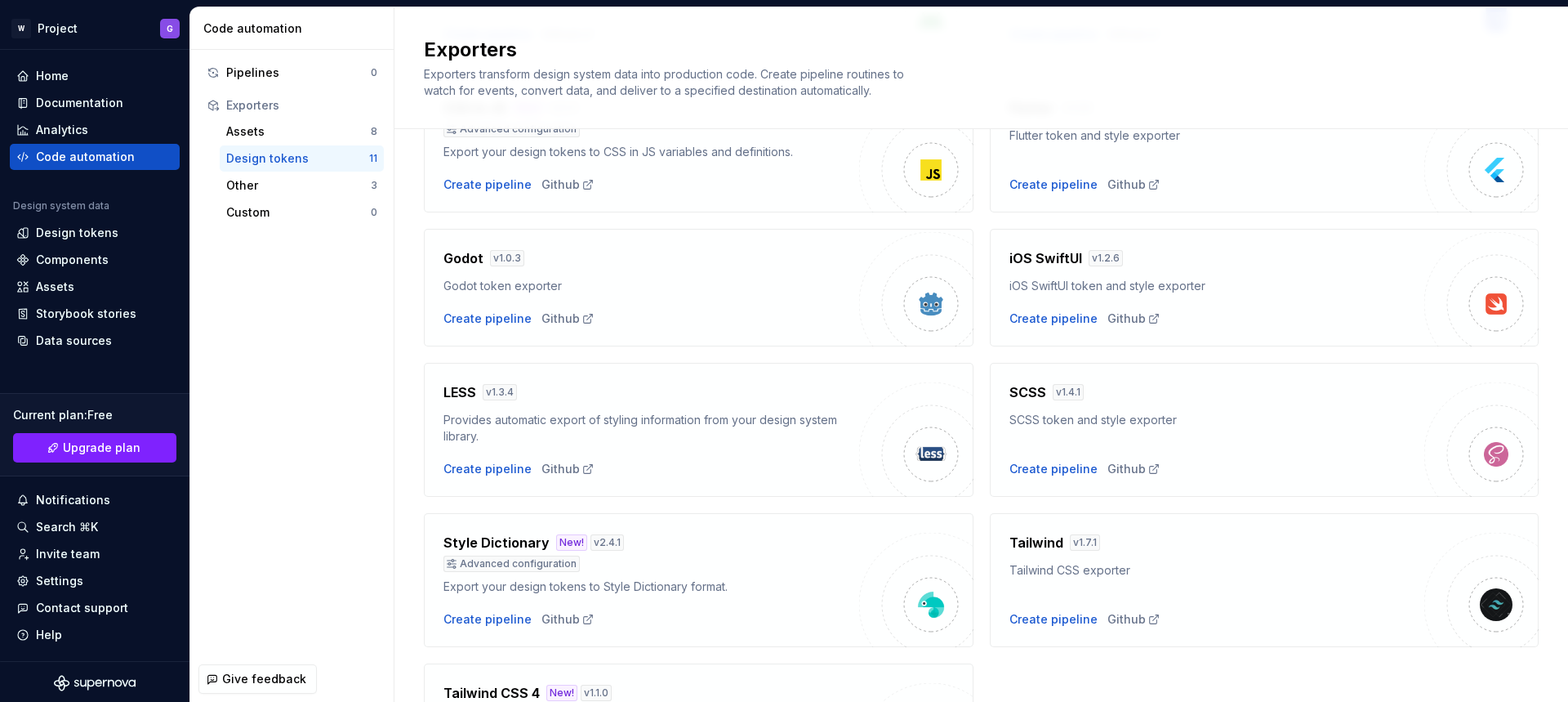
scroll to position [427, 0]
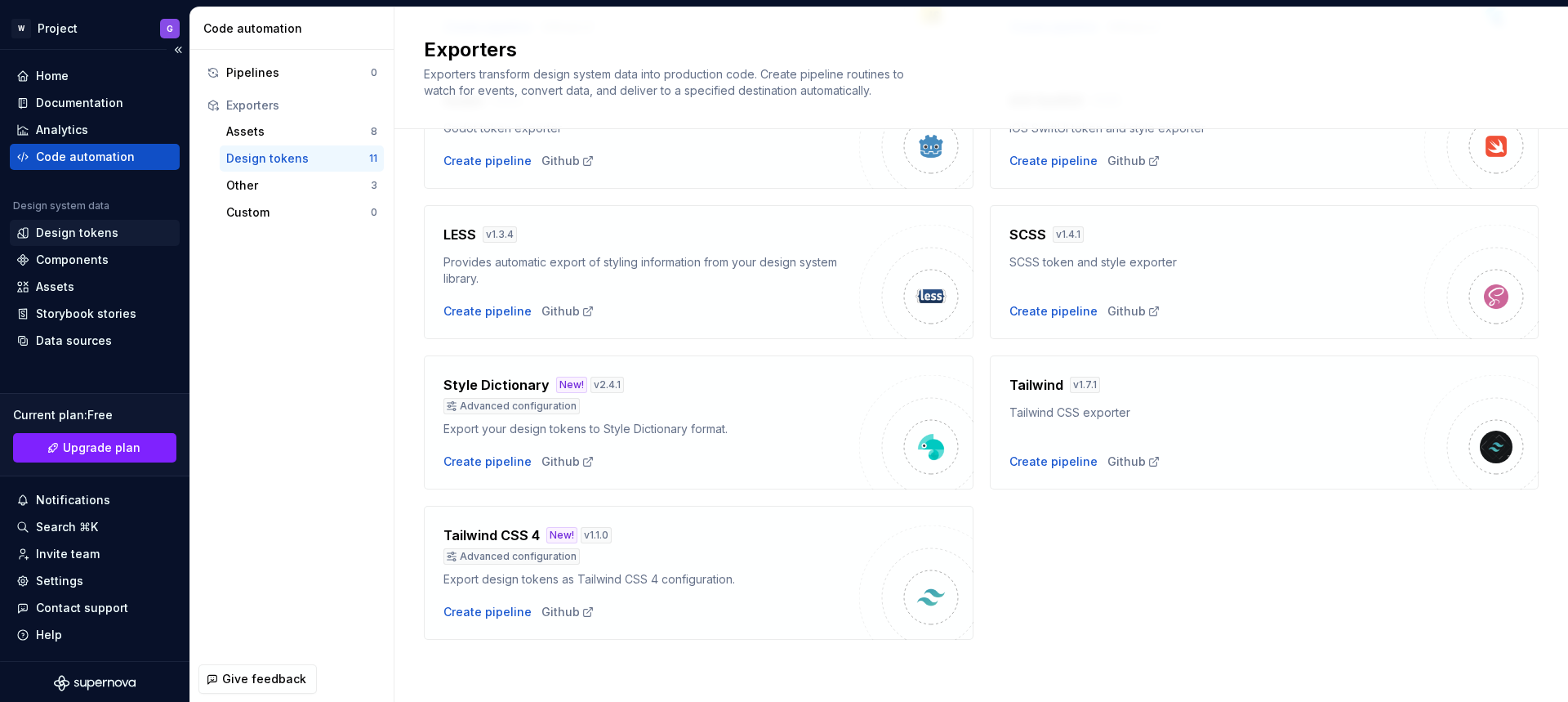
click at [82, 235] on div "Design tokens" at bounding box center [77, 233] width 83 height 16
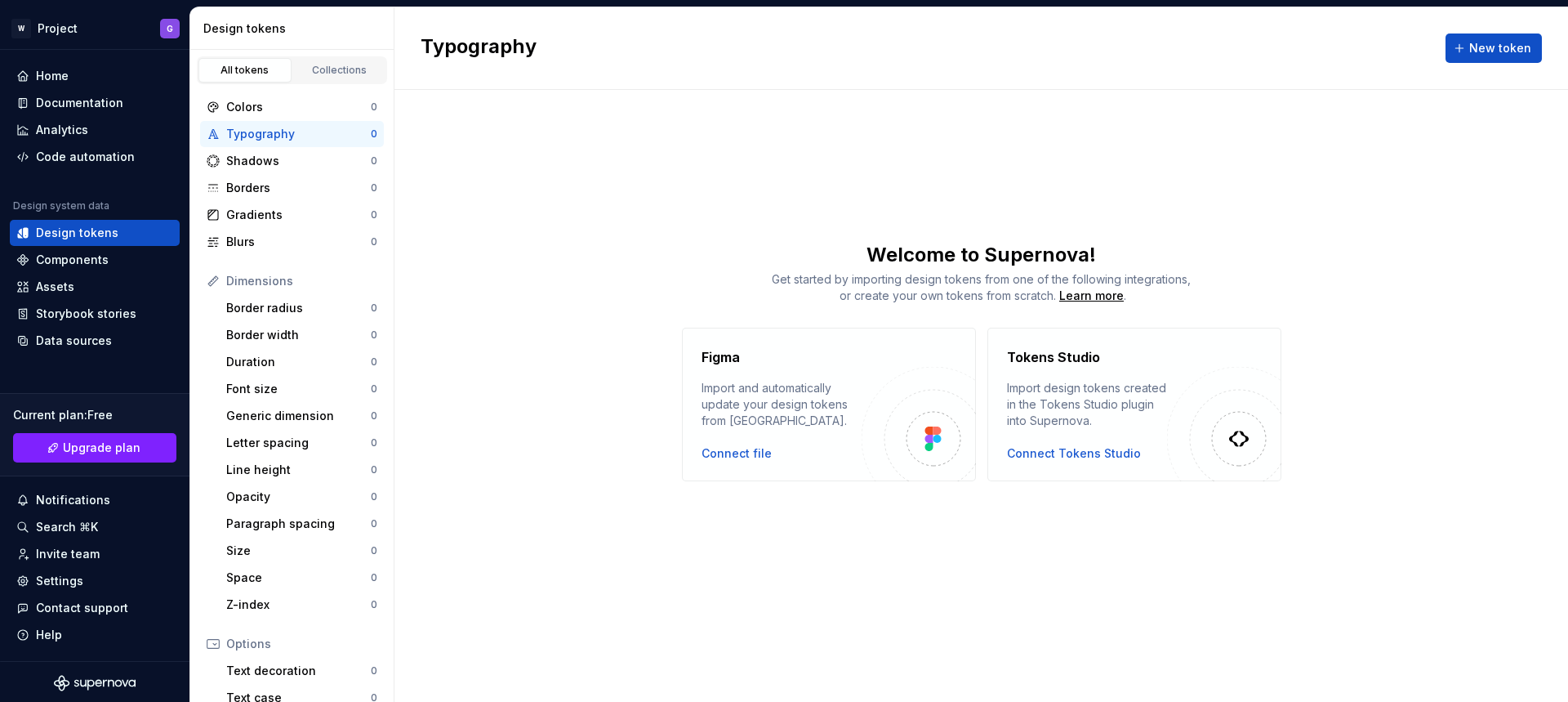
click at [354, 138] on div "Typography" at bounding box center [299, 134] width 144 height 16
click at [1473, 50] on span "New token" at bounding box center [1500, 48] width 62 height 16
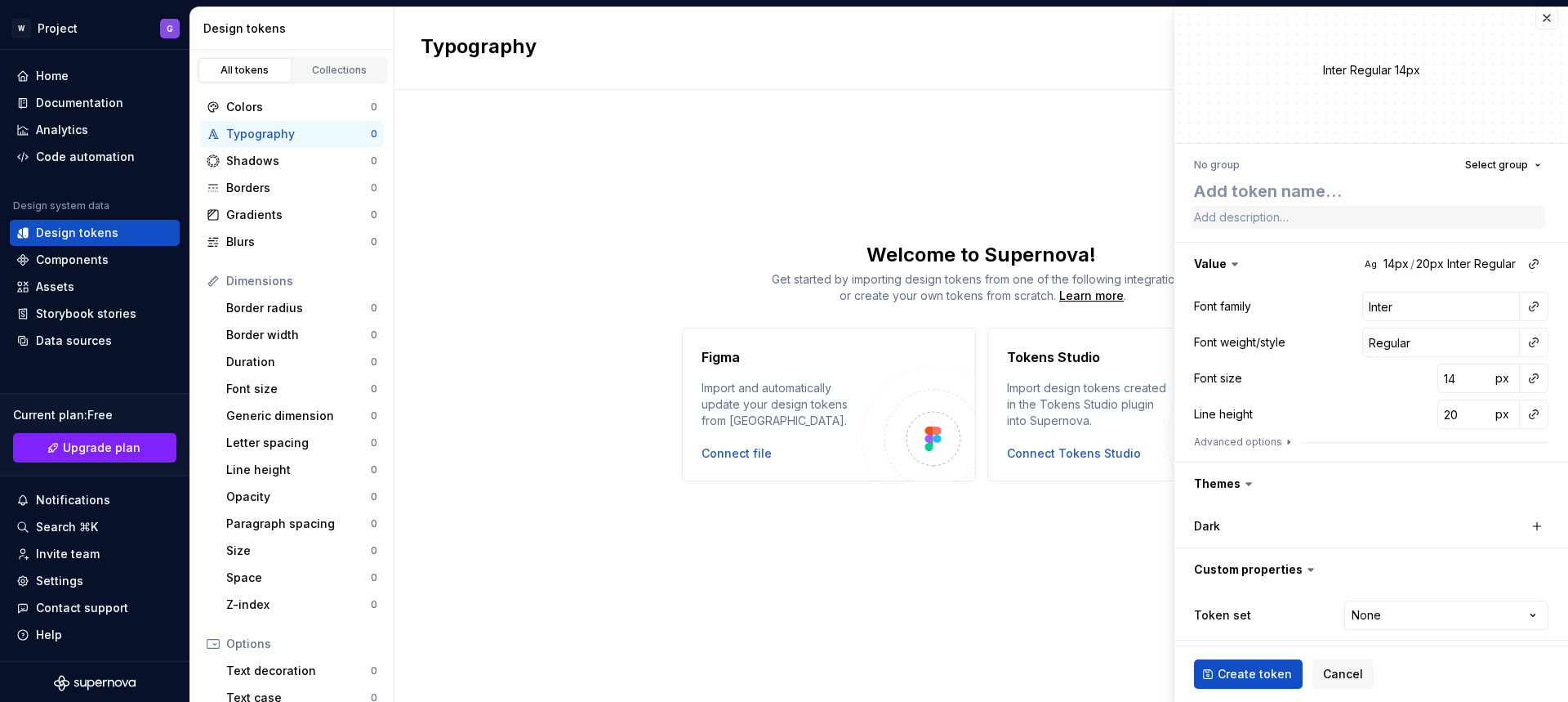
scroll to position [16, 0]
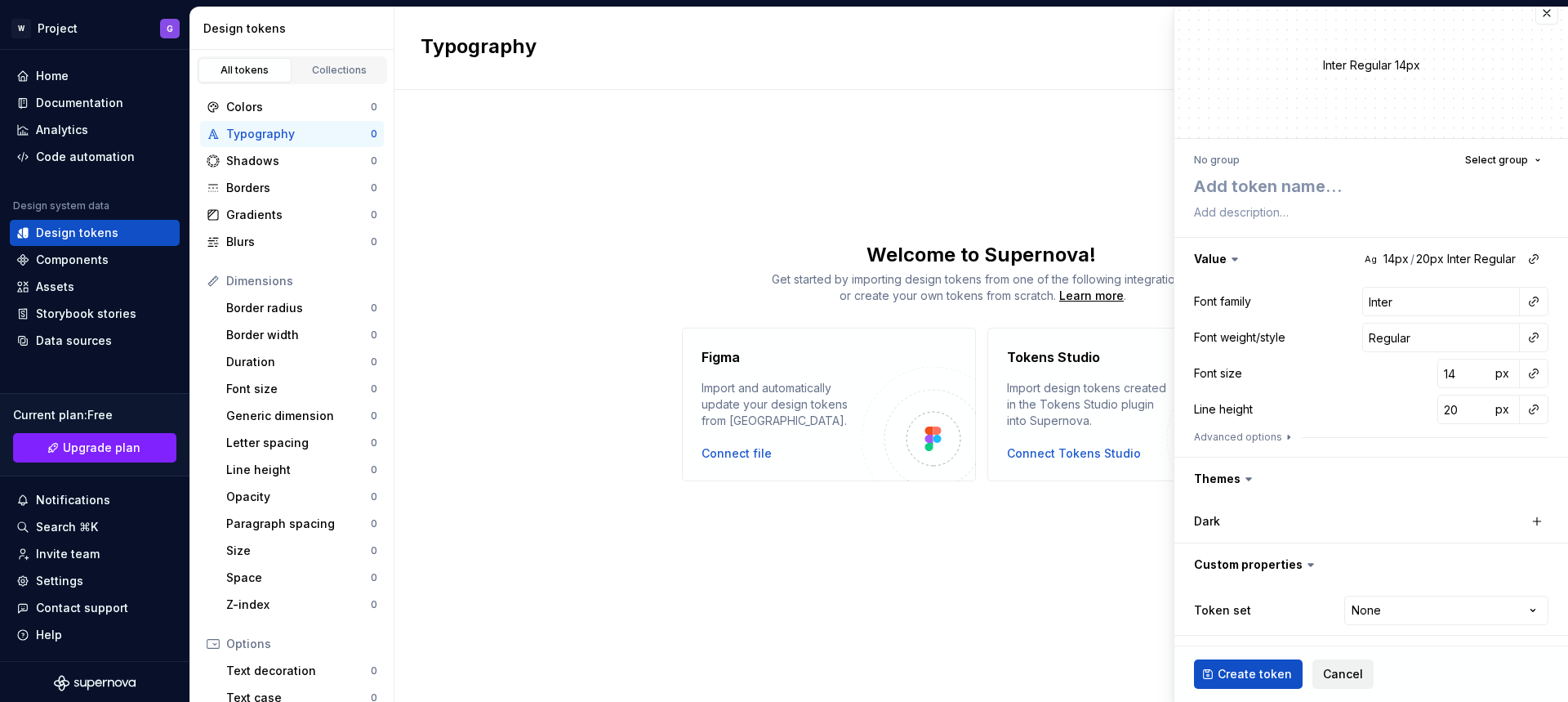
click at [1339, 672] on span "Cancel" at bounding box center [1342, 674] width 40 height 16
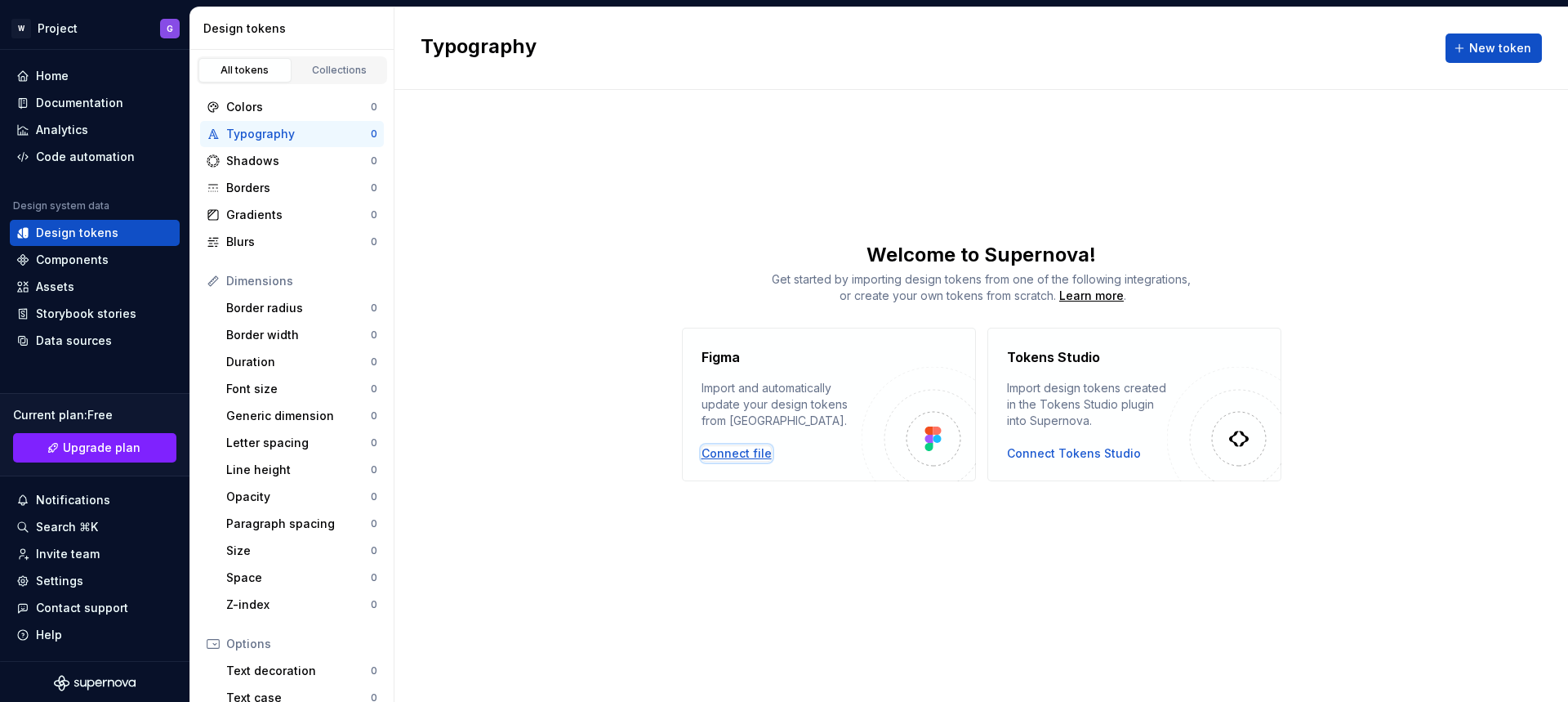
click at [741, 451] on div "Connect file" at bounding box center [737, 453] width 71 height 16
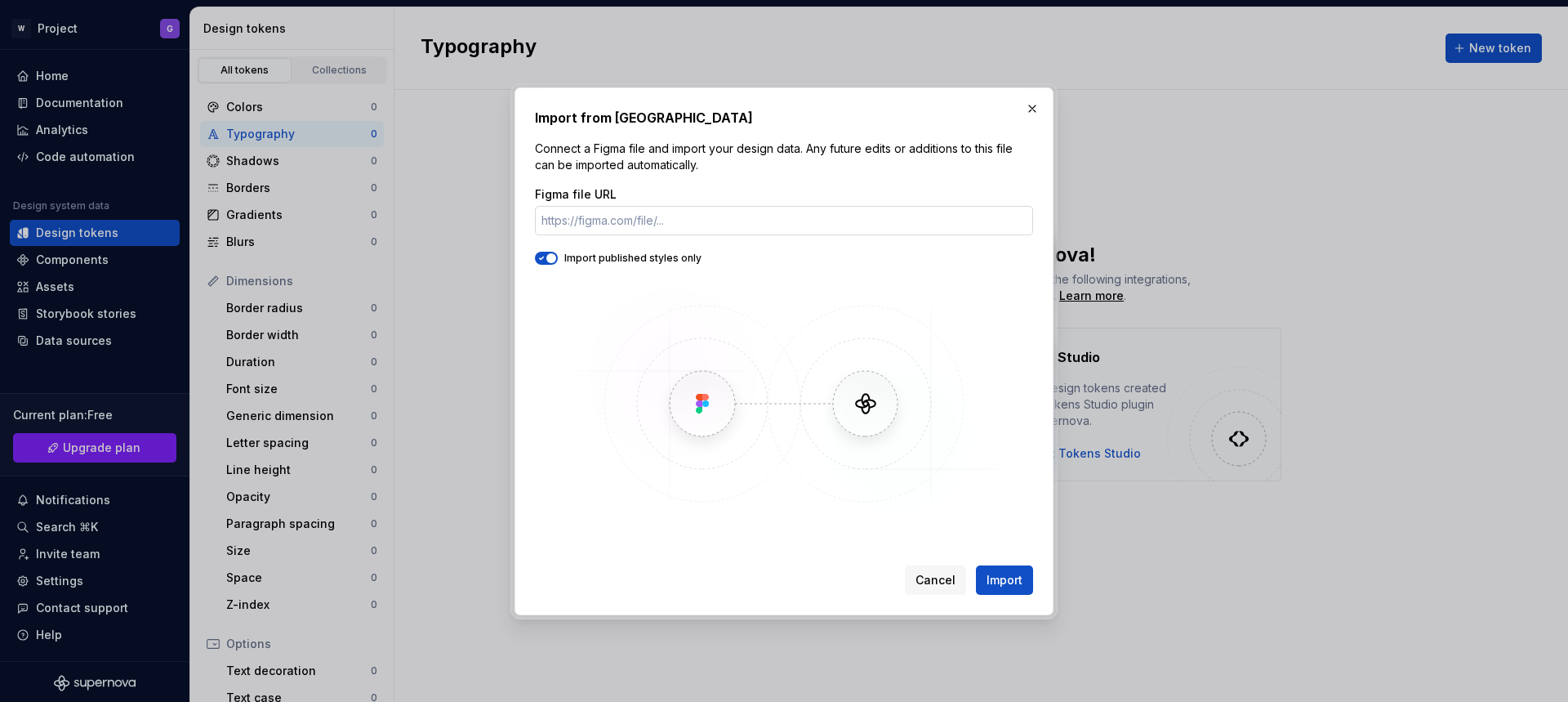
click at [711, 228] on input "Figma file URL" at bounding box center [784, 221] width 498 height 30
click at [941, 582] on span "Cancel" at bounding box center [935, 580] width 40 height 16
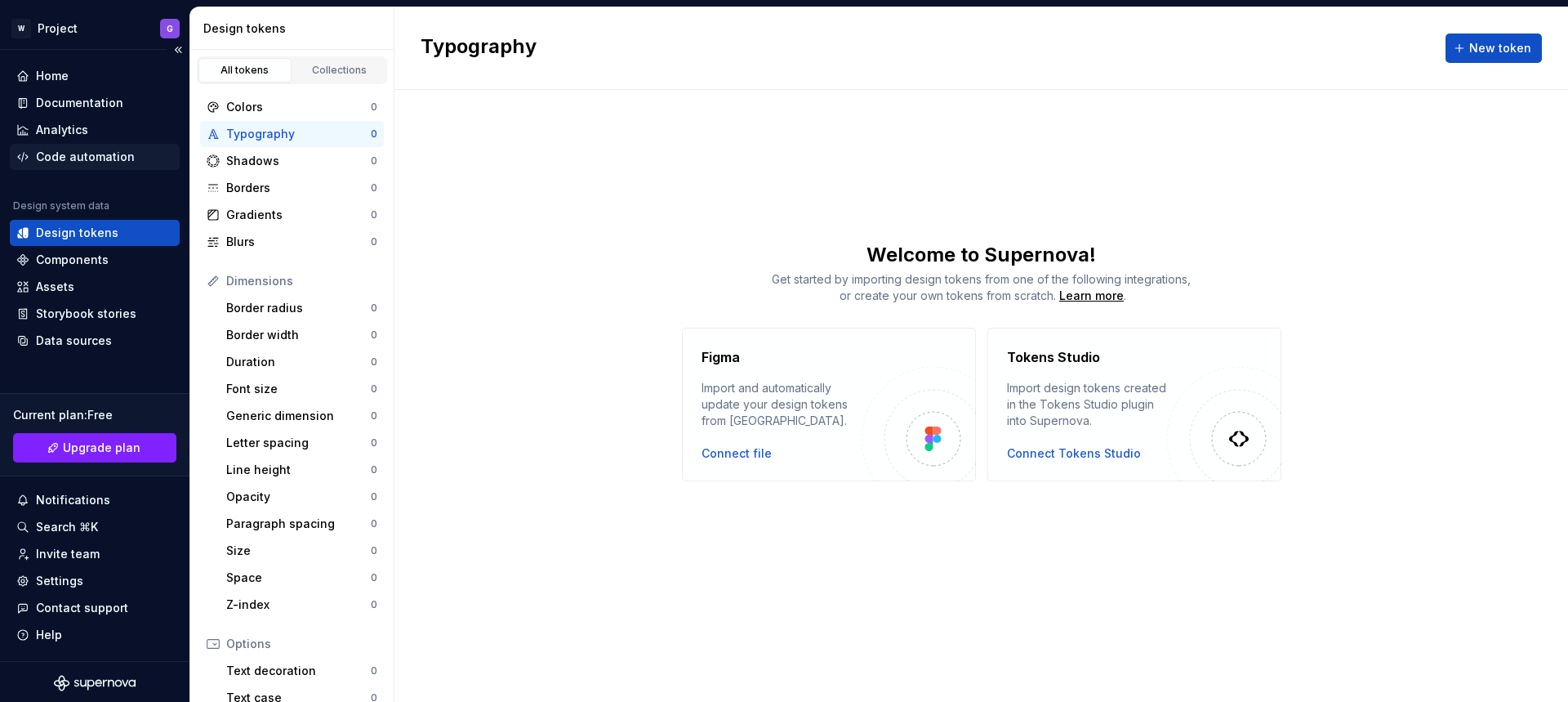
click at [104, 159] on div "Code automation" at bounding box center [85, 157] width 98 height 16
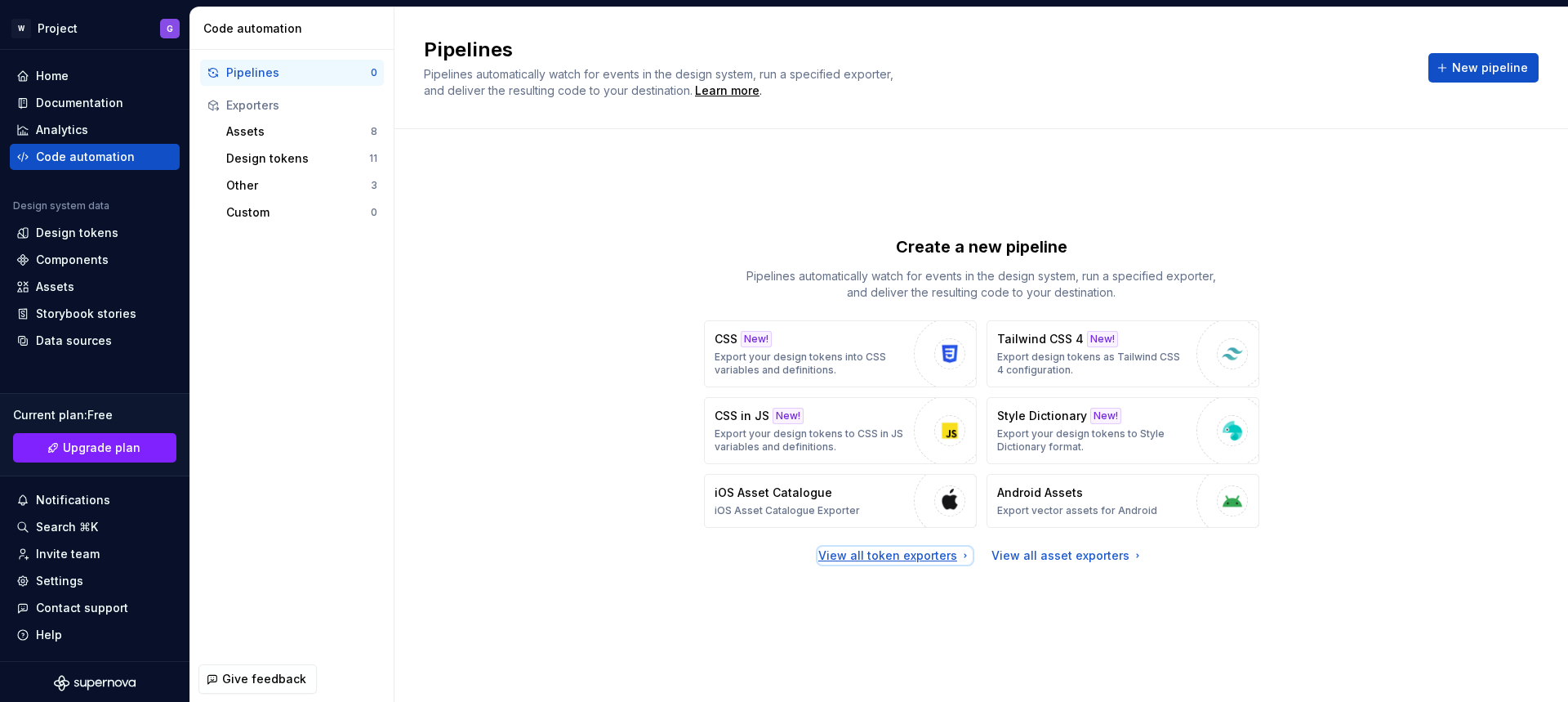
click at [936, 550] on div "View all token exporters" at bounding box center [894, 556] width 153 height 16
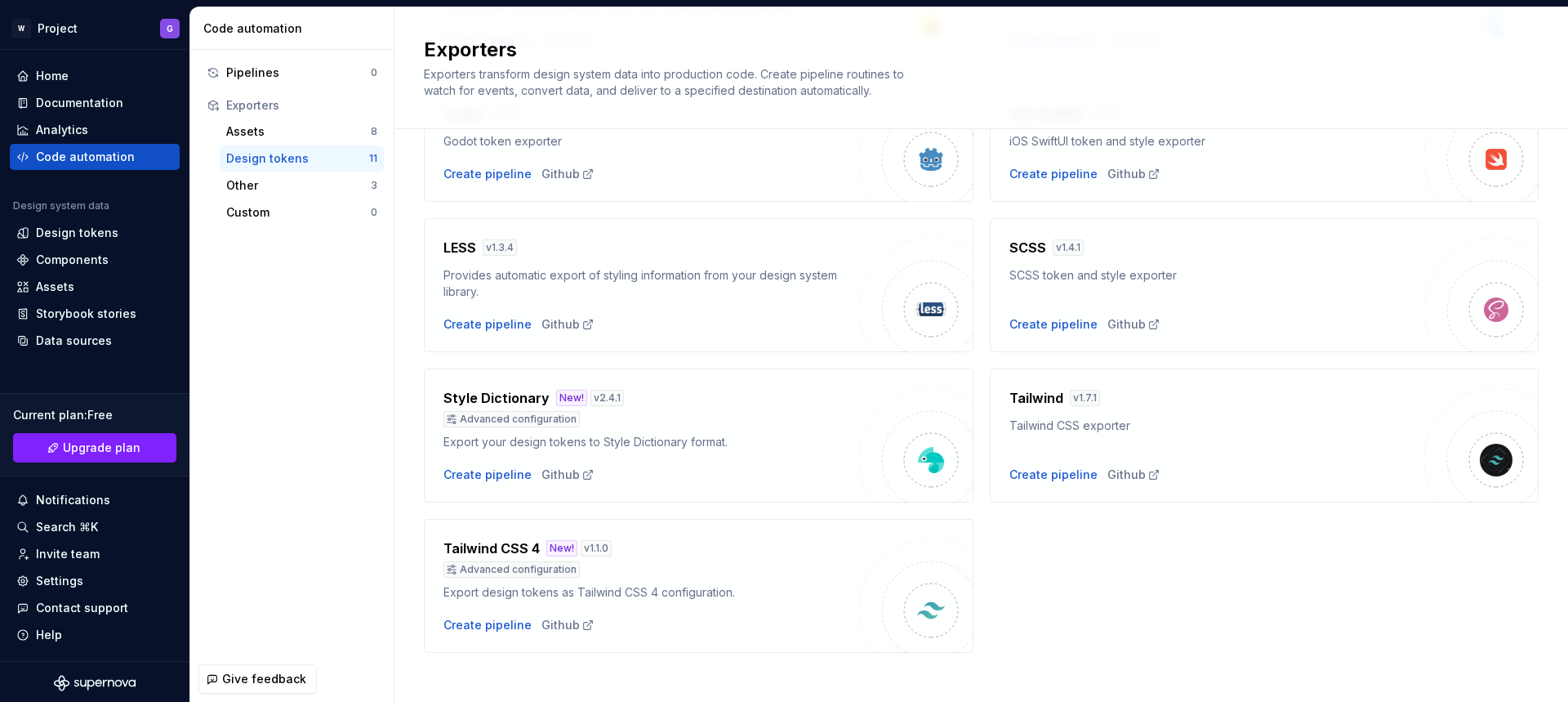
scroll to position [397, 0]
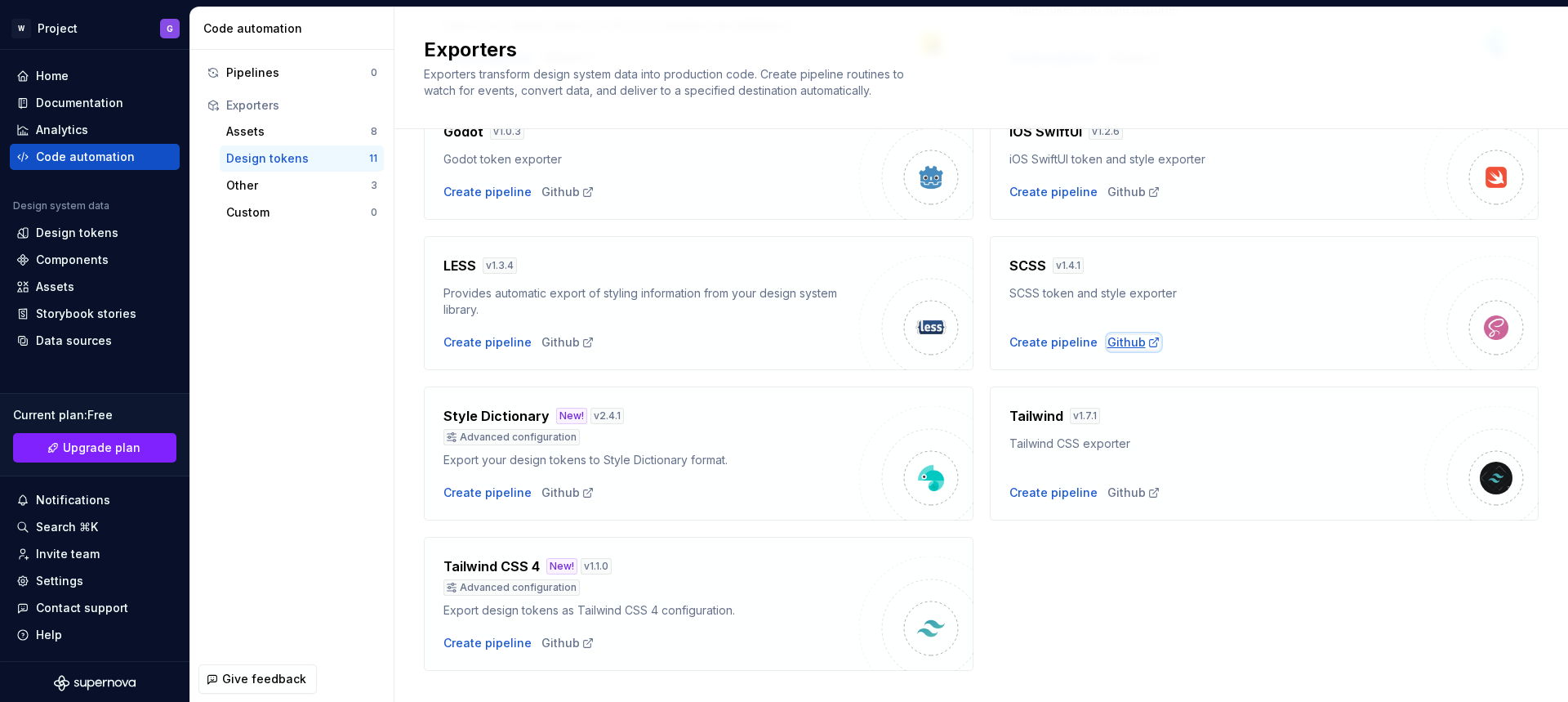
click at [1114, 341] on div "Github" at bounding box center [1133, 342] width 53 height 16
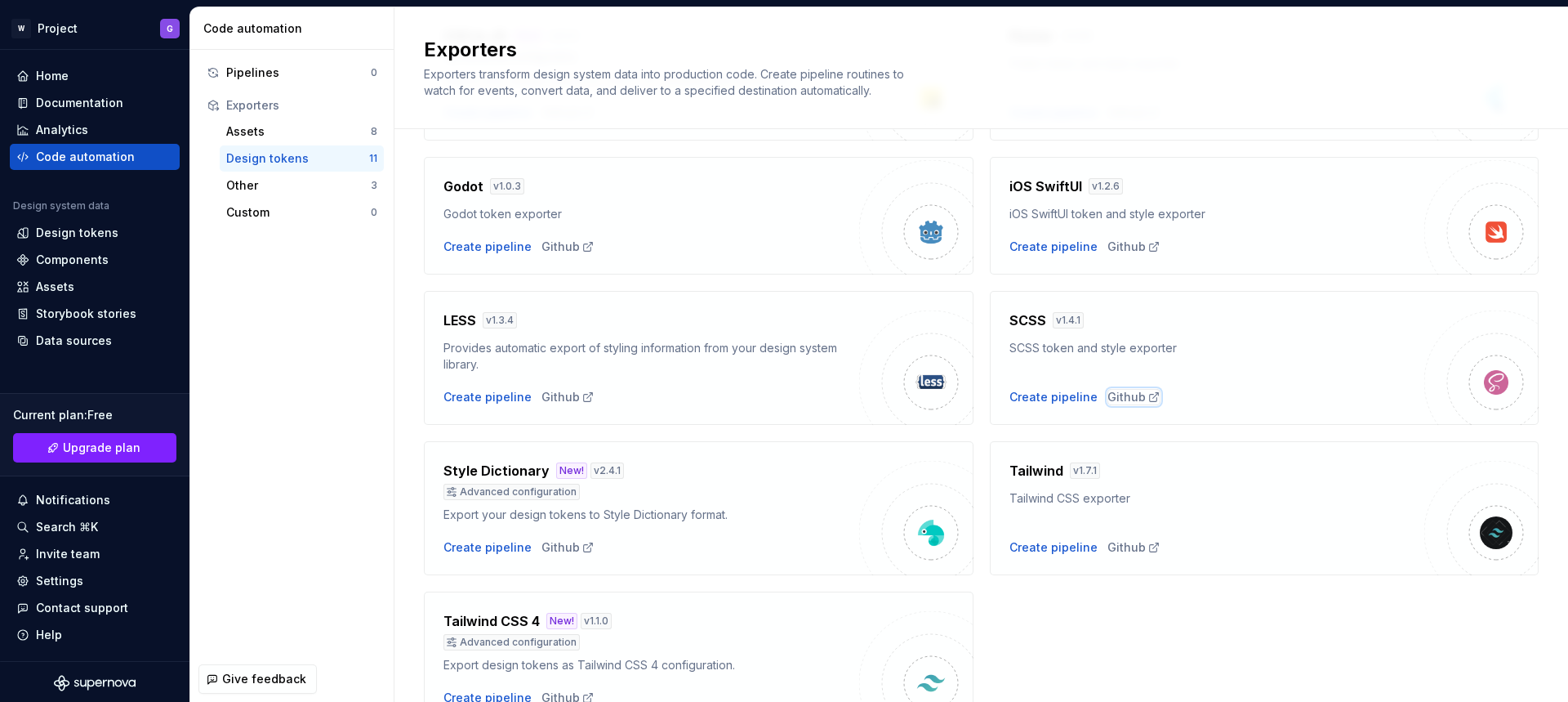
scroll to position [272, 0]
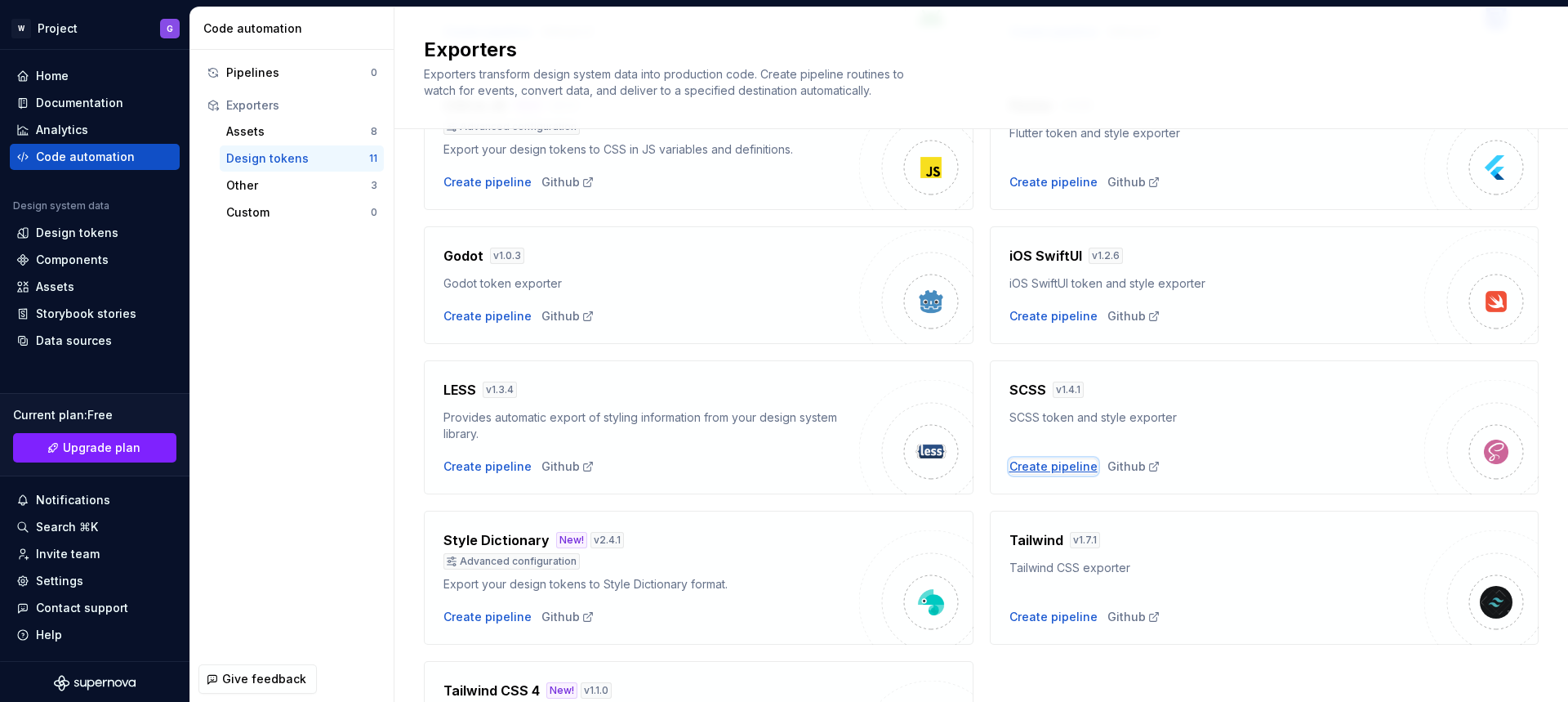
click at [1041, 464] on div "Create pipeline" at bounding box center [1053, 466] width 88 height 16
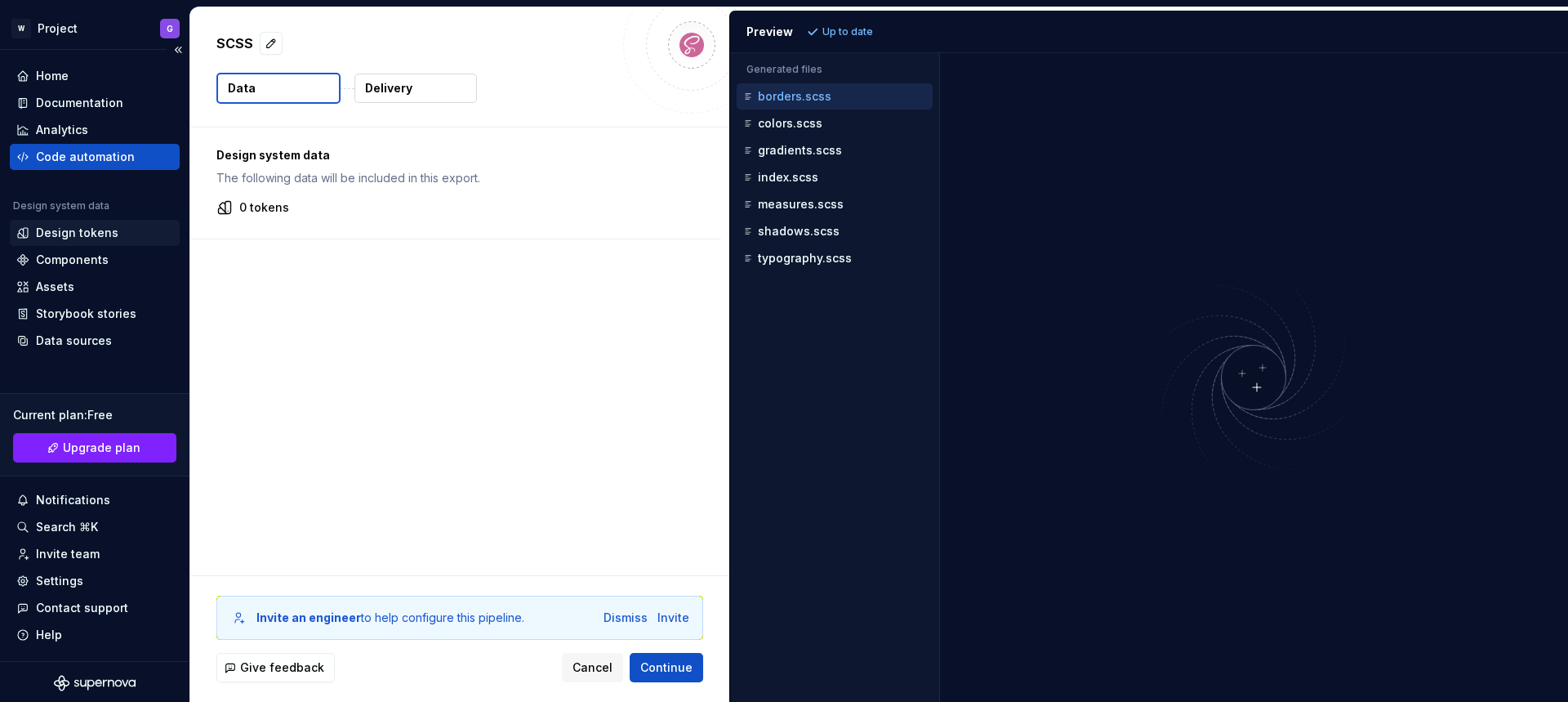
click at [68, 234] on div "Design tokens" at bounding box center [77, 233] width 83 height 16
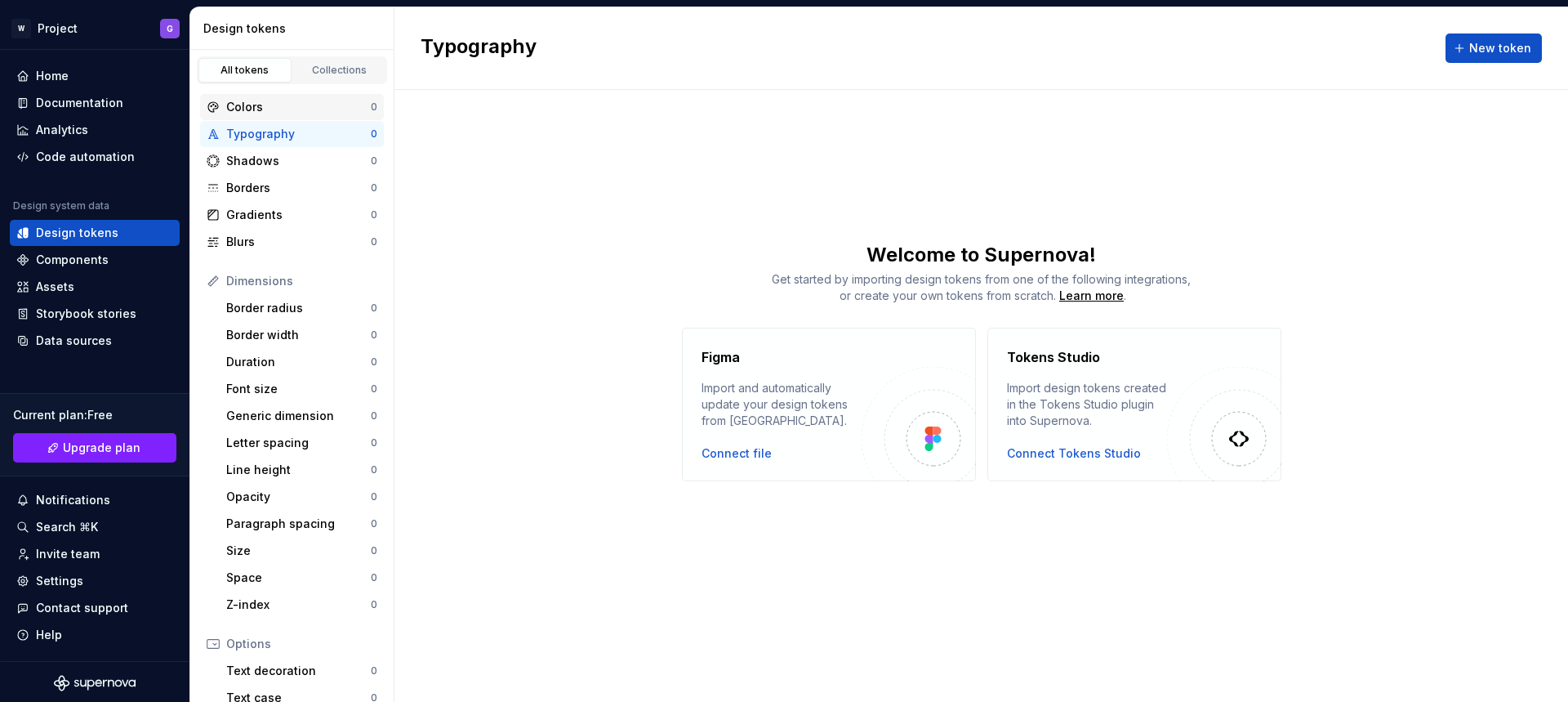
click at [286, 101] on div "Colors" at bounding box center [299, 107] width 144 height 16
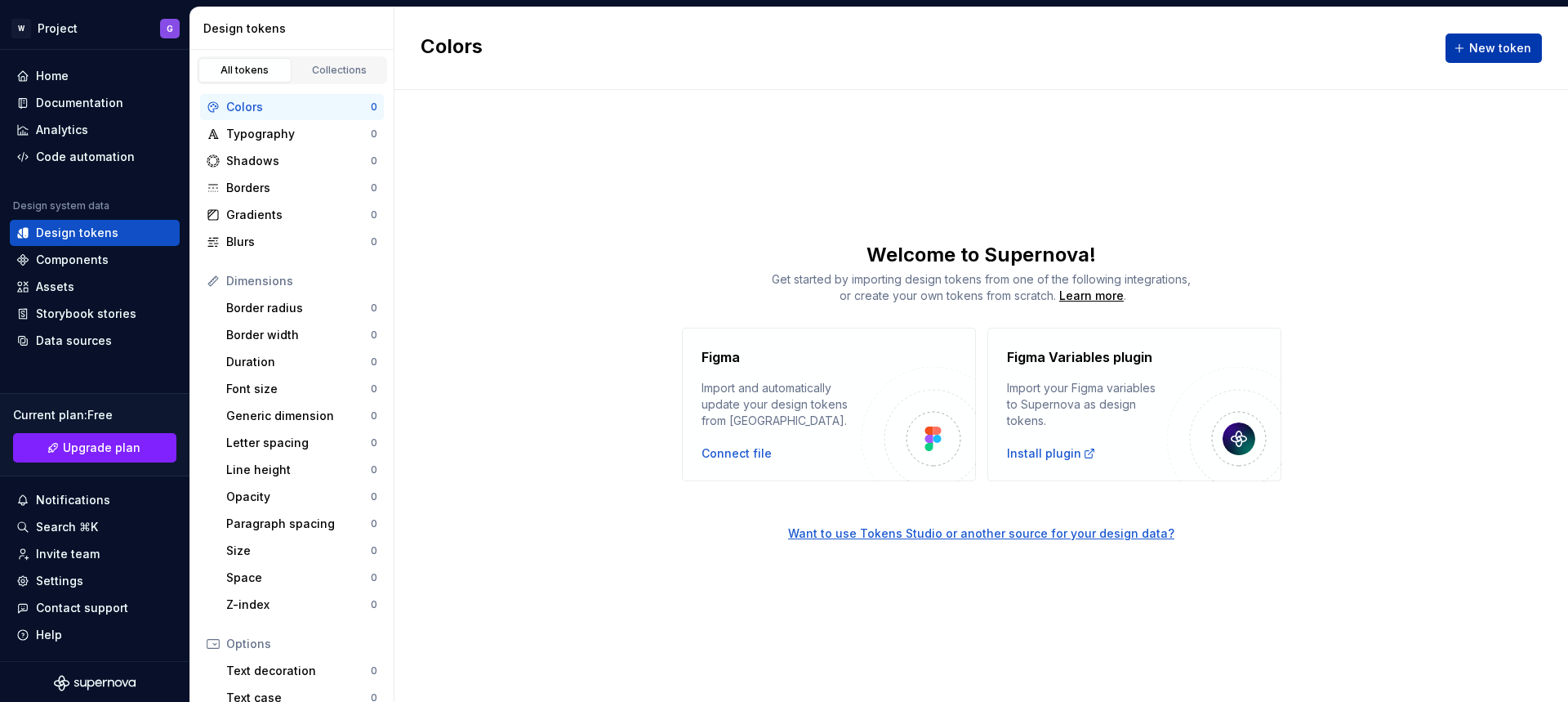
click at [1473, 48] on span "New token" at bounding box center [1500, 48] width 62 height 16
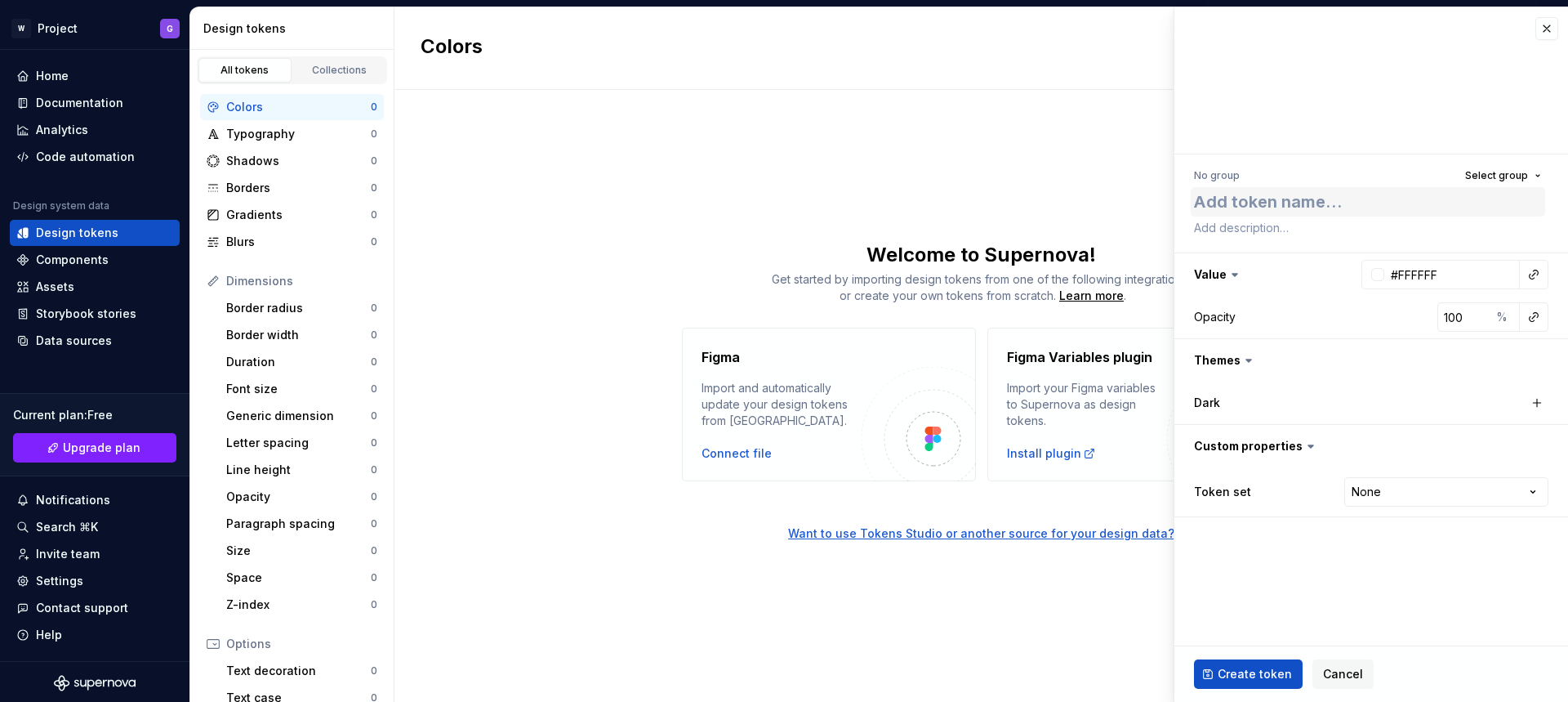
type textarea "*"
type textarea "c"
type textarea "*"
type textarea "co"
type textarea "*"
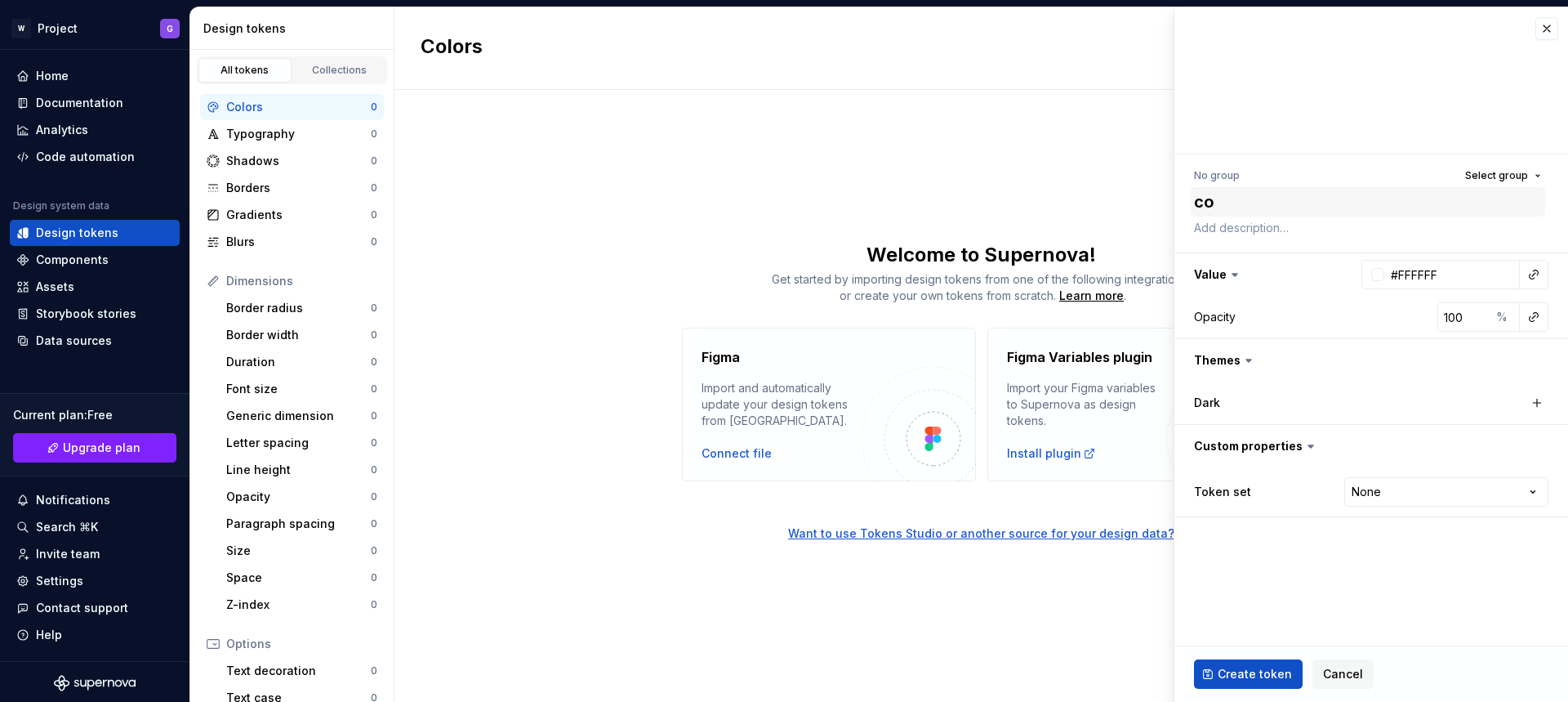
type textarea "col"
type textarea "*"
type textarea "colo"
type textarea "*"
type textarea "color"
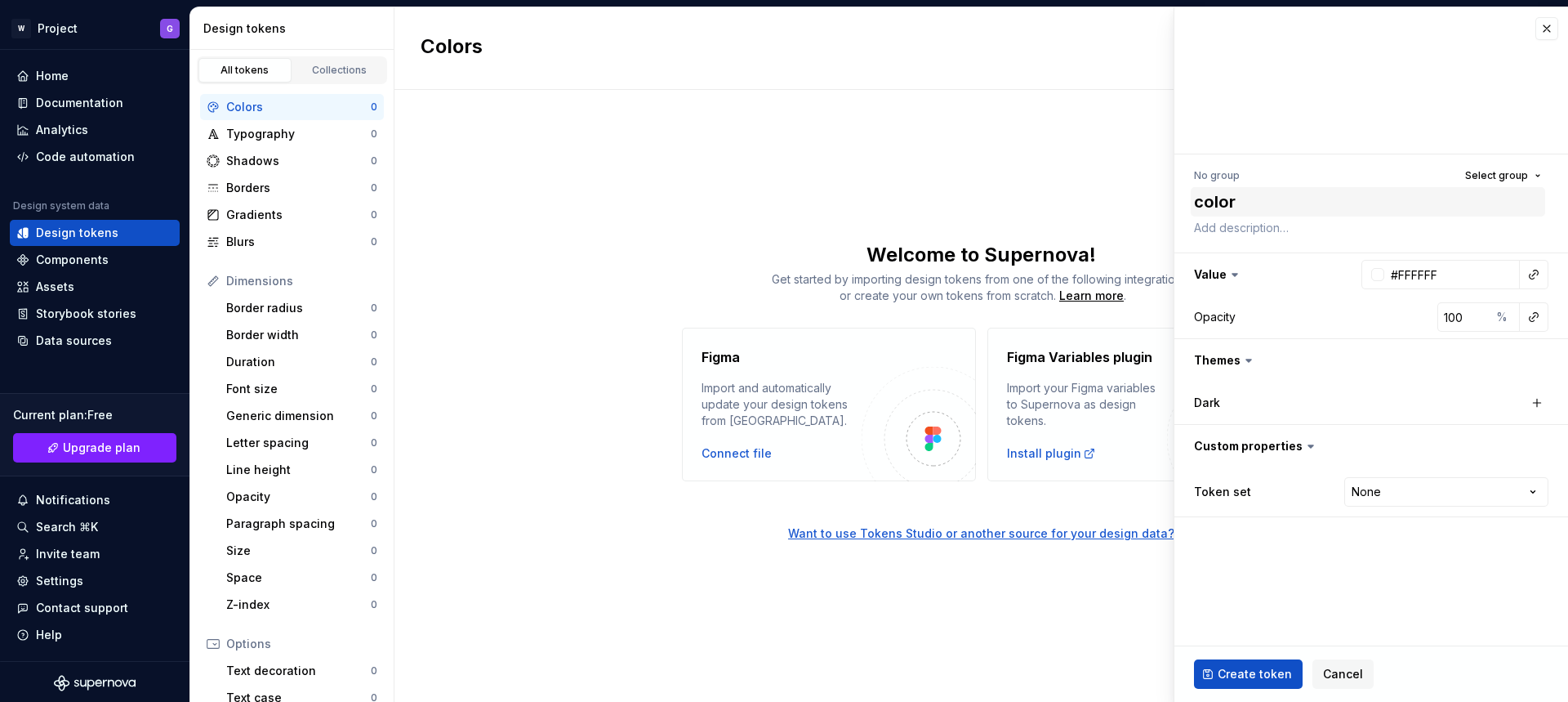
type textarea "*"
type textarea "color-"
type textarea "*"
type textarea "color-p"
type textarea "*"
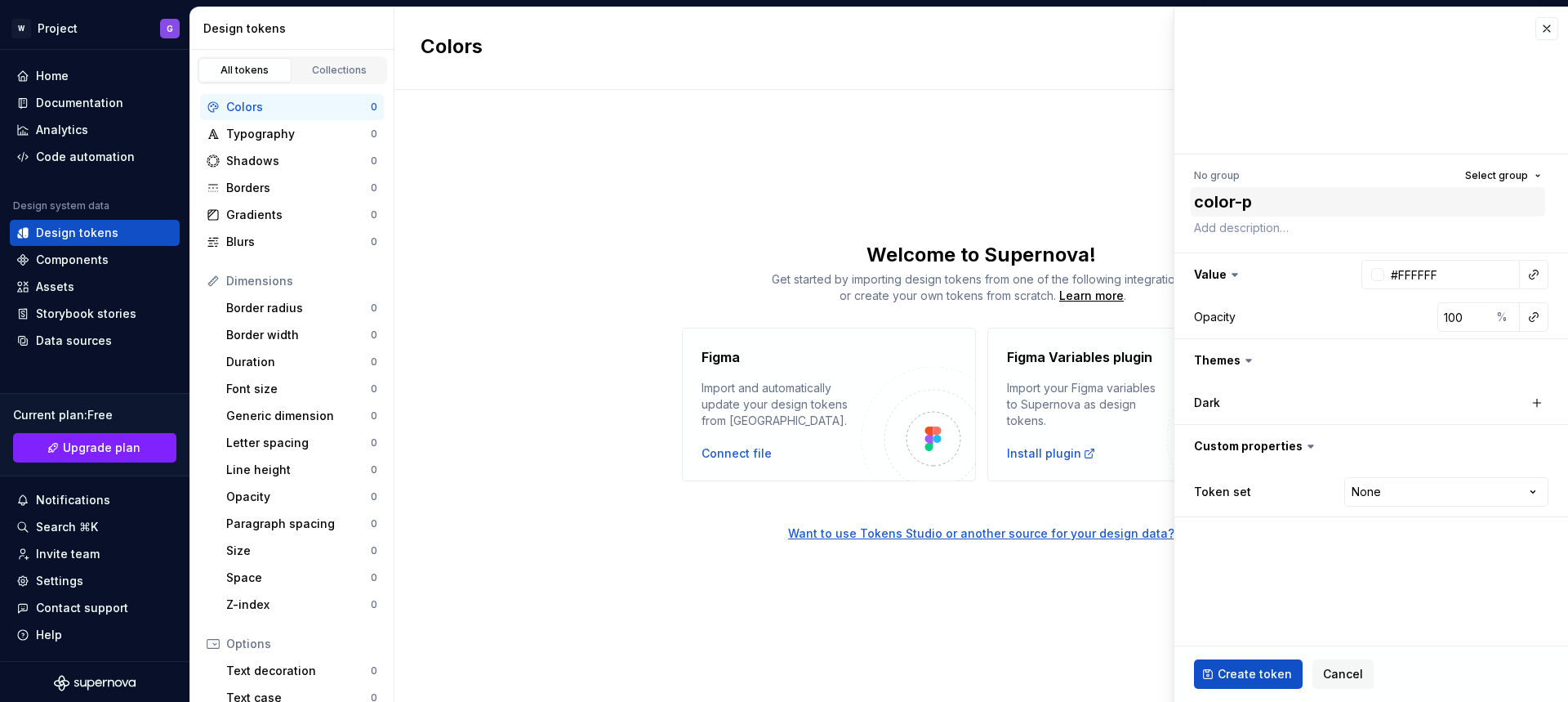
type textarea "color-pr"
type textarea "*"
type textarea "color-pri"
type textarea "*"
type textarea "color-prim"
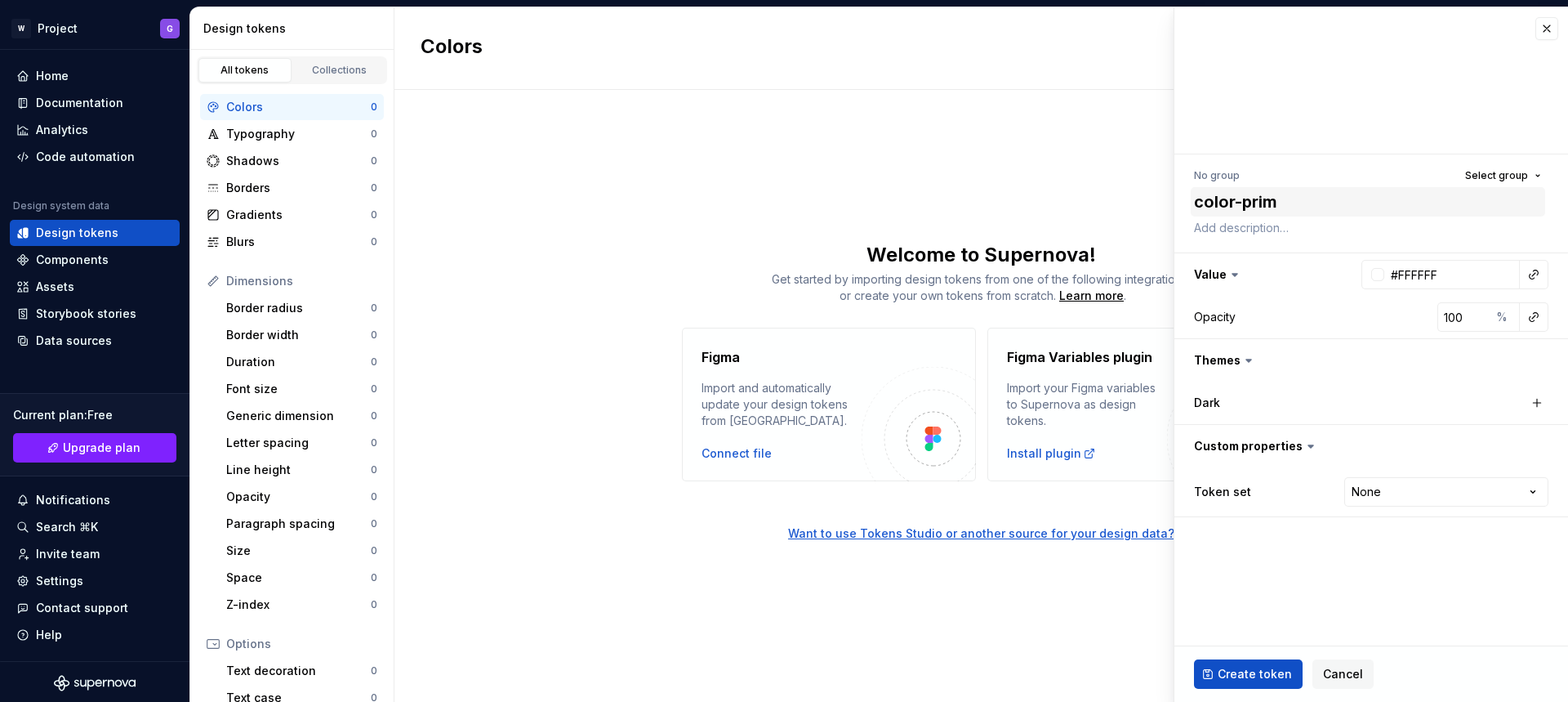
type textarea "*"
type textarea "color-prima"
type textarea "*"
type textarea "color-primar"
type textarea "*"
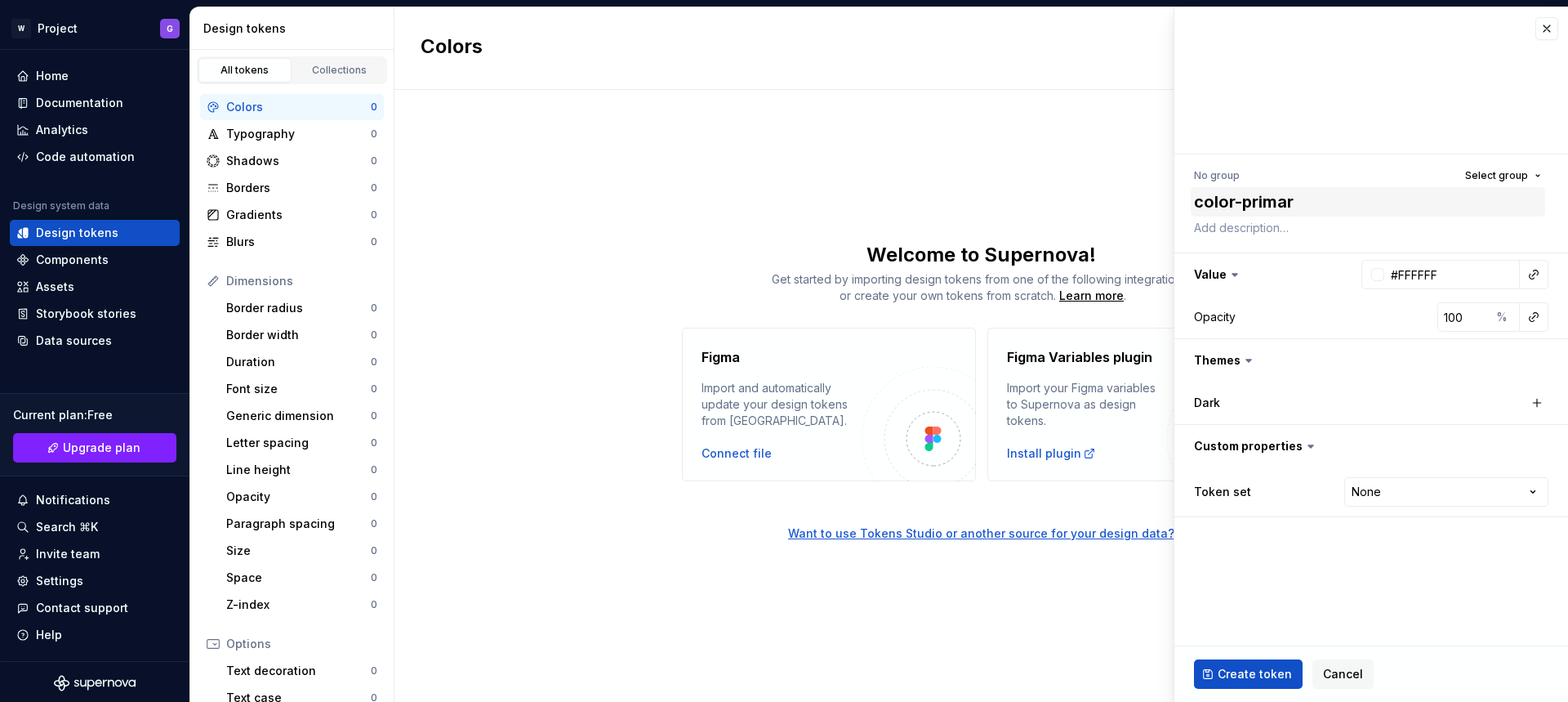
type textarea "color-primary"
drag, startPoint x: 1326, startPoint y: 204, endPoint x: 1184, endPoint y: 207, distance: 142.0
click at [1184, 207] on div "No group Select group color-primary Value #FFFFFF Opacity 100 % Themes Dark Cus…" at bounding box center [1371, 341] width 394 height 373
type textarea "*"
type textarea "n"
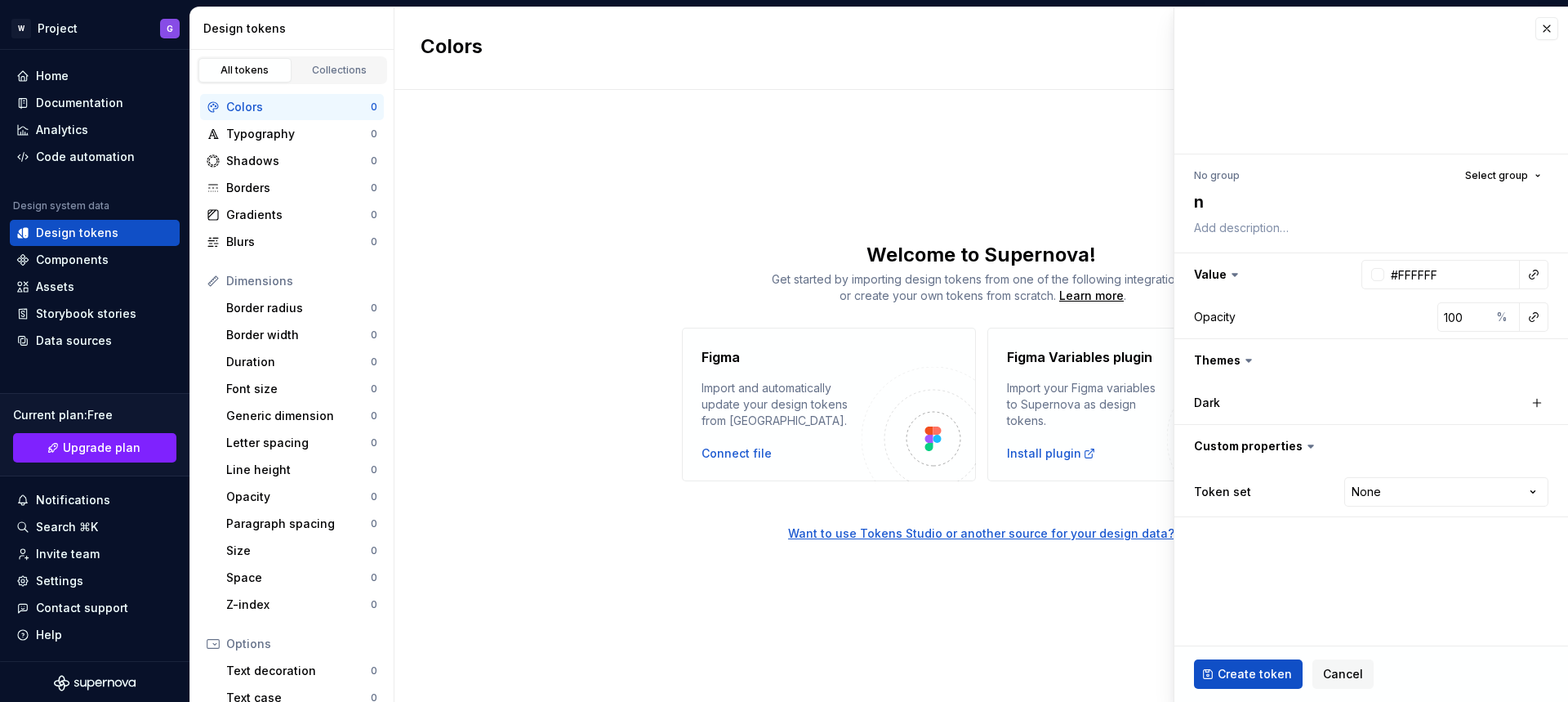
type textarea "*"
type textarea "ne"
type textarea "*"
type textarea "neu"
type textarea "*"
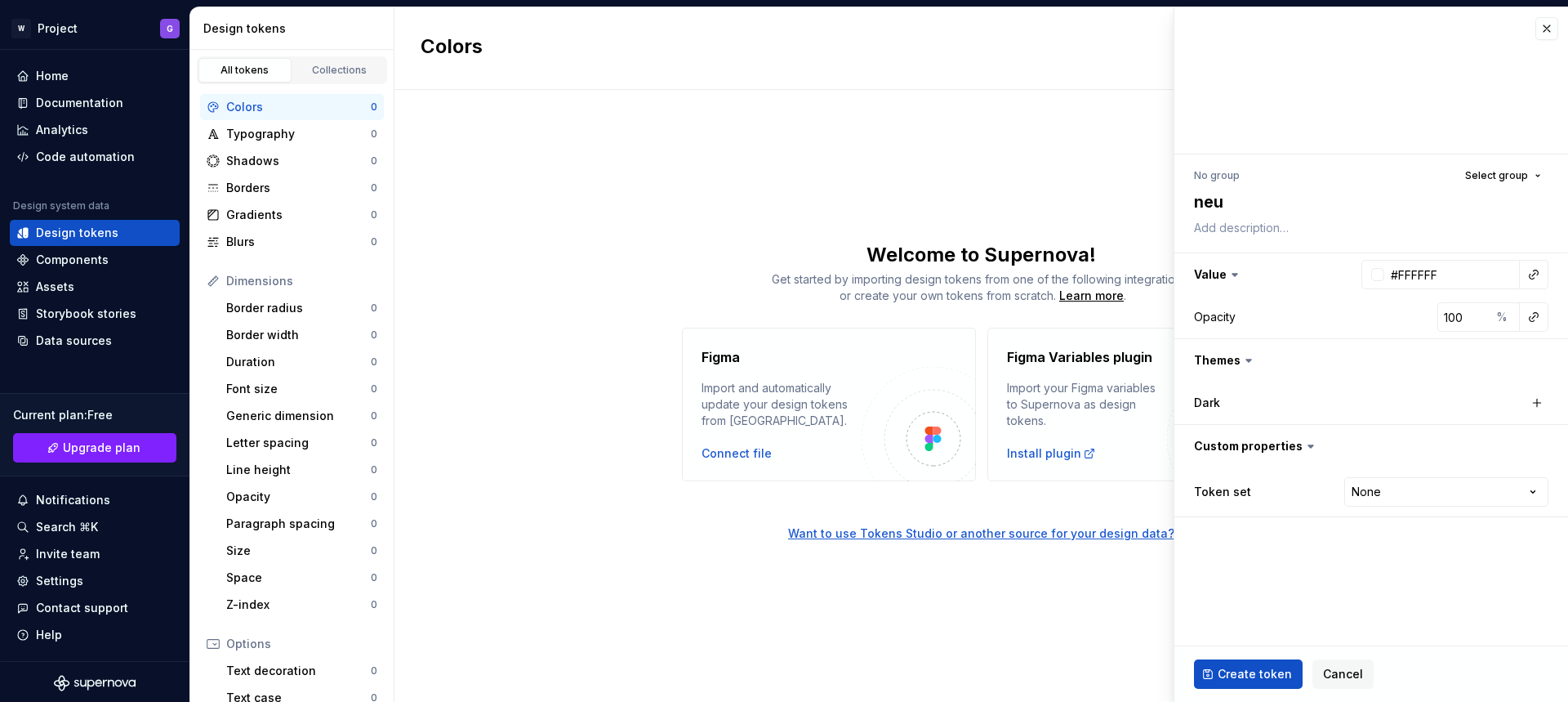
type textarea "neut"
type textarea "*"
type textarea "neutr"
type textarea "*"
type textarea "neutra"
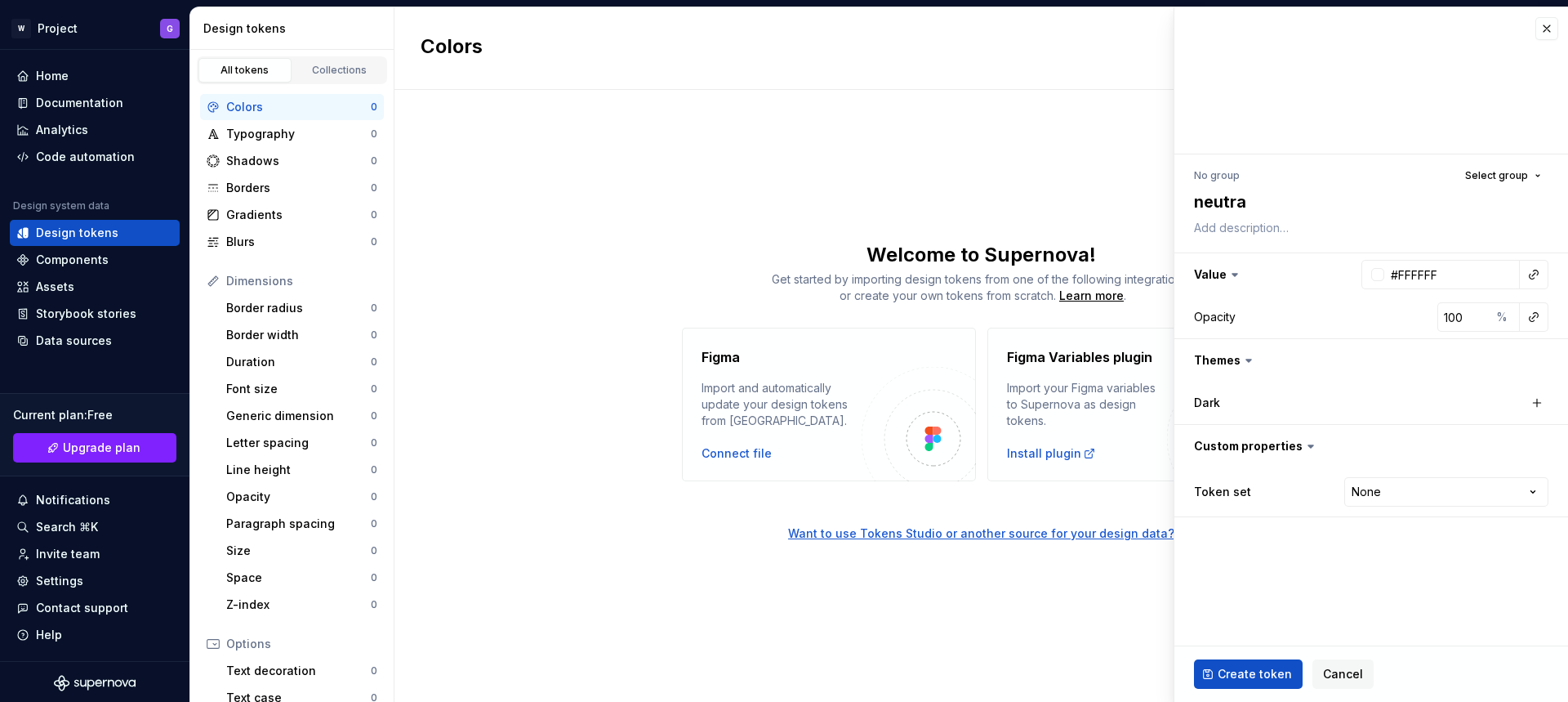
type textarea "*"
type textarea "neutral"
type textarea "*"
type textarea "neutral-"
type textarea "*"
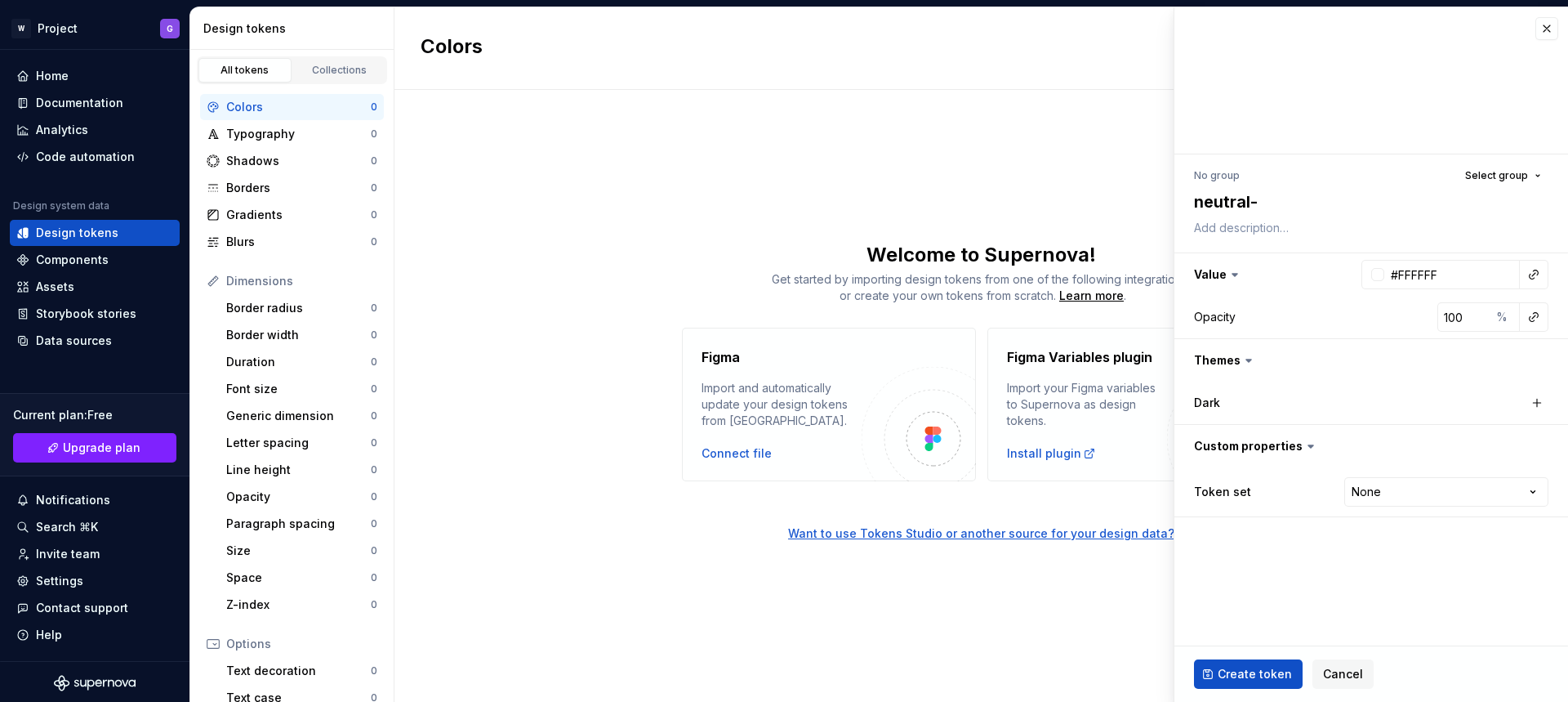
type textarea "neutral-c"
type textarea "*"
type textarea "neutral-co"
type textarea "*"
type textarea "neutral-col"
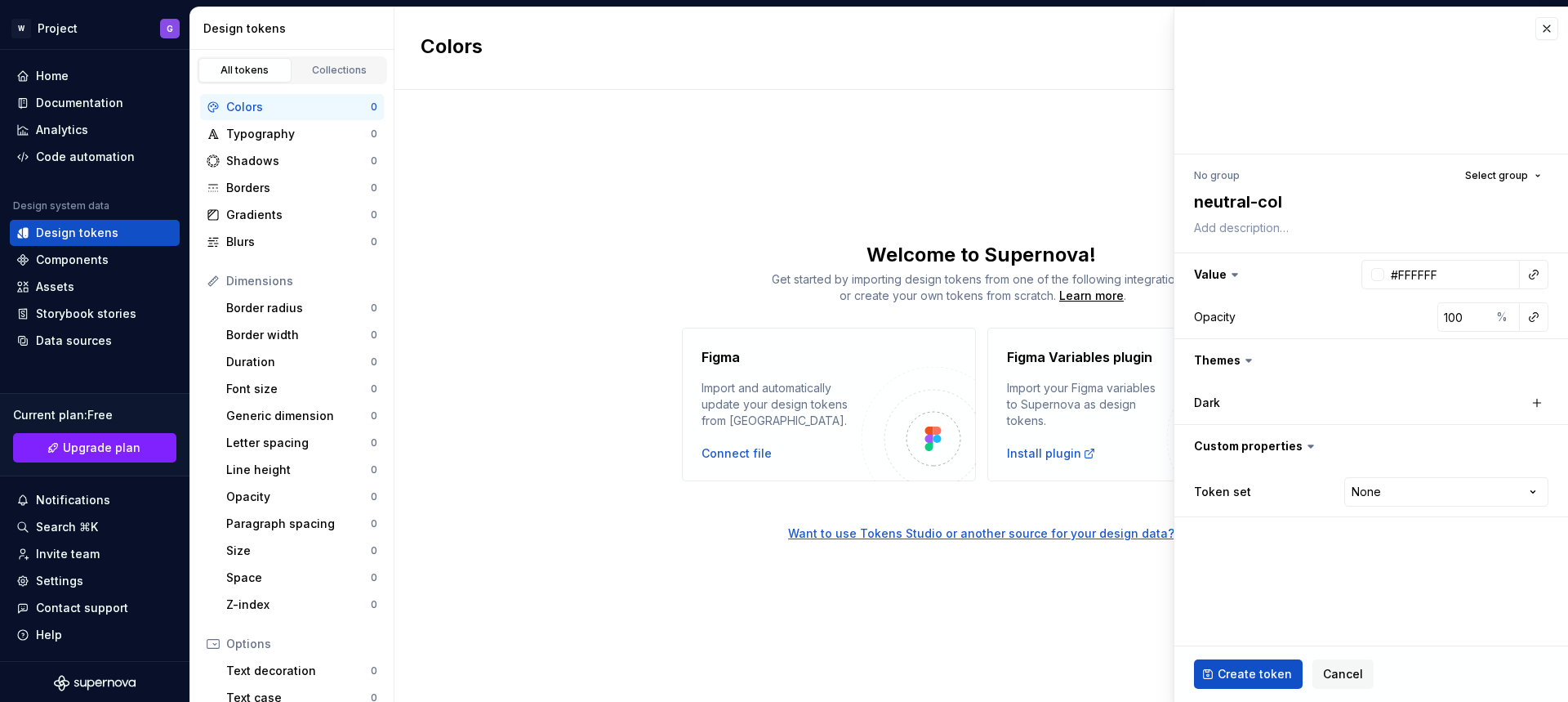
type textarea "*"
type textarea "neutral-colo"
type textarea "*"
type textarea "neutral-color"
type textarea "*"
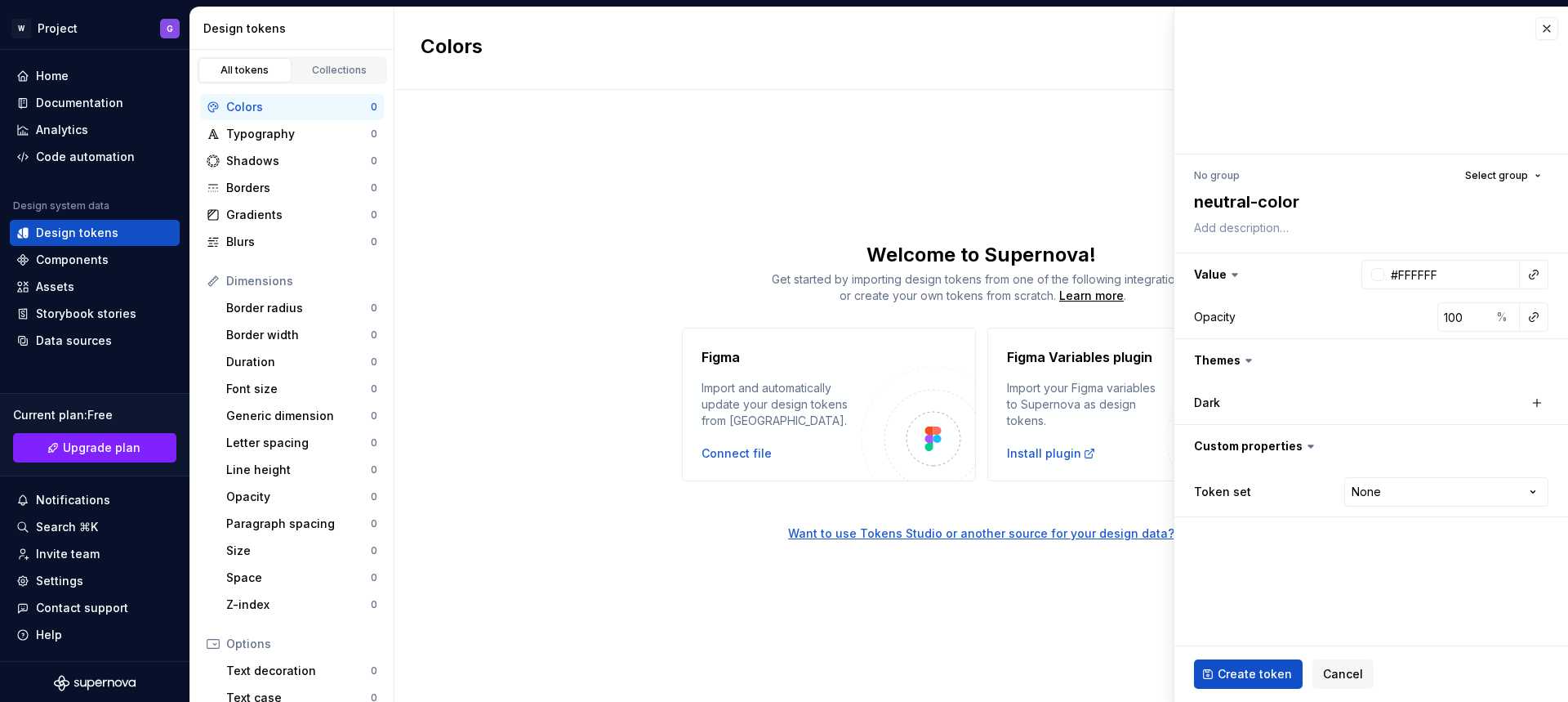
type textarea "neutral-color-"
type textarea "*"
type textarea "neutral-color-0"
type textarea "*"
type textarea "neutral-color-01"
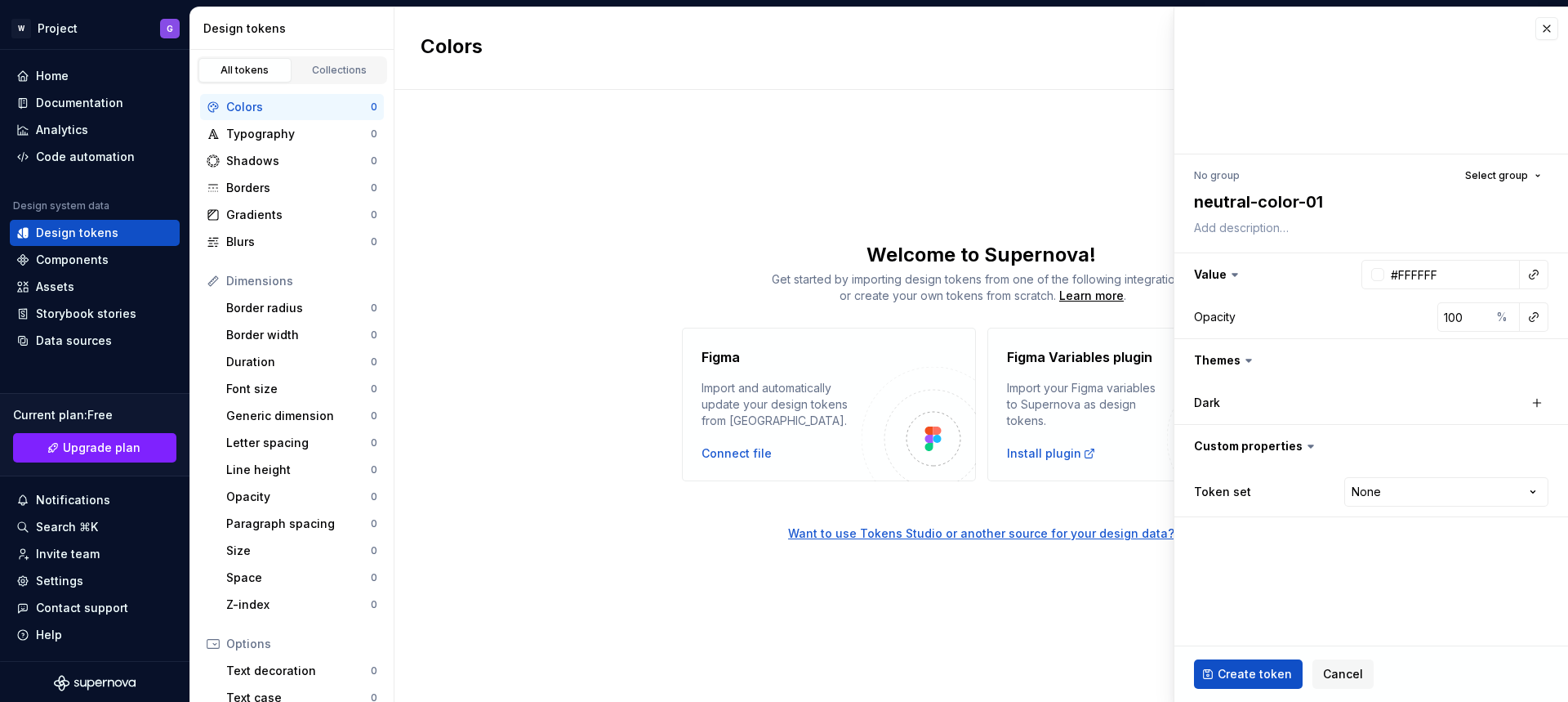
type textarea "*"
type textarea "neutral-color-01"
click at [1246, 356] on icon at bounding box center [1249, 360] width 16 height 16
click at [1246, 360] on icon at bounding box center [1248, 360] width 5 height 2
click at [1250, 364] on icon at bounding box center [1249, 360] width 16 height 16
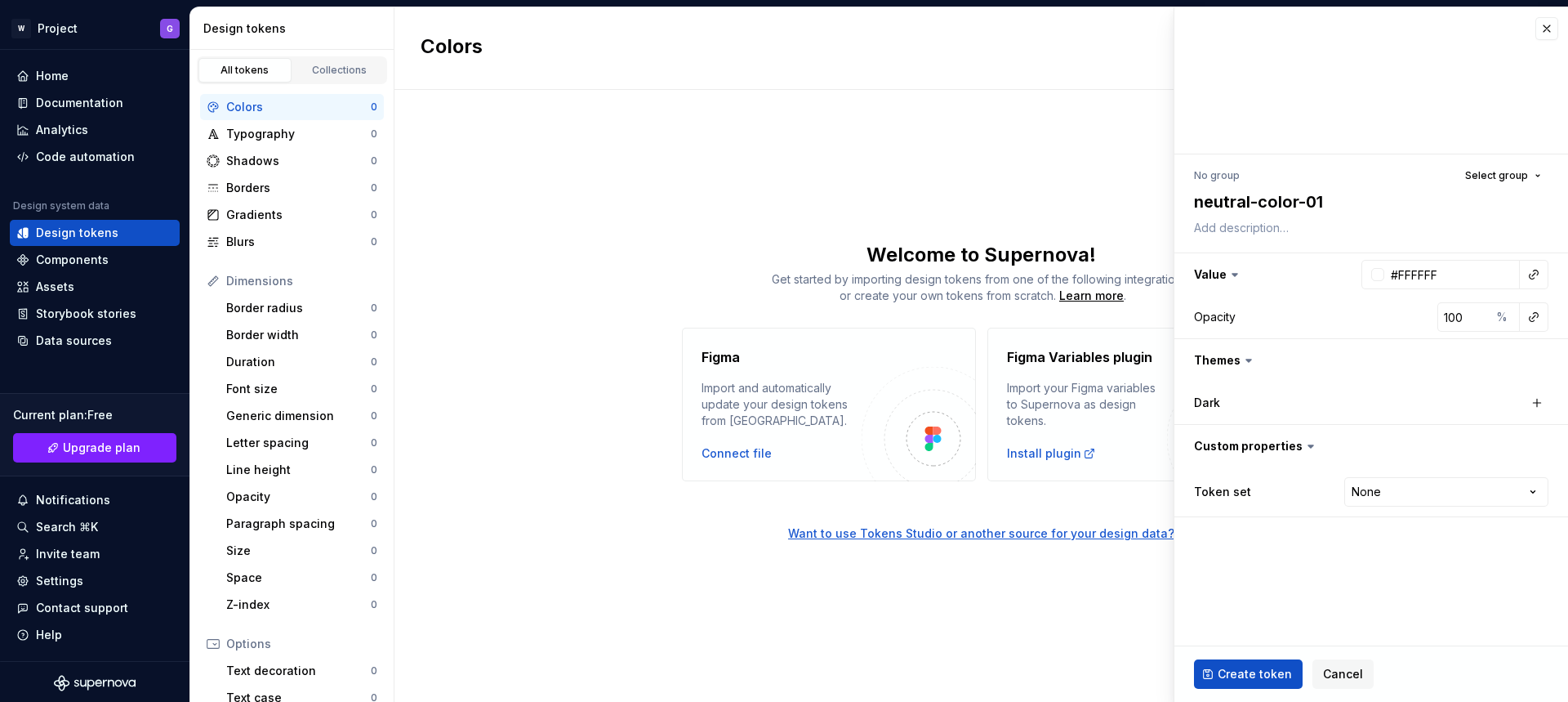
click at [1219, 406] on label "Dark" at bounding box center [1207, 403] width 26 height 16
click at [1534, 402] on button "button" at bounding box center [1537, 403] width 23 height 23
click at [1365, 399] on button "button" at bounding box center [1369, 403] width 30 height 30
click at [1250, 671] on span "Create token" at bounding box center [1255, 674] width 75 height 16
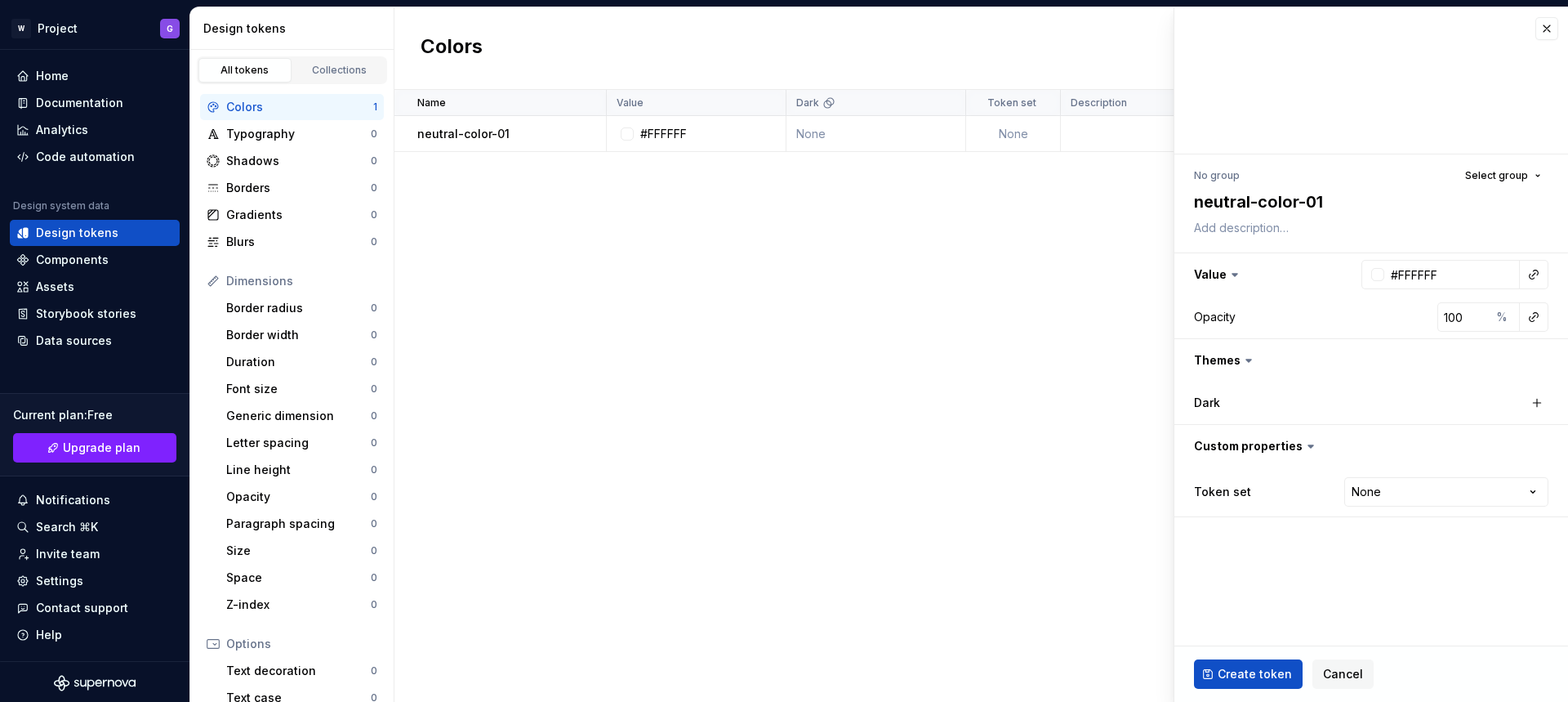
type textarea "*"
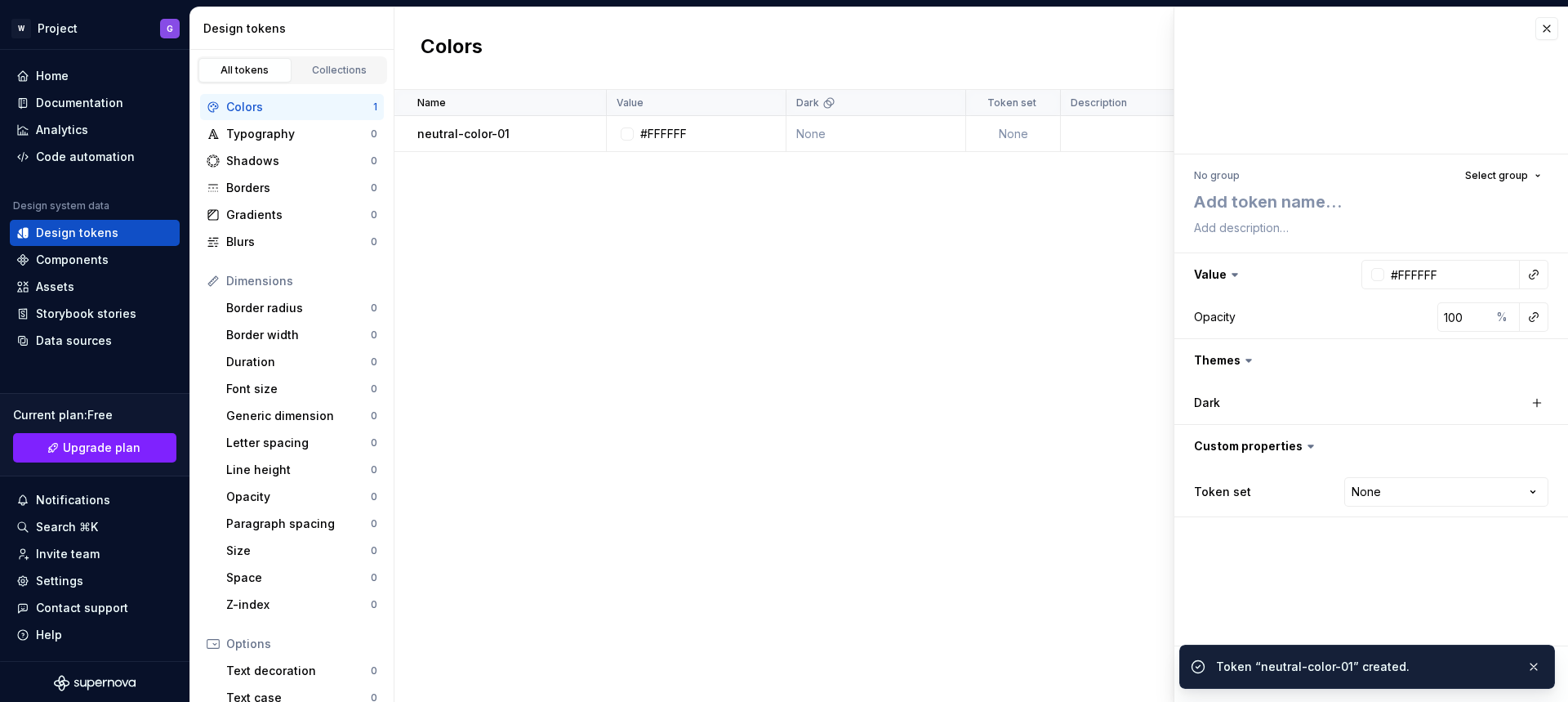
click at [941, 337] on div "Name Value Dark Token set Description Last updated neutral-color-01 #FFFFFF Non…" at bounding box center [981, 395] width 1173 height 612
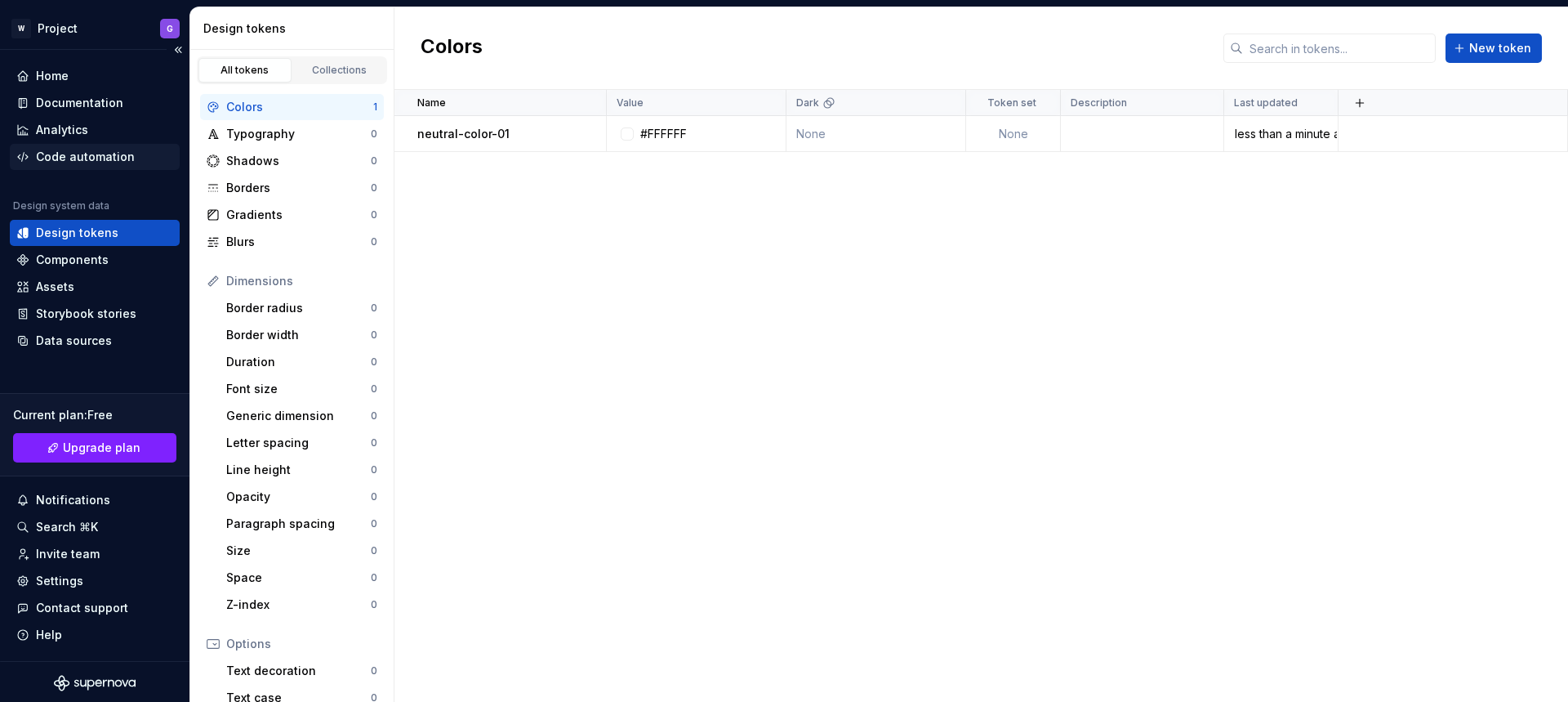
click at [85, 158] on div "Code automation" at bounding box center [85, 157] width 98 height 16
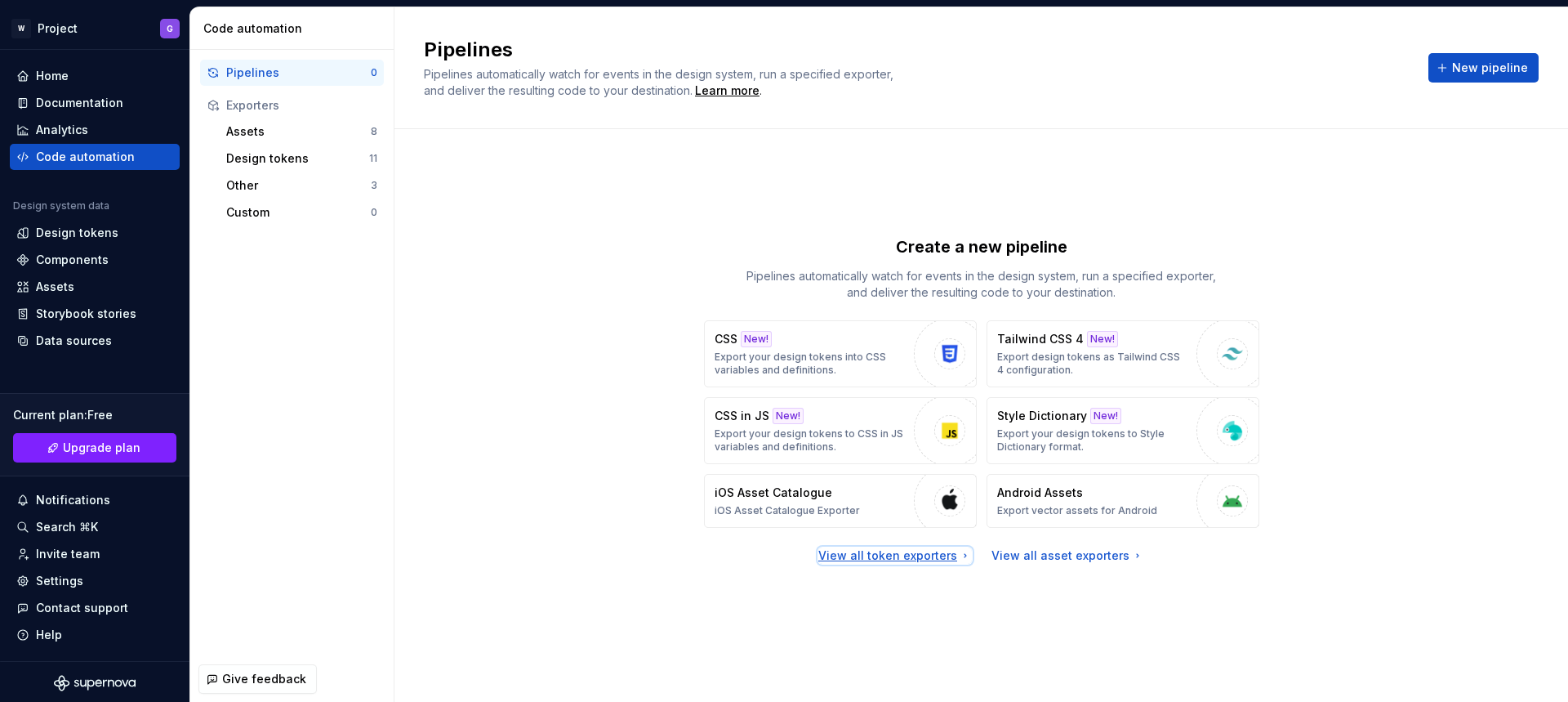
click at [916, 562] on div "View all token exporters" at bounding box center [894, 556] width 153 height 16
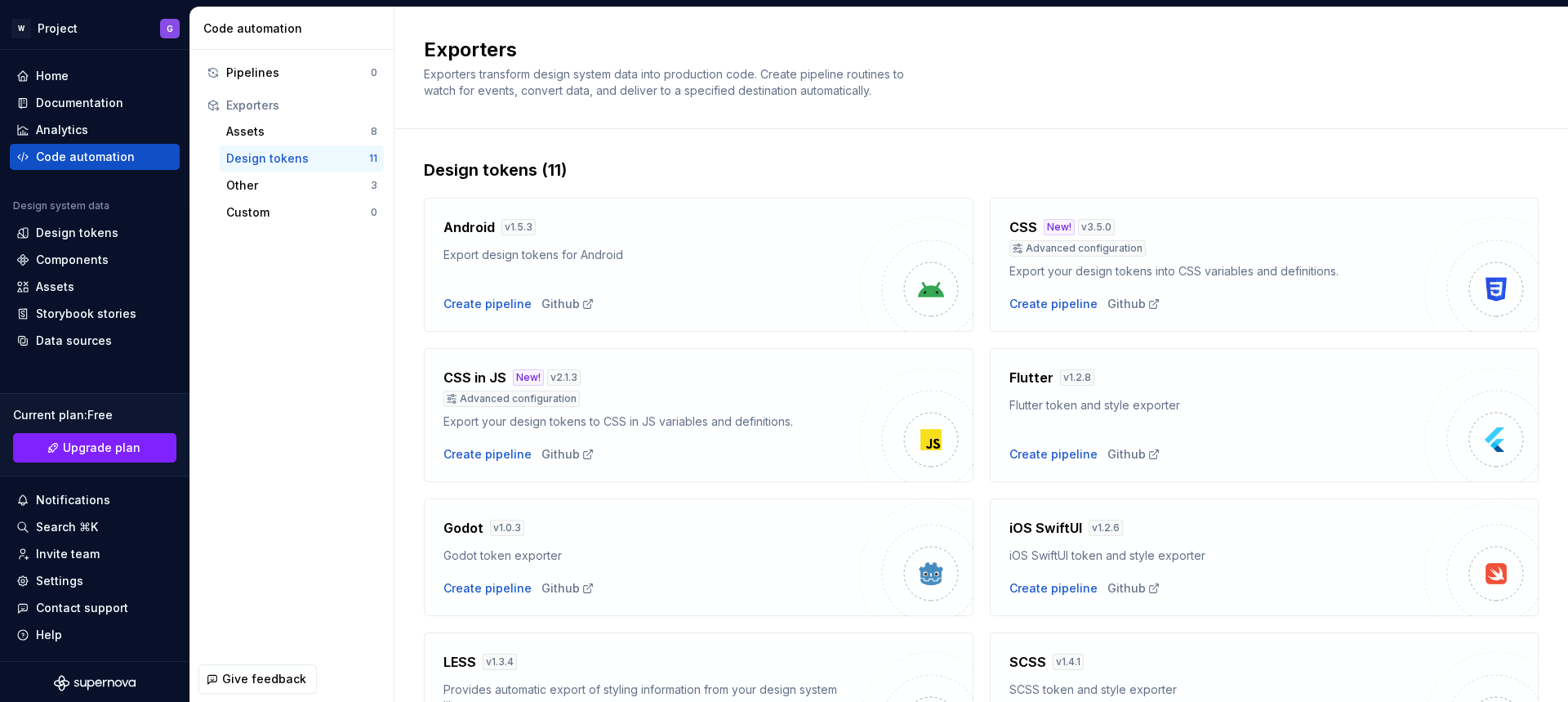
scroll to position [321, 0]
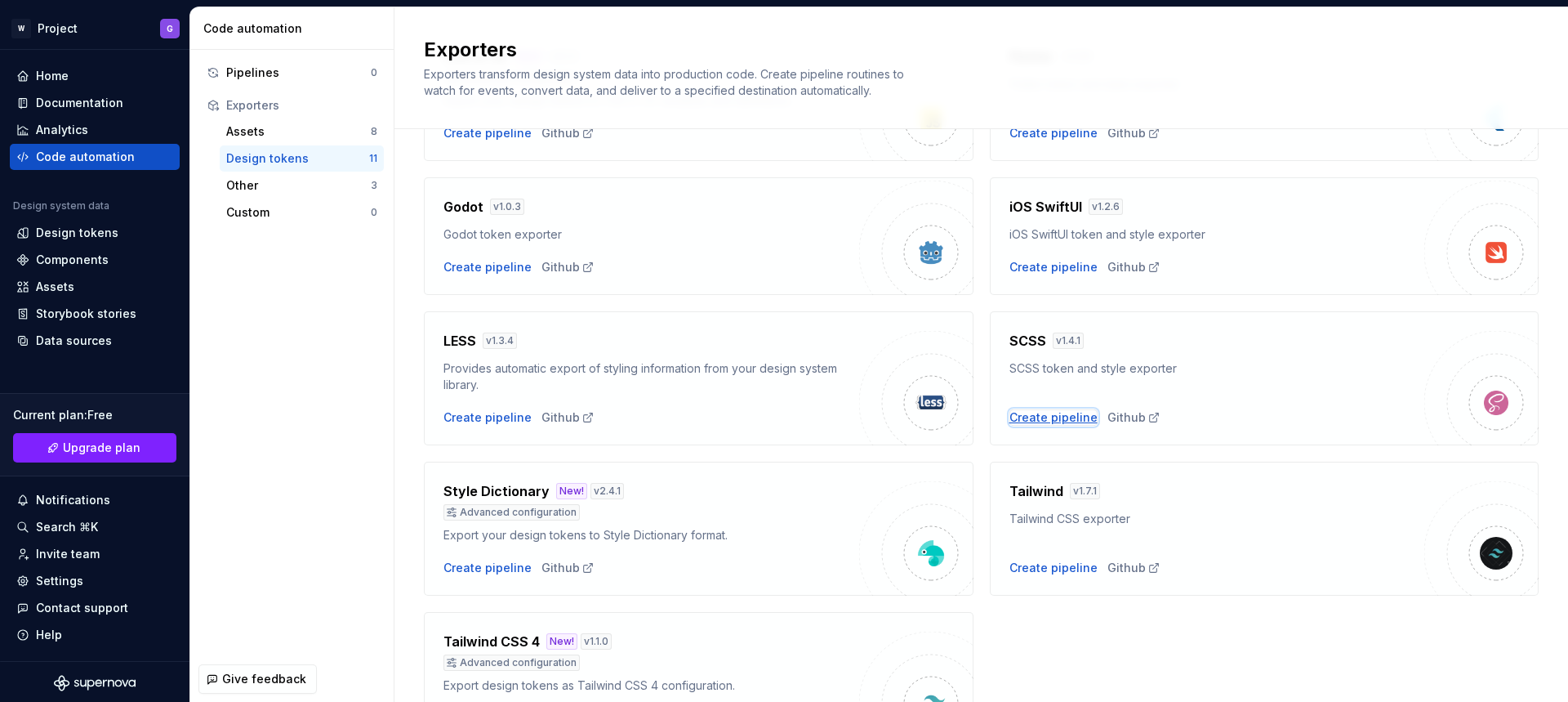
click at [1059, 415] on div "Create pipeline" at bounding box center [1053, 418] width 88 height 16
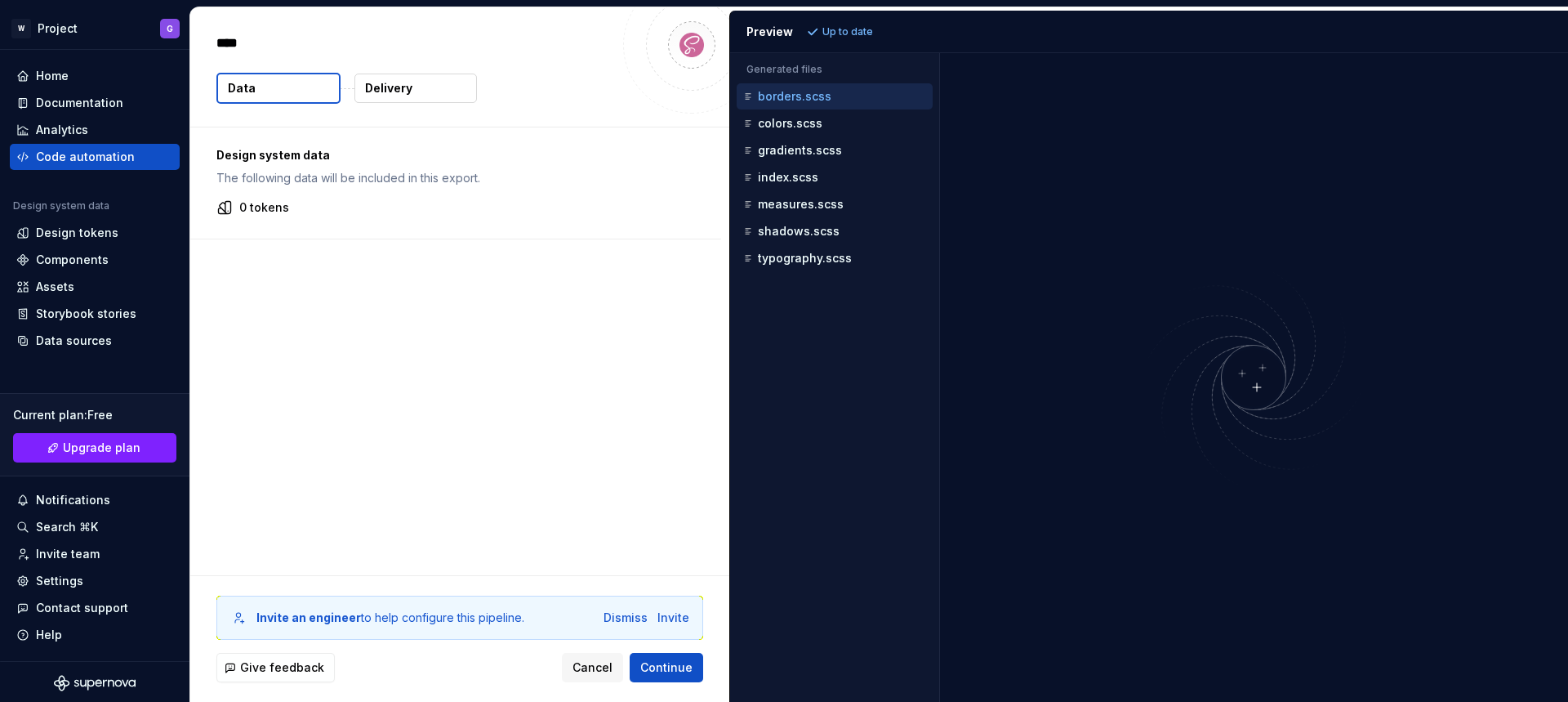
click at [251, 201] on p "0 tokens" at bounding box center [264, 208] width 50 height 16
click at [276, 211] on p "0 tokens" at bounding box center [264, 208] width 50 height 16
click at [785, 126] on p "colors.scss" at bounding box center [789, 123] width 65 height 13
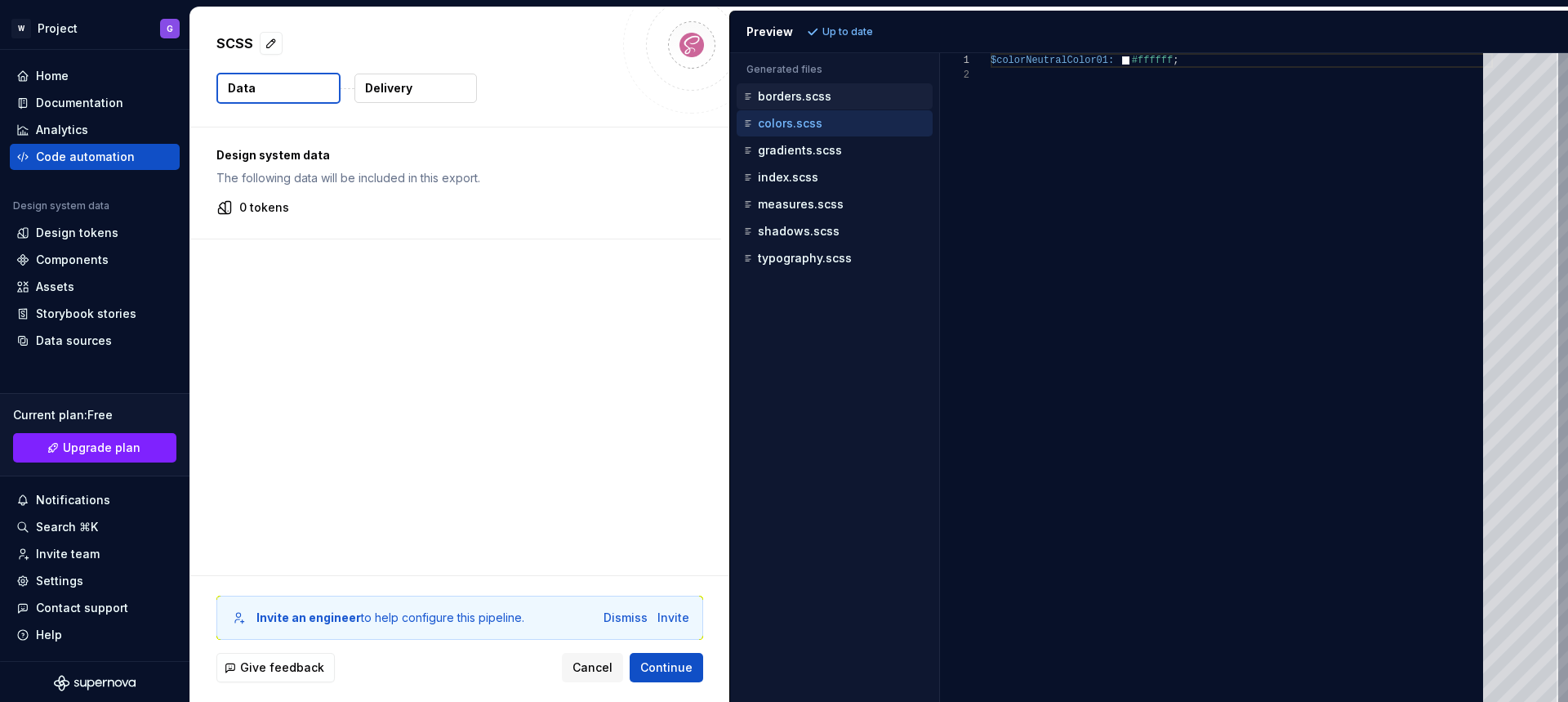
click at [801, 88] on div "borders.scss" at bounding box center [836, 96] width 193 height 16
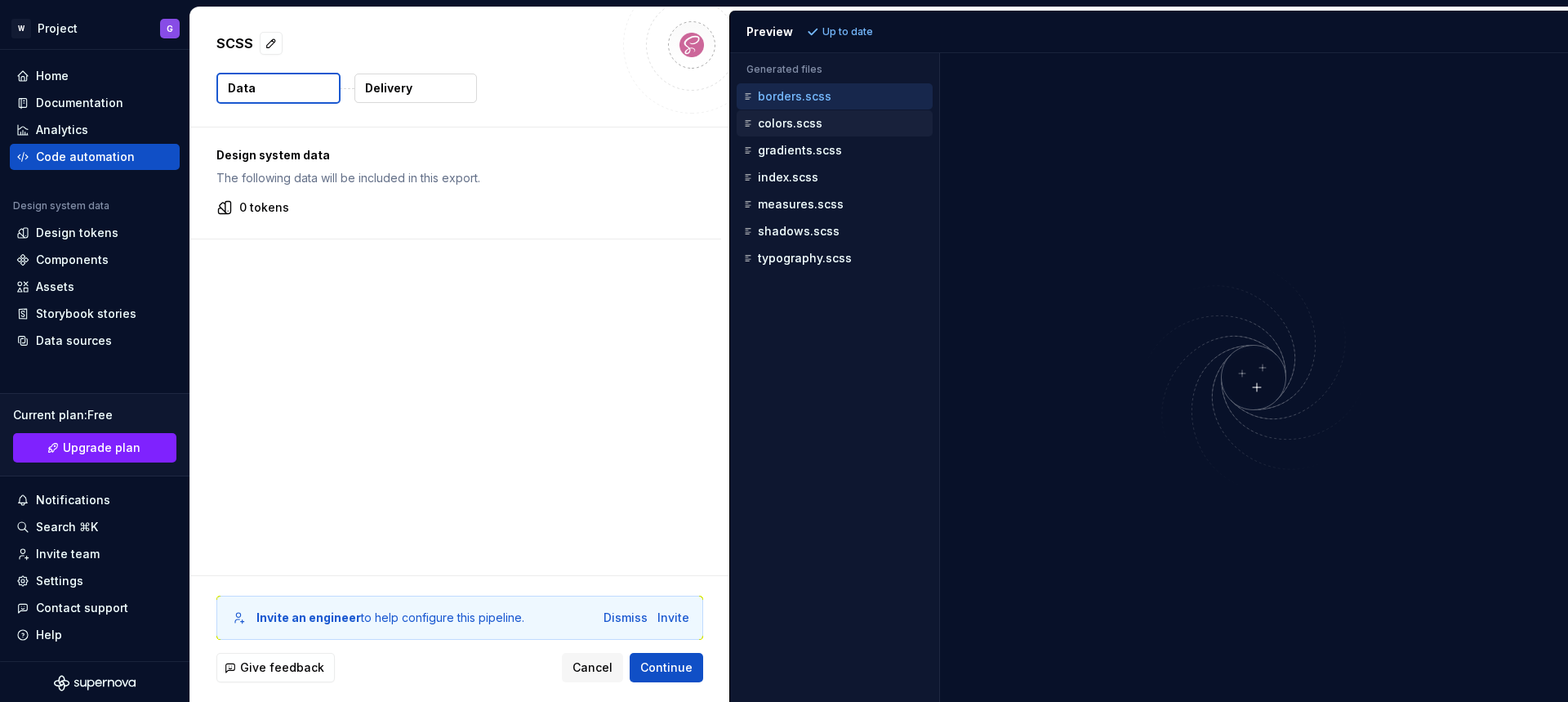
click at [793, 112] on div "colors.scss" at bounding box center [834, 123] width 196 height 26
click at [792, 95] on p "borders.scss" at bounding box center [794, 96] width 74 height 13
click at [780, 122] on p "colors.scss" at bounding box center [789, 123] width 65 height 13
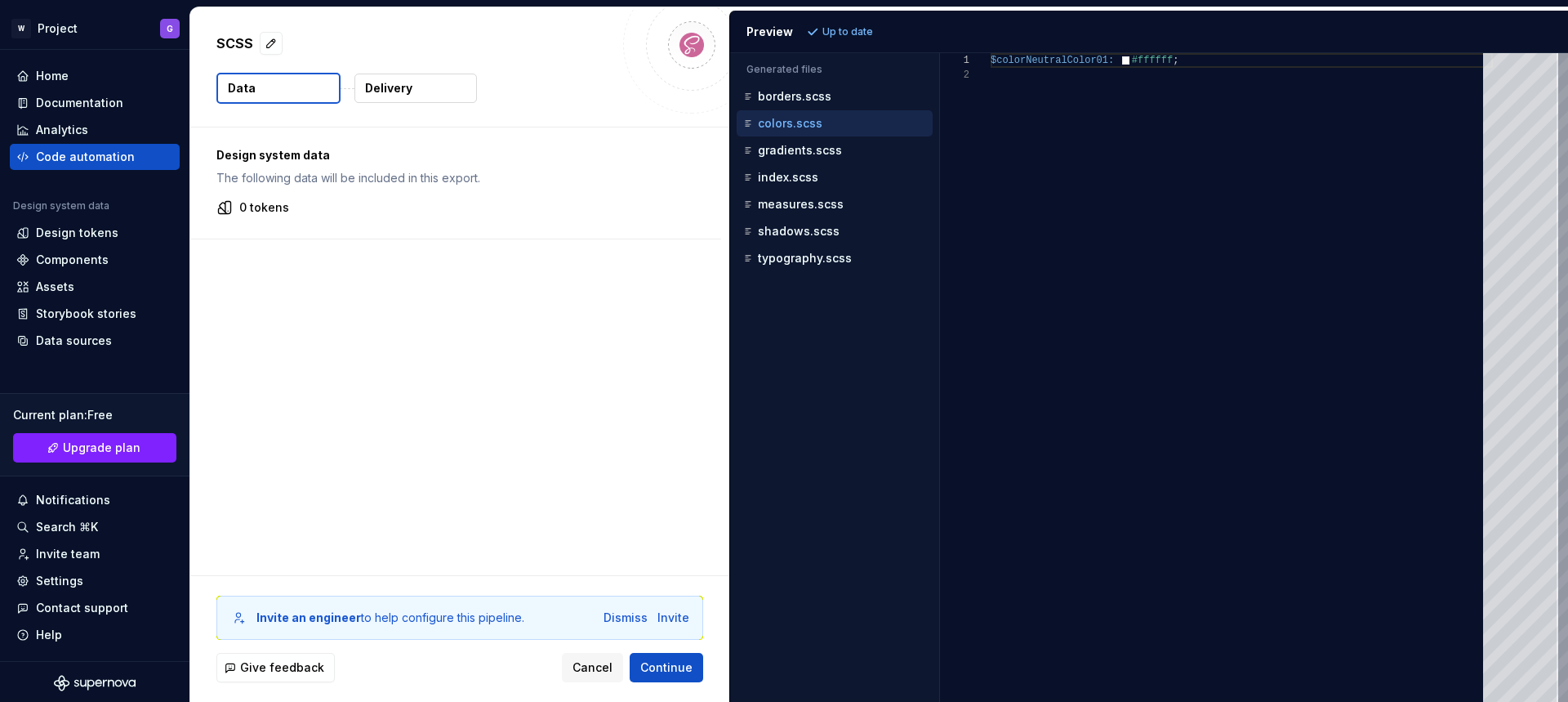
click at [323, 197] on div "Design system data The following data will be included in this export. 0 tokens" at bounding box center [455, 182] width 531 height 111
click at [677, 667] on span "Continue" at bounding box center [666, 668] width 53 height 16
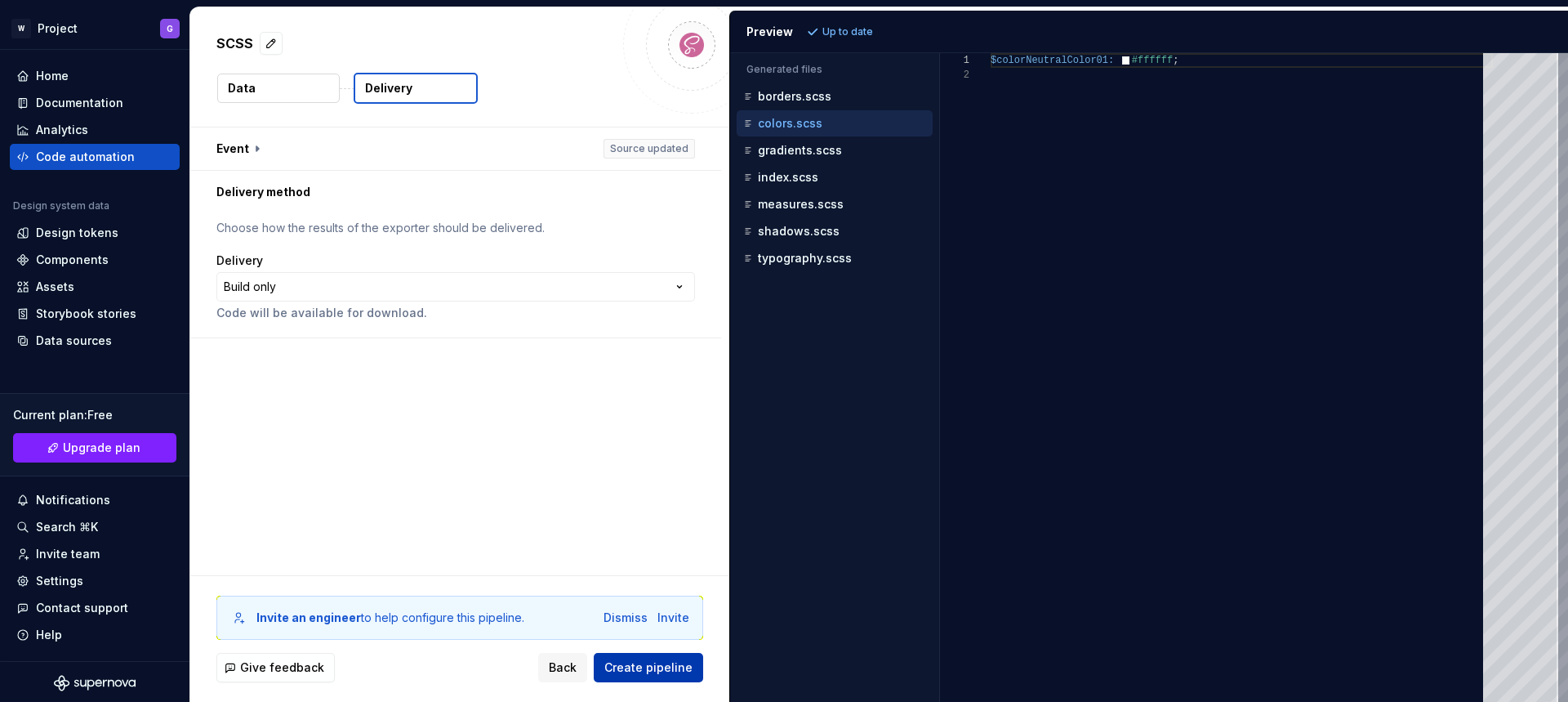
click at [652, 668] on span "Create pipeline" at bounding box center [647, 668] width 88 height 16
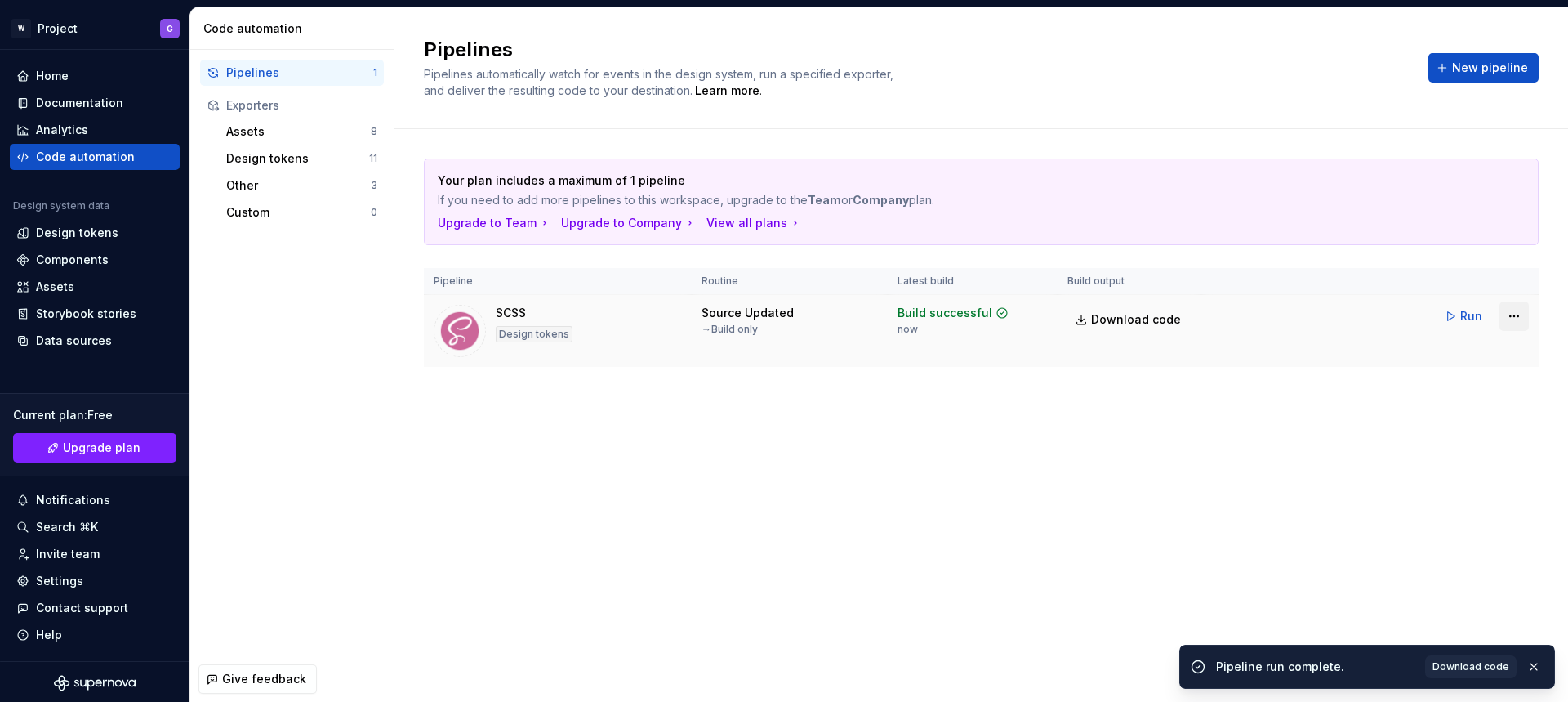
click at [1508, 317] on html "W Project G Home Documentation Analytics Code automation Design system data Des…" at bounding box center [784, 351] width 1568 height 702
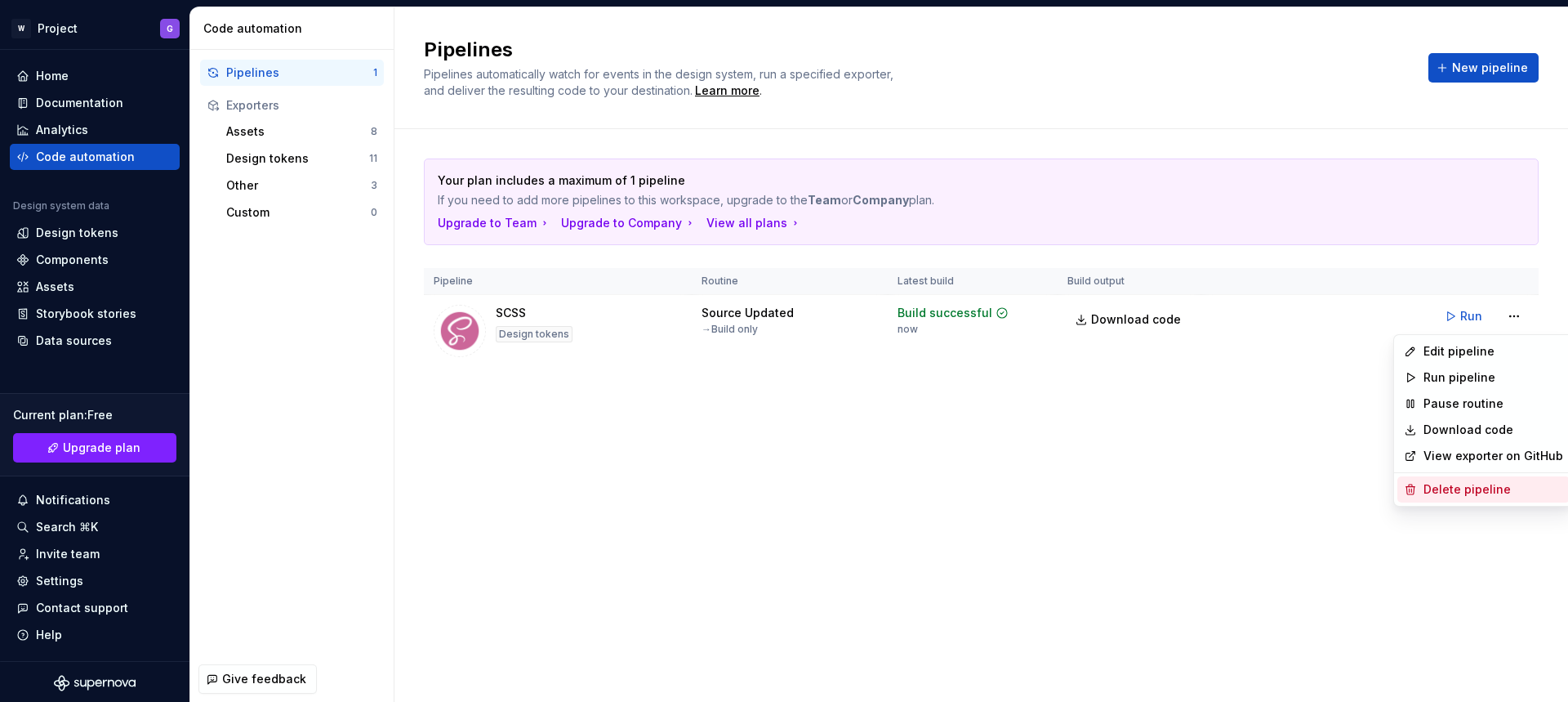
click at [1447, 486] on div "Delete pipeline" at bounding box center [1493, 489] width 139 height 16
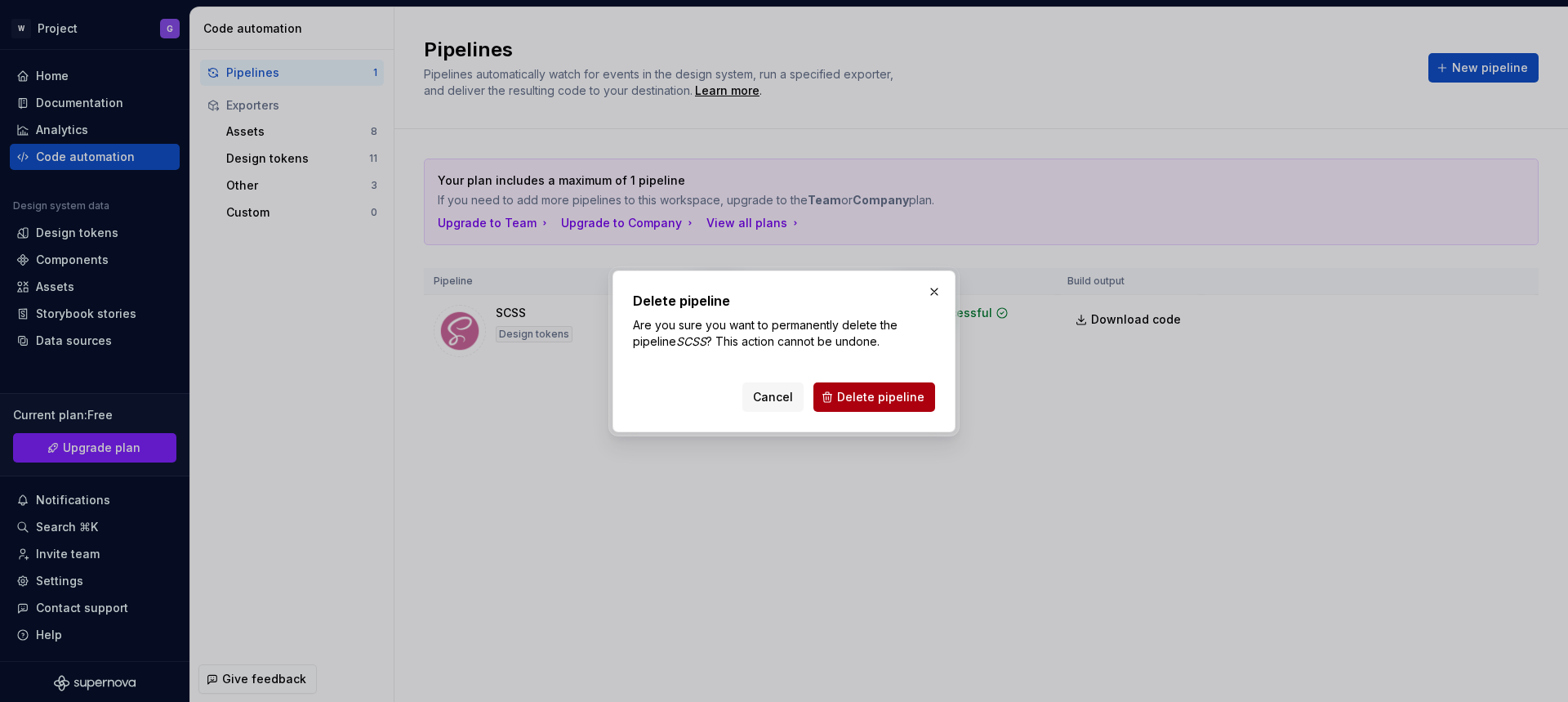
click at [901, 403] on span "Delete pipeline" at bounding box center [880, 397] width 87 height 16
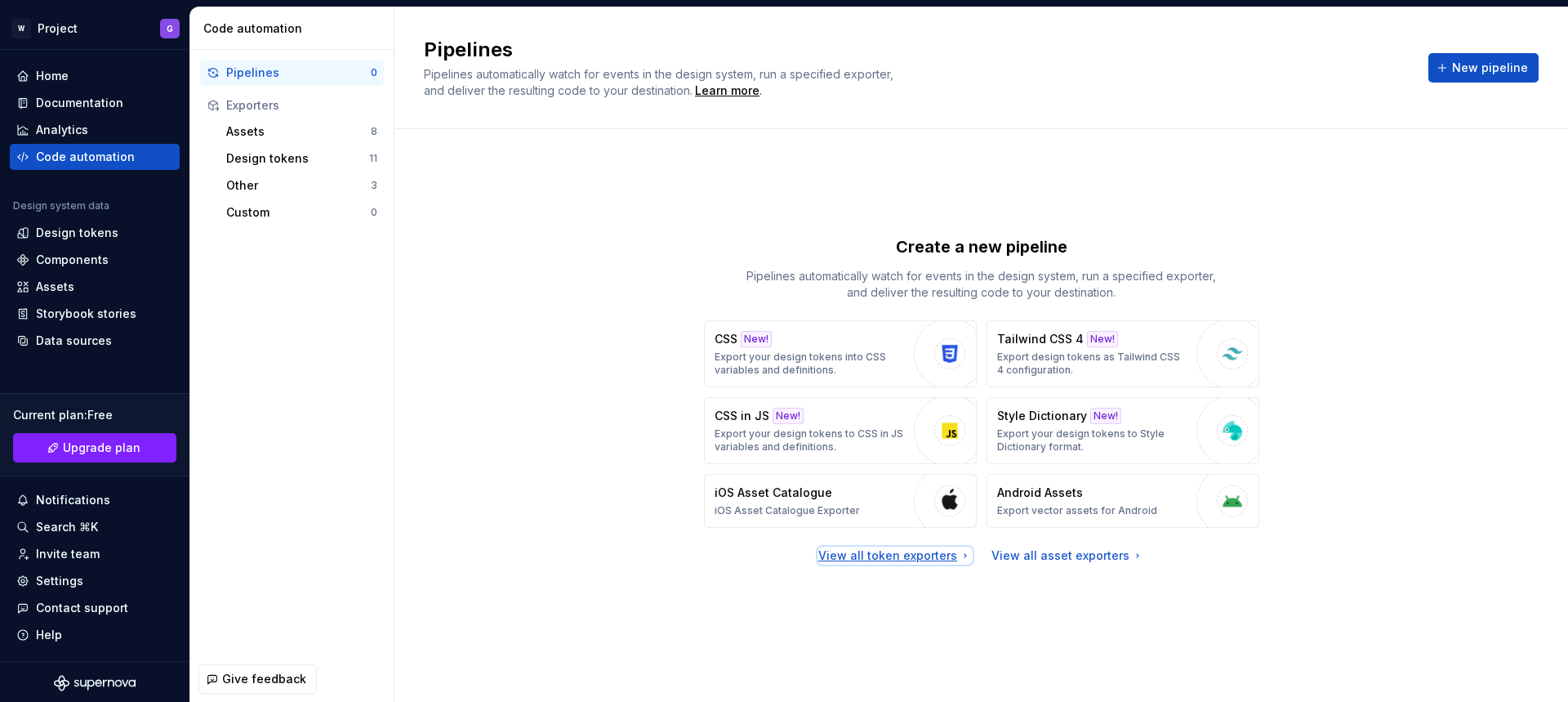
click at [927, 557] on div "View all token exporters" at bounding box center [894, 556] width 153 height 16
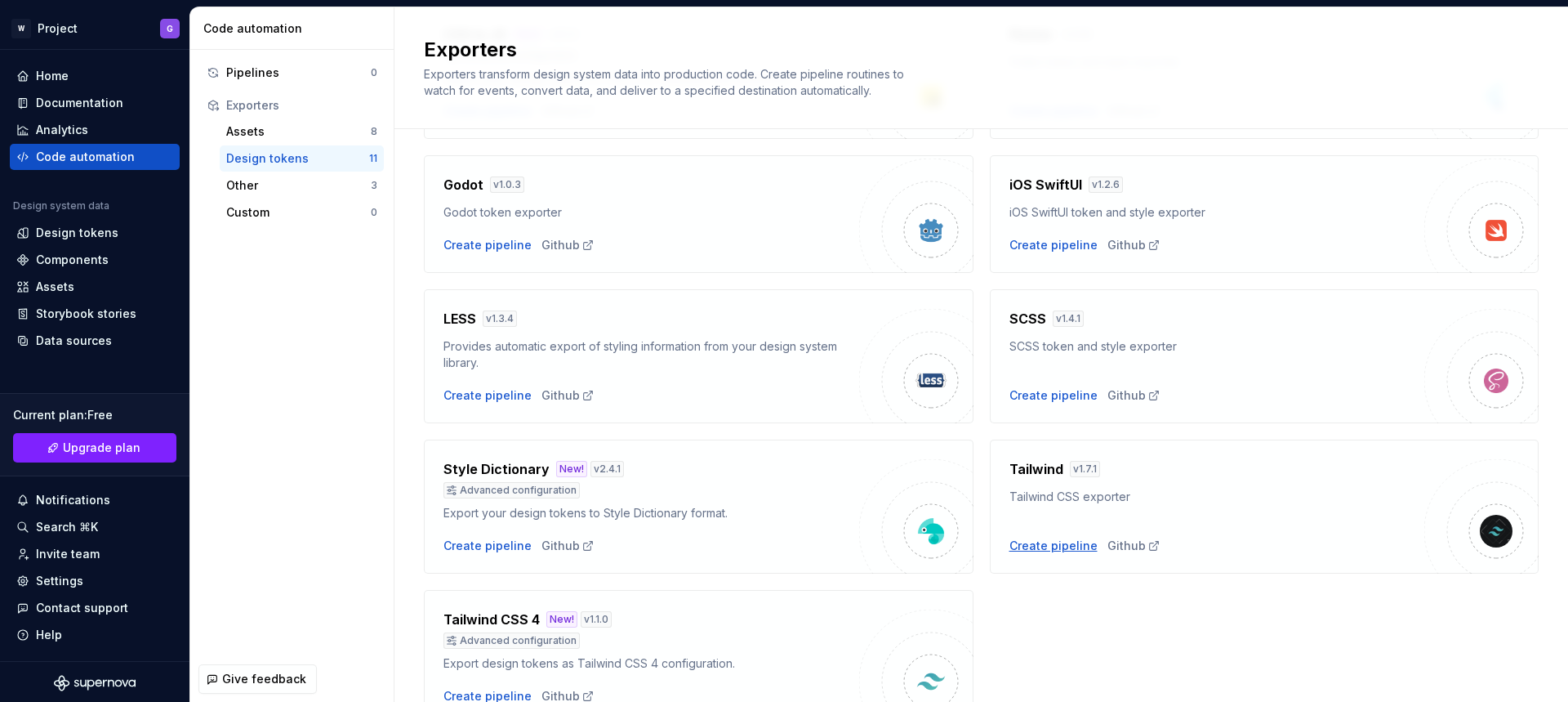
scroll to position [427, 0]
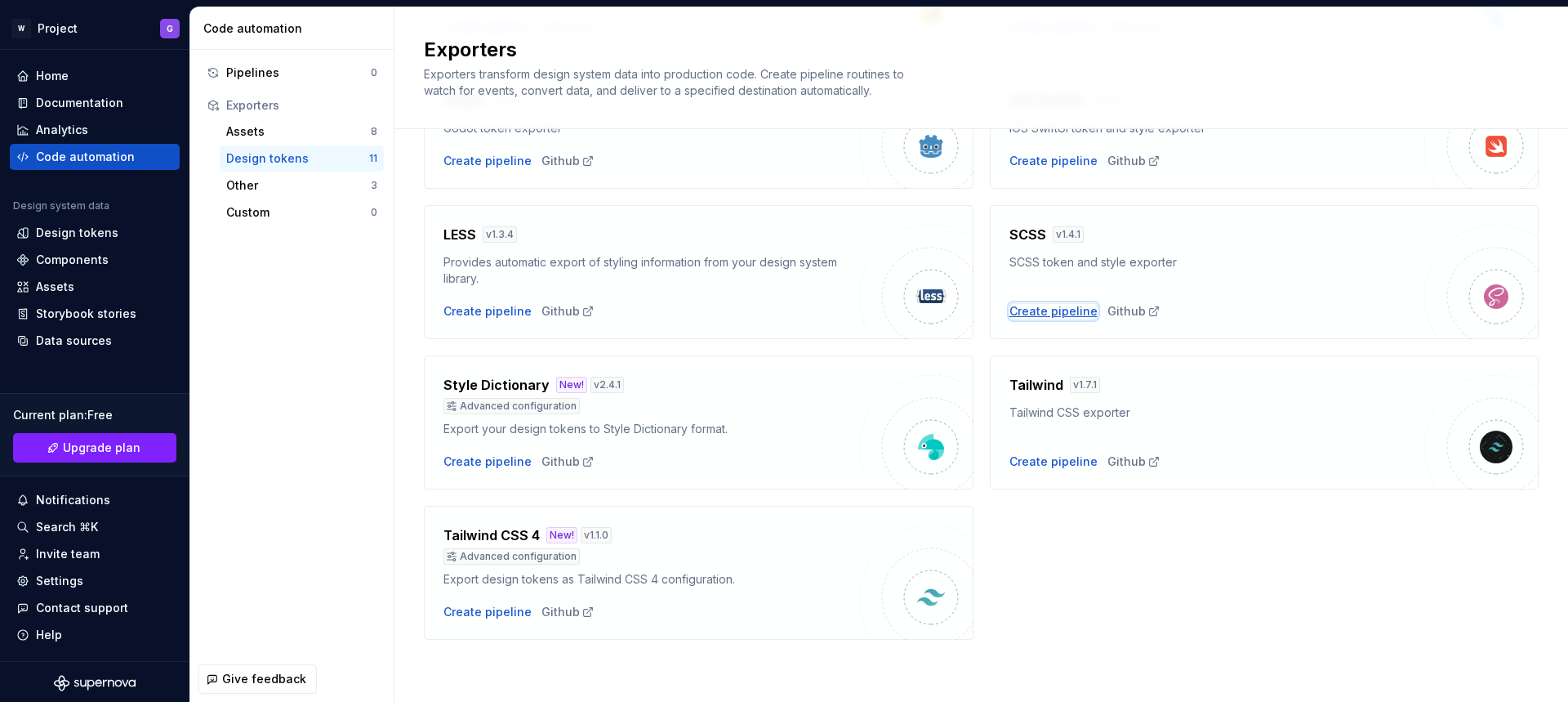
click at [1031, 315] on div "Create pipeline" at bounding box center [1053, 311] width 88 height 16
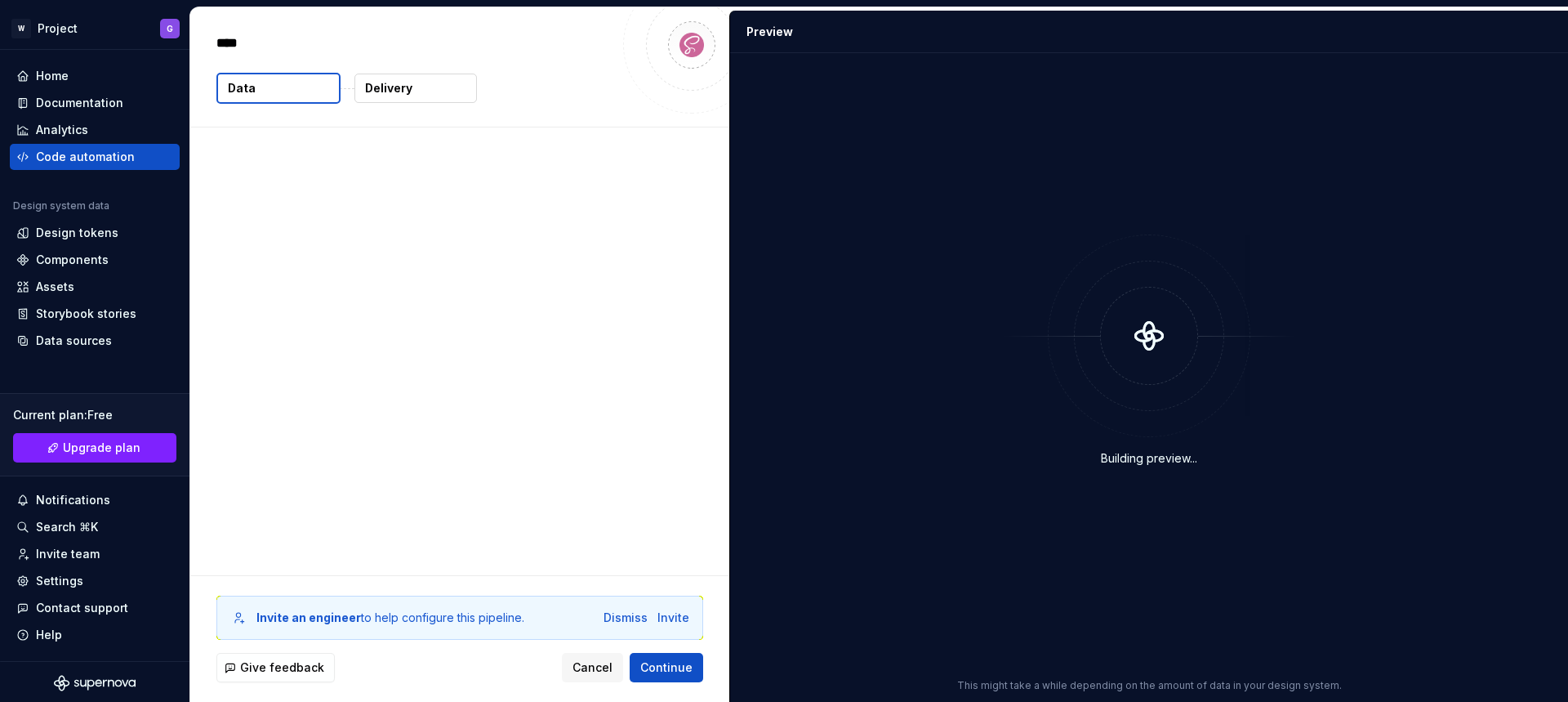
type textarea "*"
click at [306, 83] on button "Data" at bounding box center [278, 89] width 124 height 31
click at [400, 90] on p "Delivery" at bounding box center [389, 89] width 48 height 16
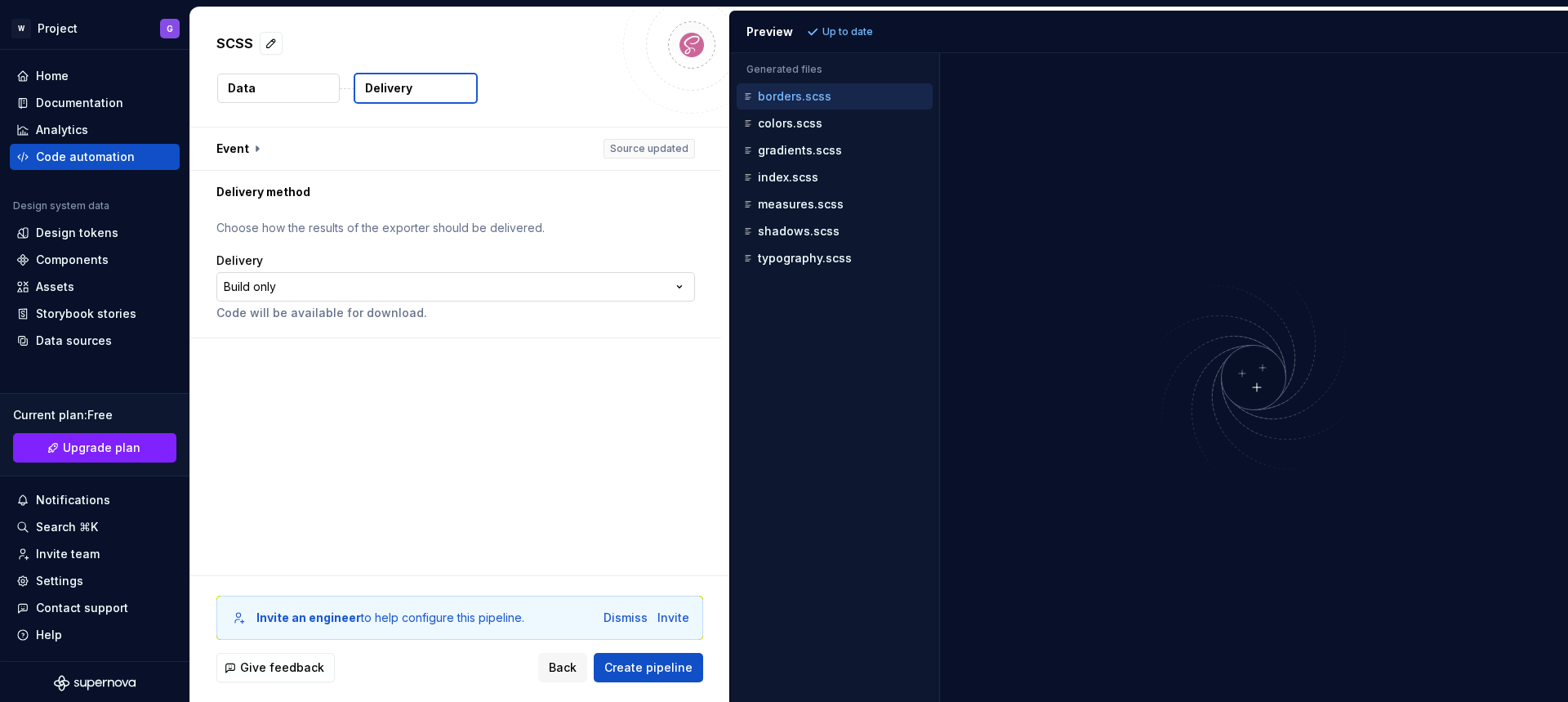
click at [359, 289] on html "**********" at bounding box center [784, 351] width 1568 height 702
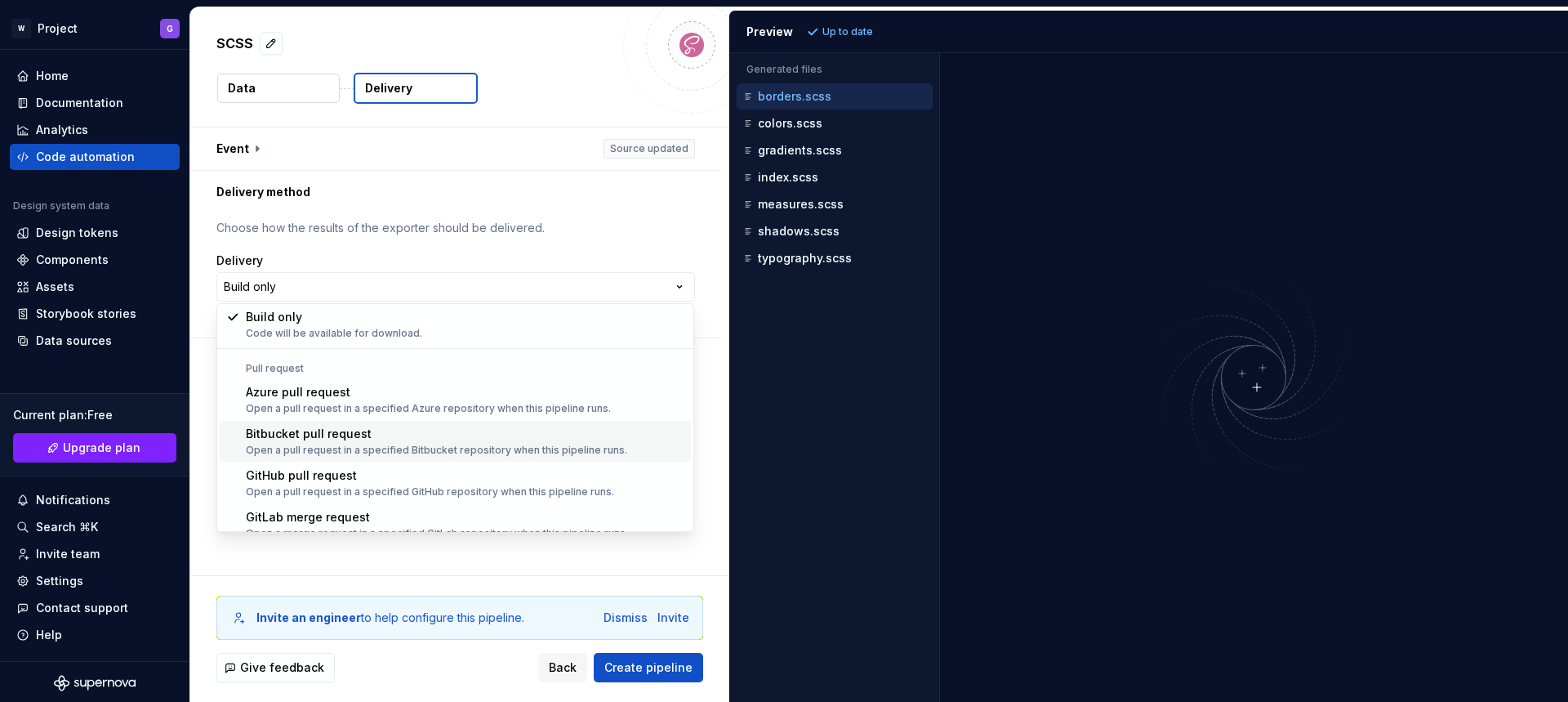
scroll to position [46, 0]
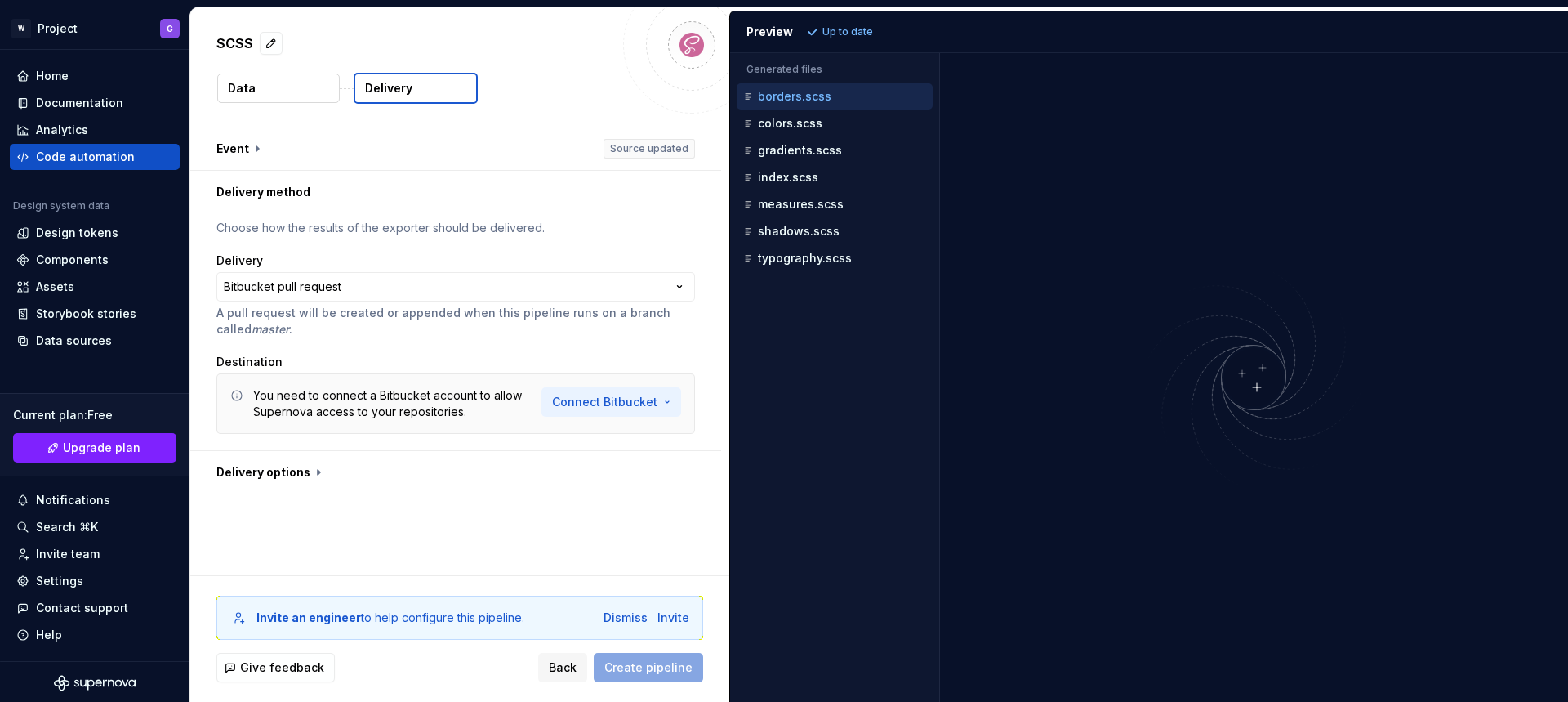
click at [617, 403] on html "**********" at bounding box center [784, 351] width 1568 height 702
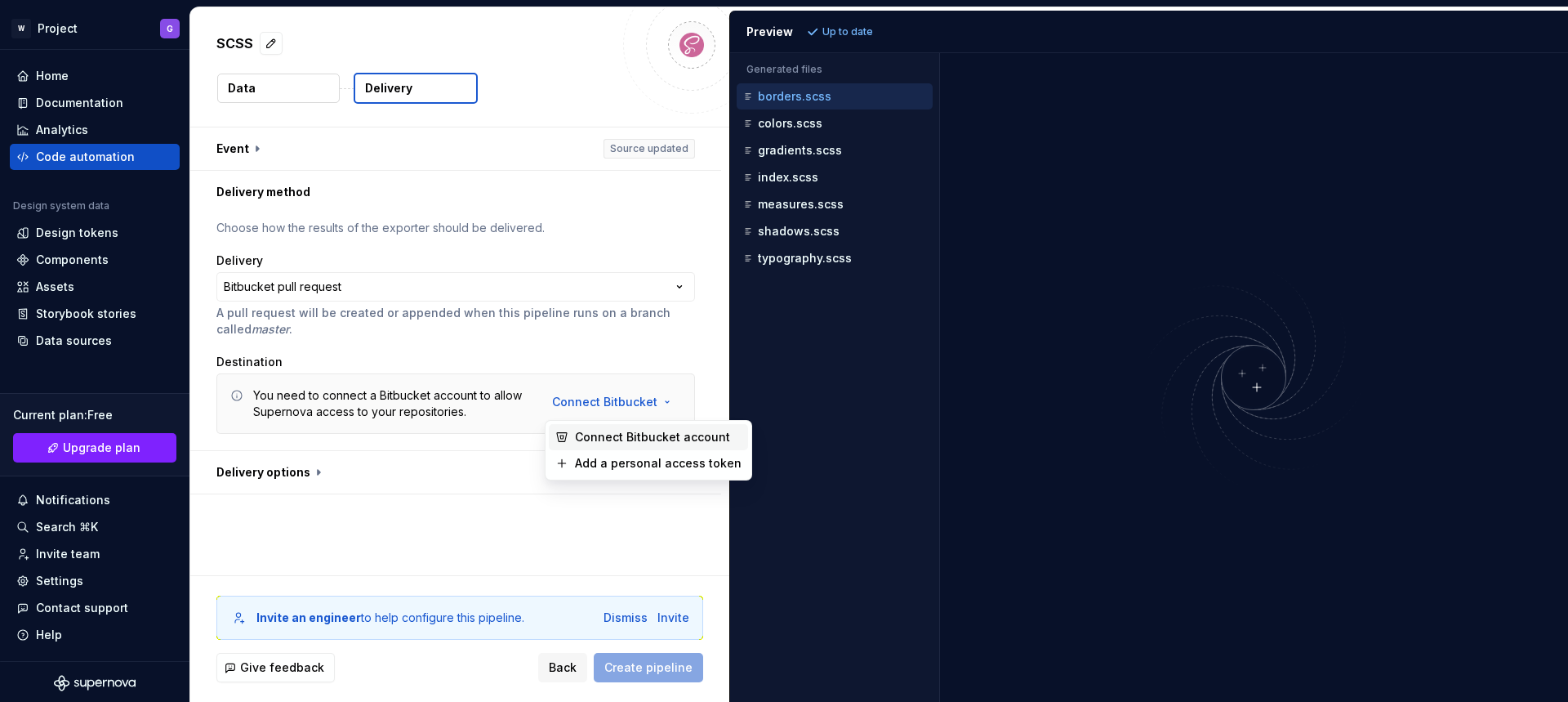
click at [642, 439] on span "Connect Bitbucket account" at bounding box center [658, 437] width 167 height 16
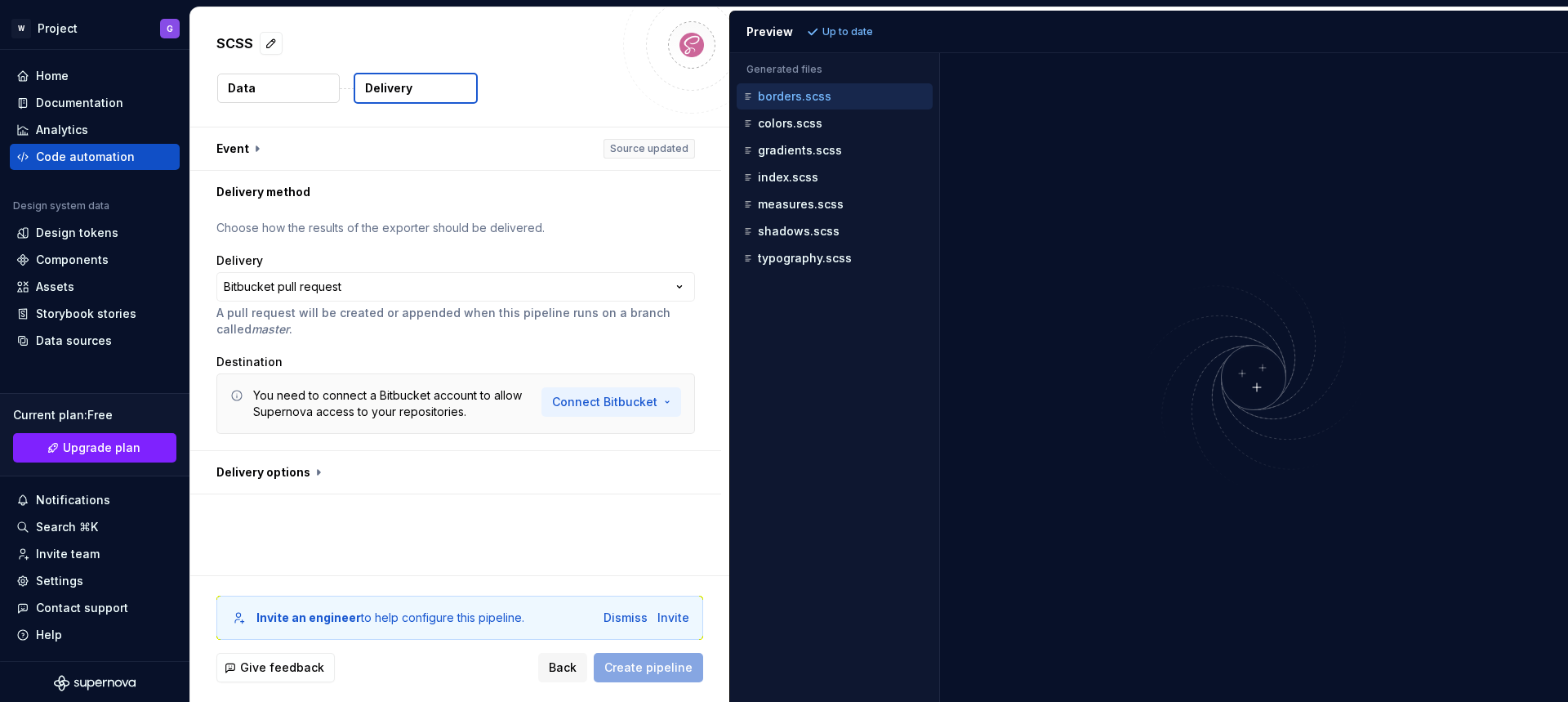
click at [605, 401] on html "**********" at bounding box center [784, 351] width 1568 height 702
click at [476, 435] on html "**********" at bounding box center [784, 351] width 1568 height 702
click at [576, 288] on html "**********" at bounding box center [784, 351] width 1568 height 702
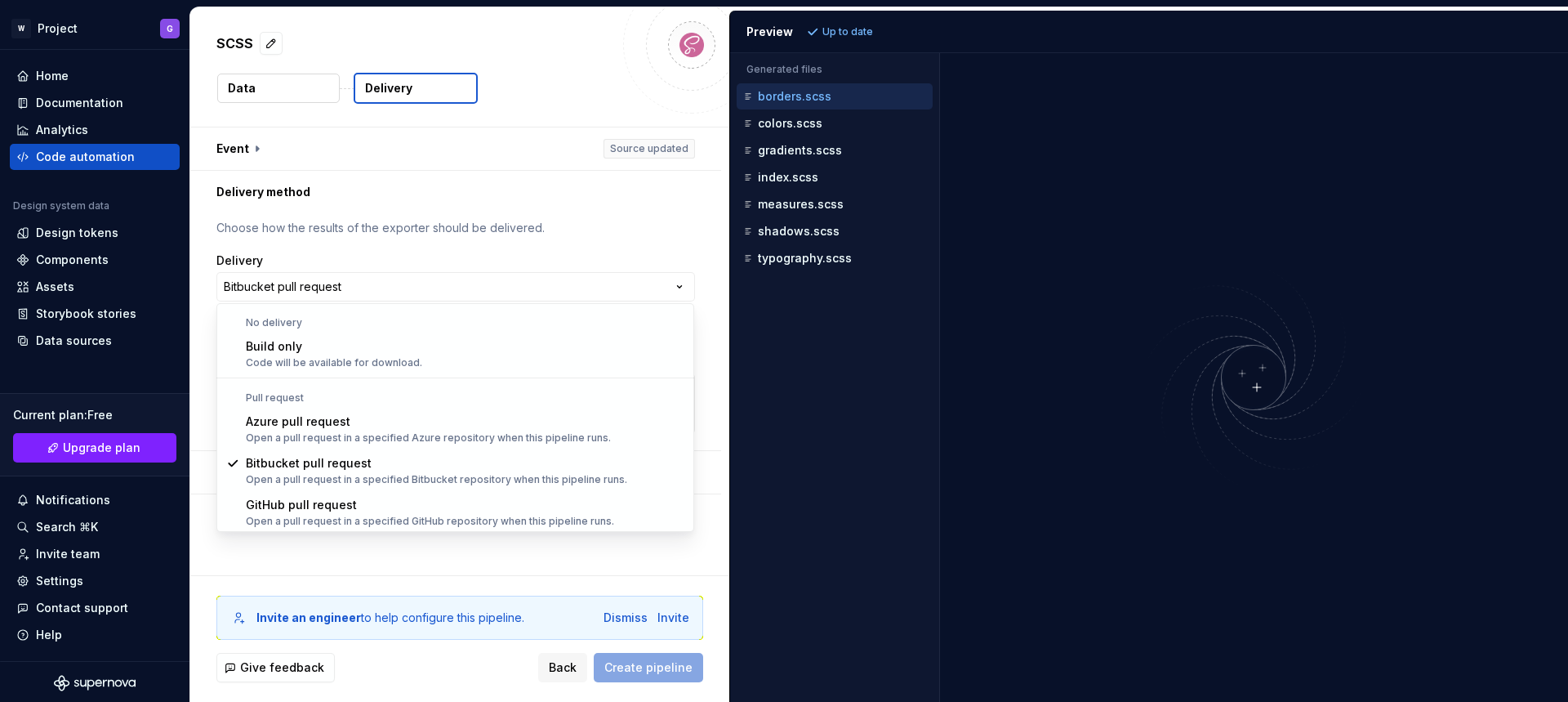
select select "******"
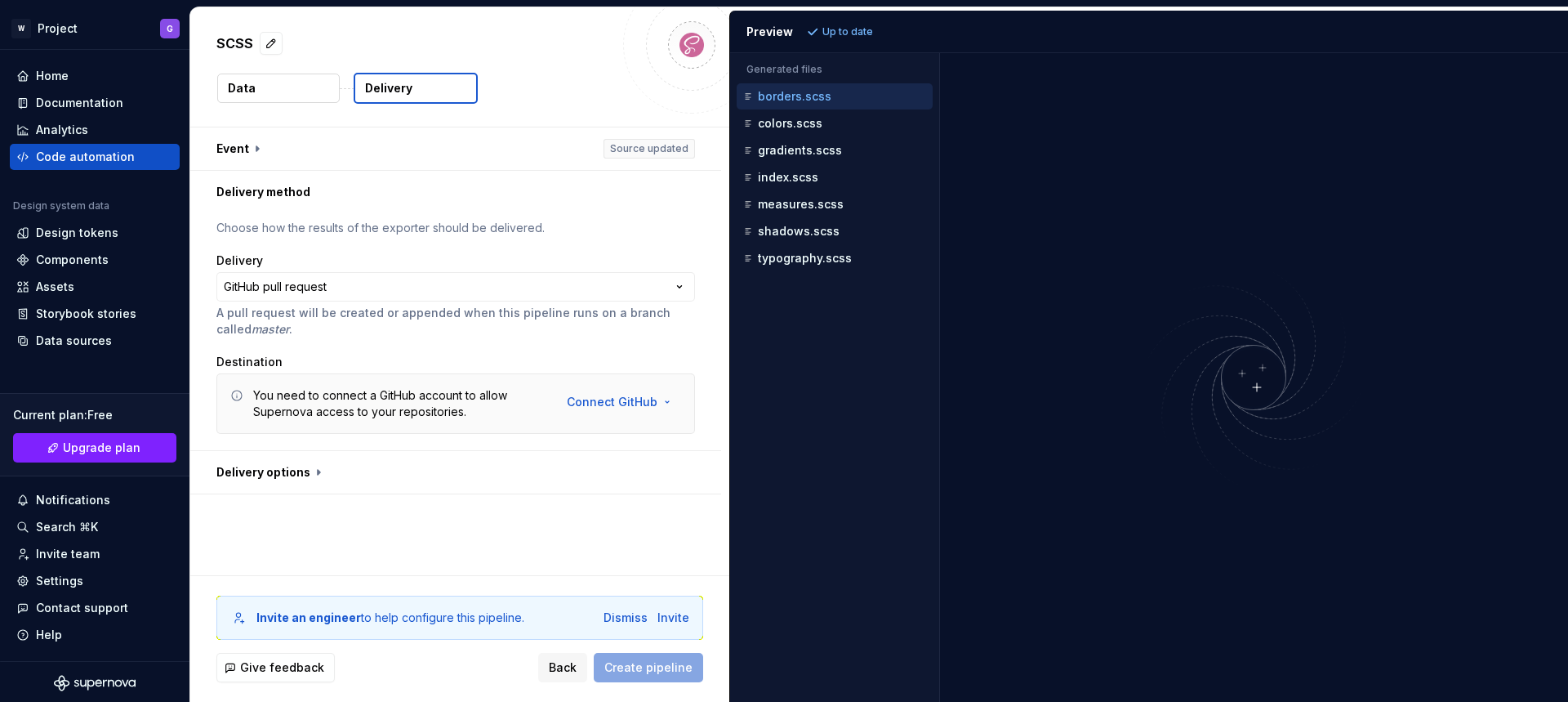
click at [593, 524] on div "**********" at bounding box center [459, 351] width 539 height 447
click at [610, 397] on html "**********" at bounding box center [784, 351] width 1568 height 702
click at [617, 436] on span "Connect GitHub account" at bounding box center [671, 437] width 167 height 16
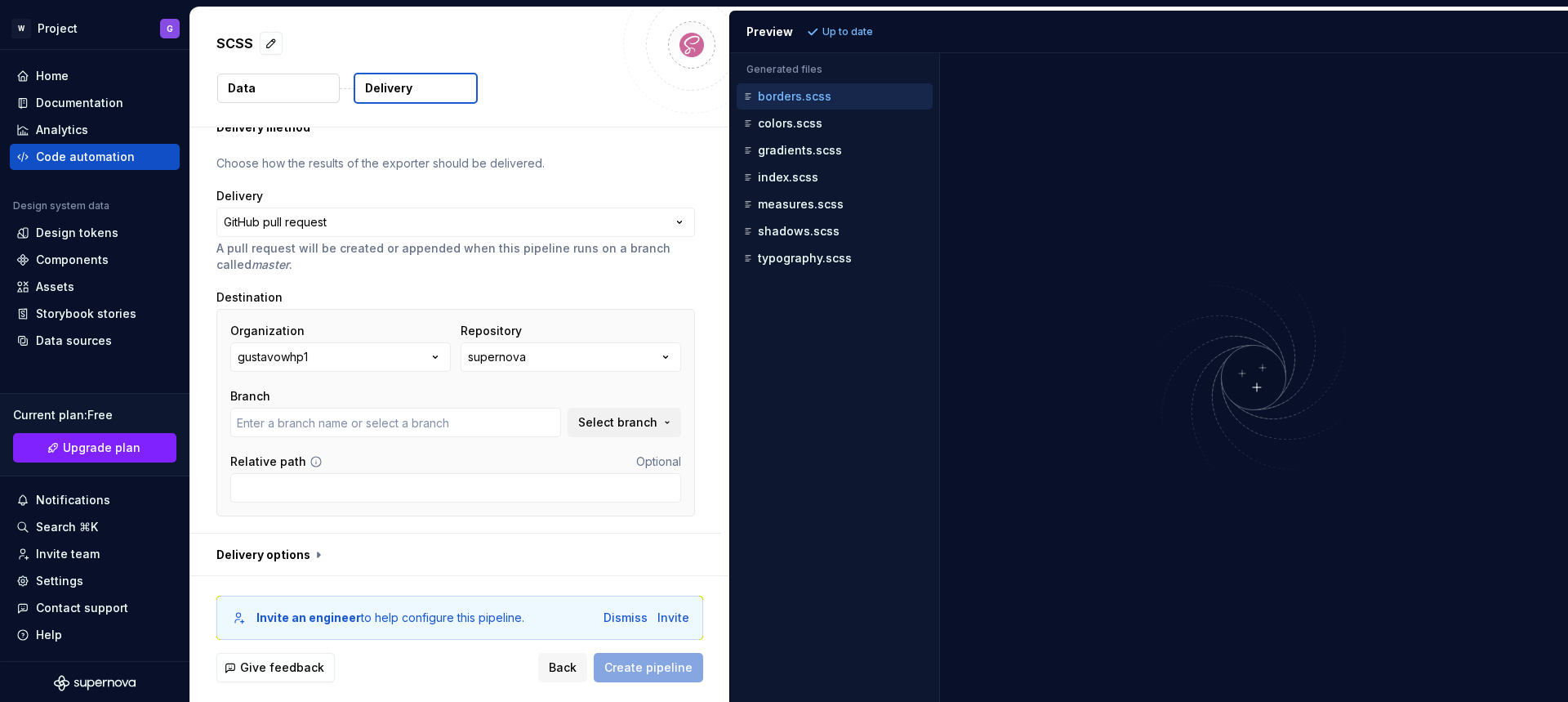
scroll to position [67, 0]
click at [619, 421] on span "Select branch" at bounding box center [618, 421] width 80 height 16
click at [621, 457] on span "Fetch latest" at bounding box center [640, 454] width 57 height 13
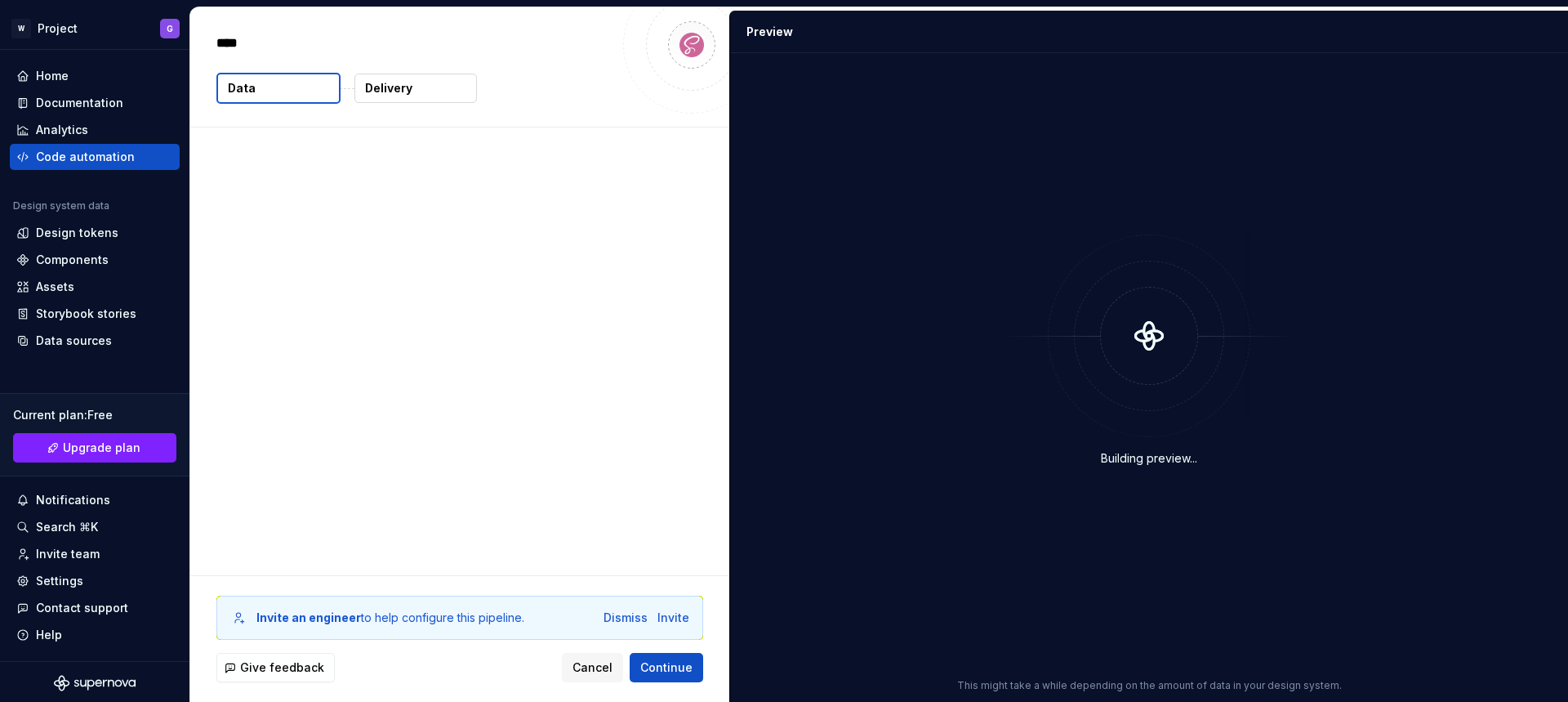
type textarea "*"
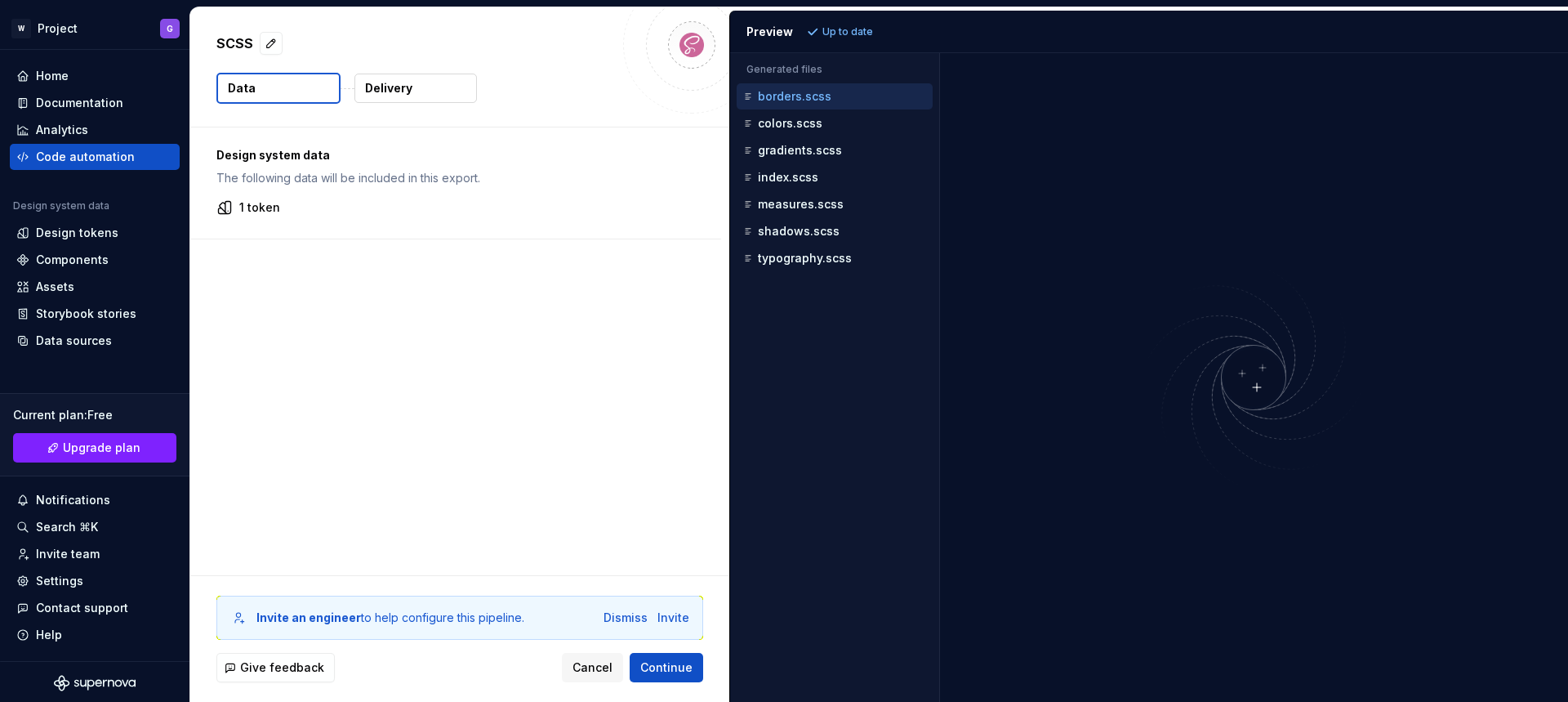
click at [261, 208] on p "1 token" at bounding box center [260, 208] width 41 height 16
click at [663, 671] on span "Continue" at bounding box center [666, 668] width 53 height 16
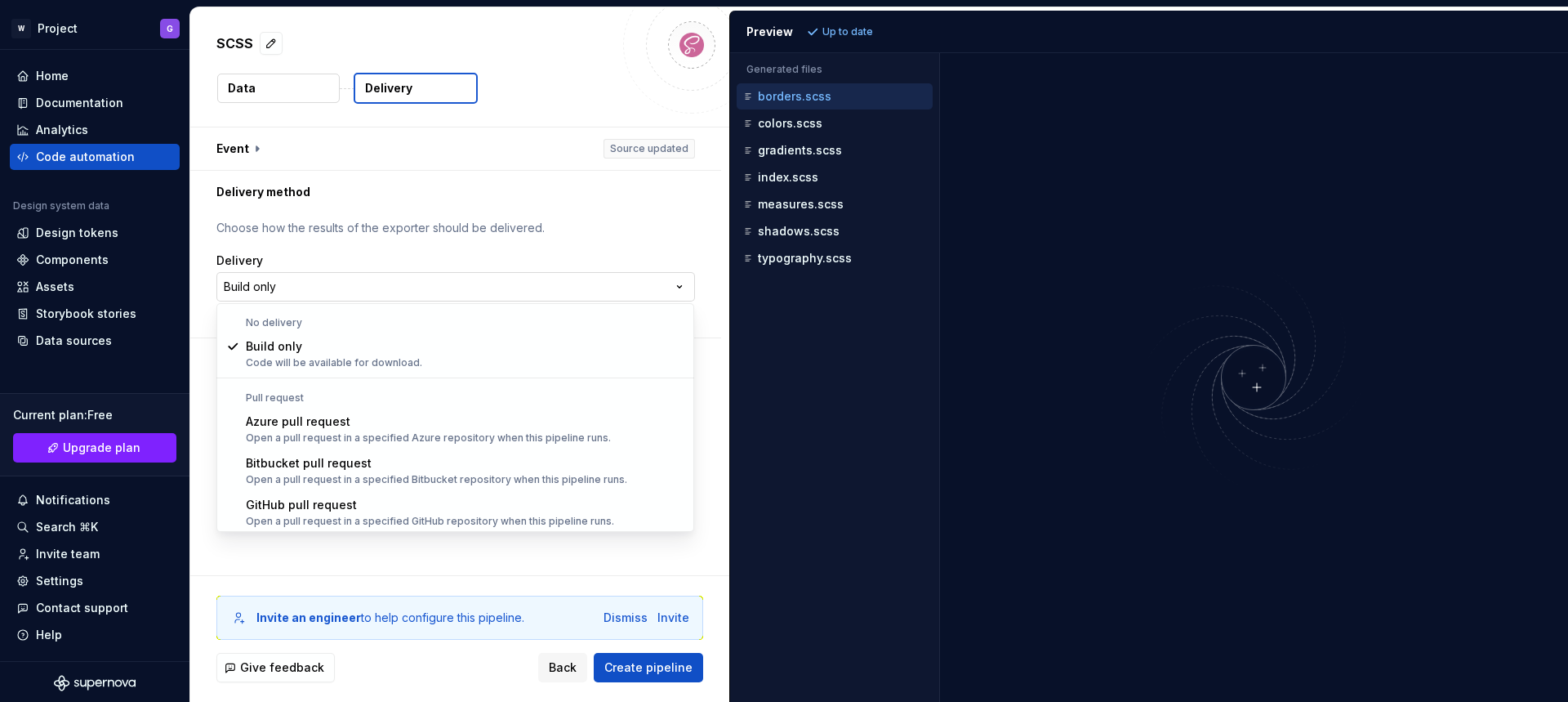
click at [539, 282] on html "**********" at bounding box center [784, 351] width 1568 height 702
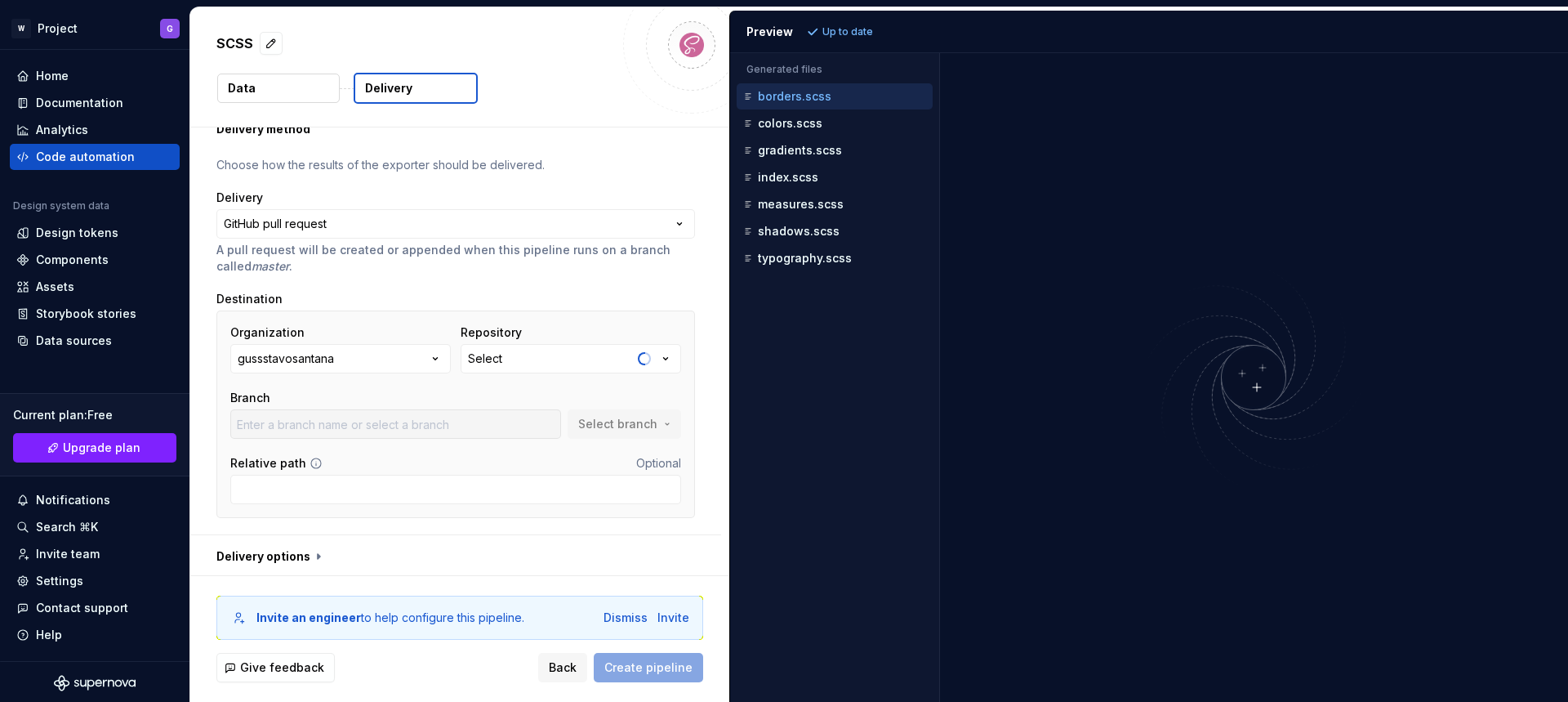
scroll to position [67, 0]
click at [509, 357] on button "Select" at bounding box center [570, 356] width 221 height 30
click at [677, 387] on div "Fetch latest" at bounding box center [677, 389] width 87 height 30
